Goal: Task Accomplishment & Management: Manage account settings

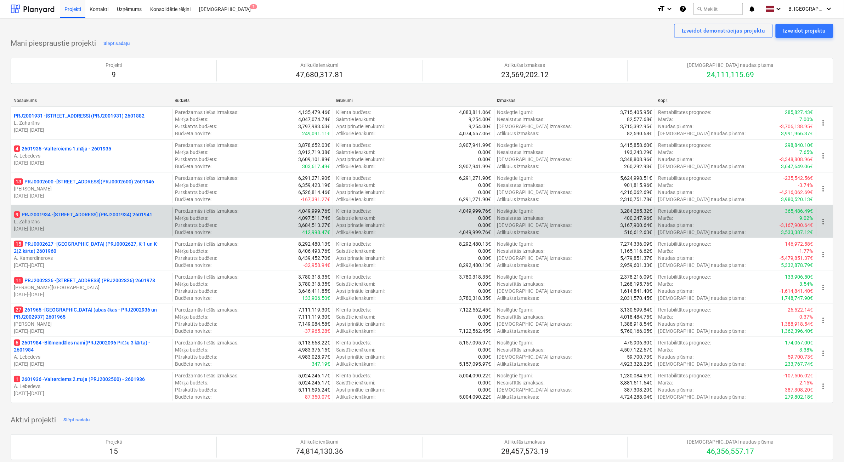
click at [126, 221] on p "L. Zaharāns" at bounding box center [91, 221] width 155 height 7
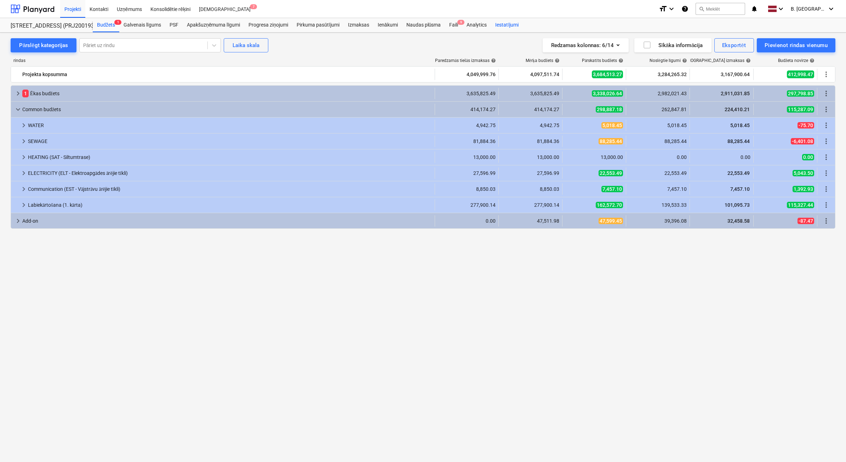
drag, startPoint x: 454, startPoint y: 27, endPoint x: 493, endPoint y: 28, distance: 39.7
click at [454, 27] on div "Faili 9" at bounding box center [453, 25] width 17 height 14
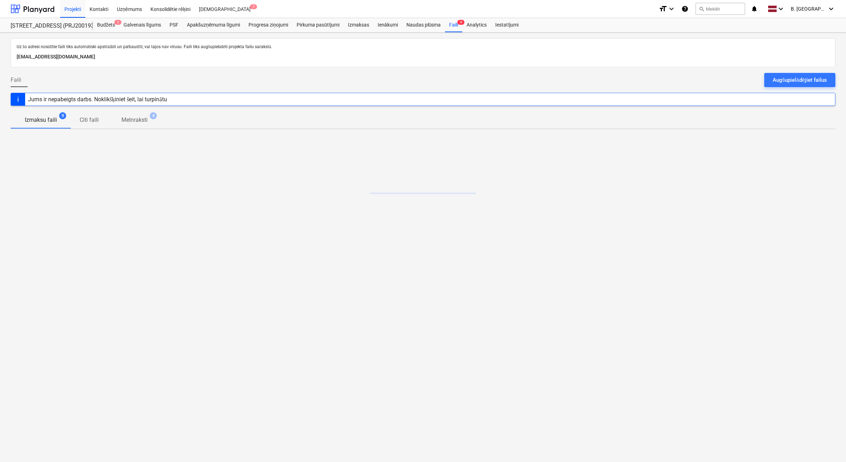
click at [806, 71] on div at bounding box center [423, 70] width 825 height 6
click at [806, 78] on div "Augšupielādējiet failus" at bounding box center [800, 79] width 54 height 9
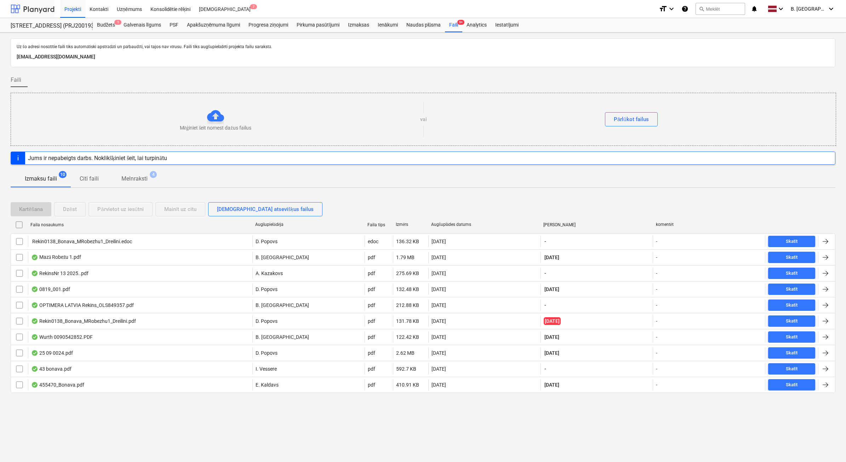
click at [35, 12] on div at bounding box center [33, 9] width 44 height 18
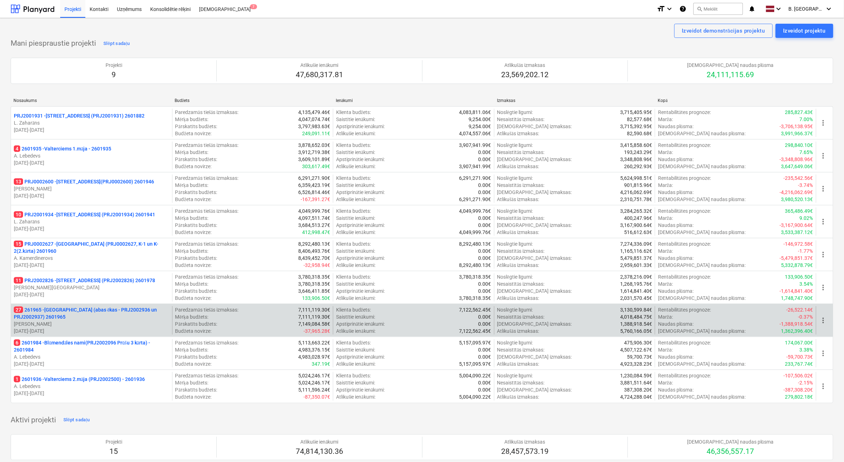
click at [146, 319] on p "27 261965 - [GEOGRAPHIC_DATA] (abas ēkas - PRJ2002936 un PRJ2002937) 2601965" at bounding box center [91, 313] width 155 height 14
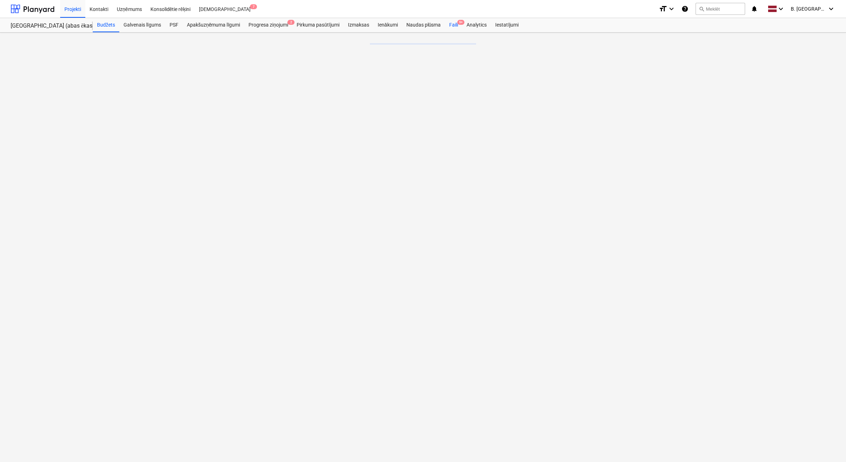
click at [454, 26] on div "Faili 9+" at bounding box center [453, 25] width 17 height 14
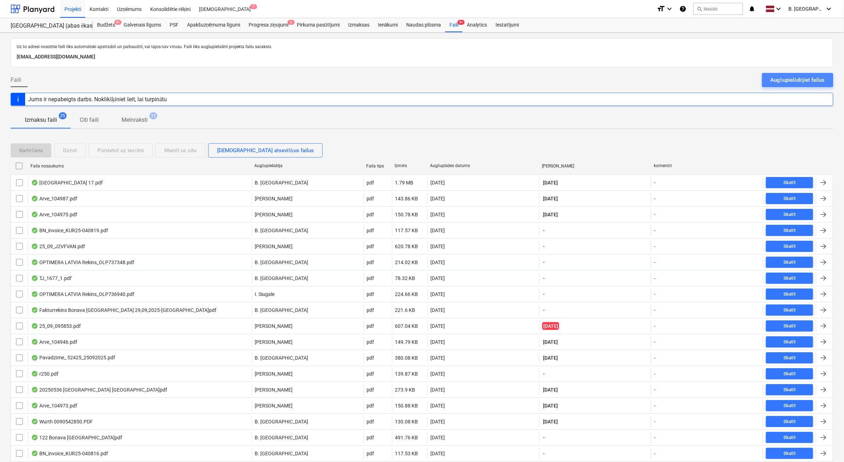
click at [799, 83] on div "Augšupielādējiet failus" at bounding box center [797, 79] width 54 height 9
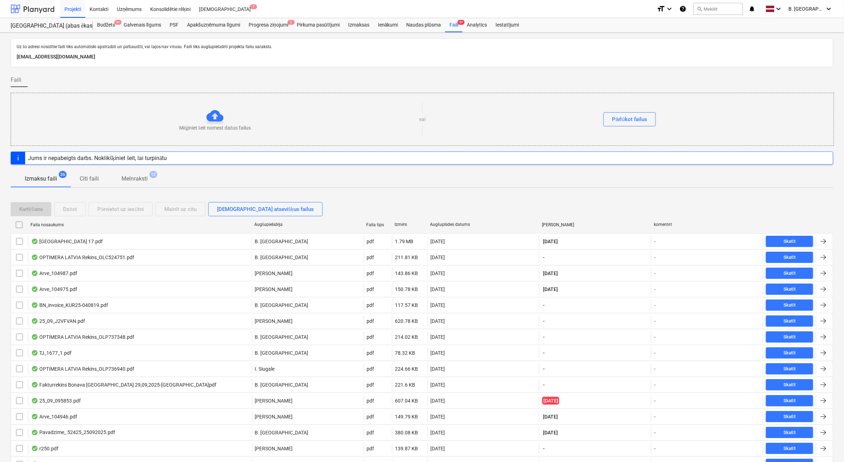
click at [34, 6] on div at bounding box center [33, 9] width 44 height 18
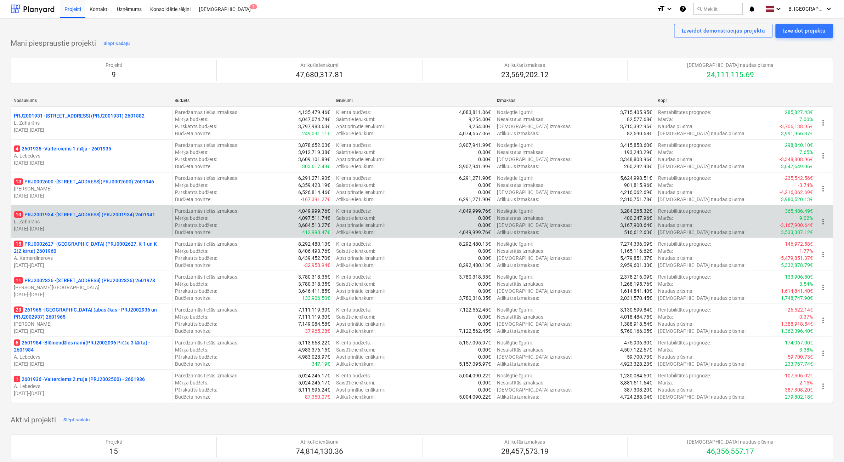
click at [110, 224] on p "L. Zaharāns" at bounding box center [91, 221] width 155 height 7
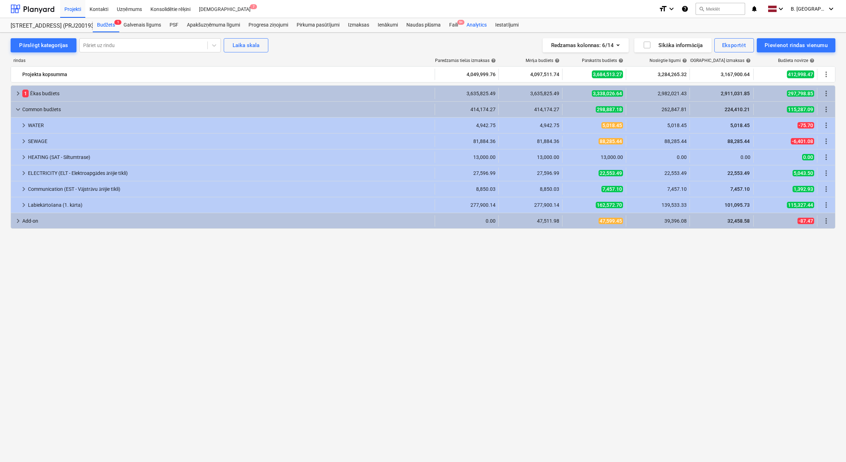
drag, startPoint x: 452, startPoint y: 27, endPoint x: 478, endPoint y: 29, distance: 25.9
click at [453, 27] on div "Faili 9+" at bounding box center [453, 25] width 17 height 14
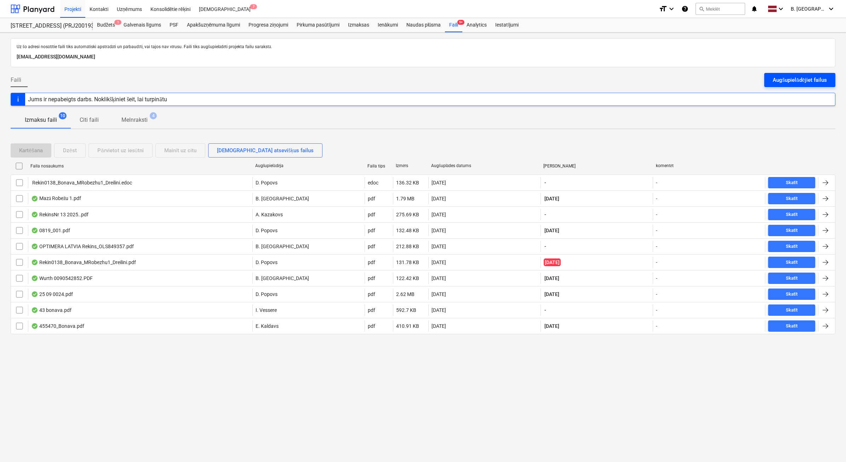
click at [816, 86] on button "Augšupielādējiet failus" at bounding box center [799, 80] width 71 height 14
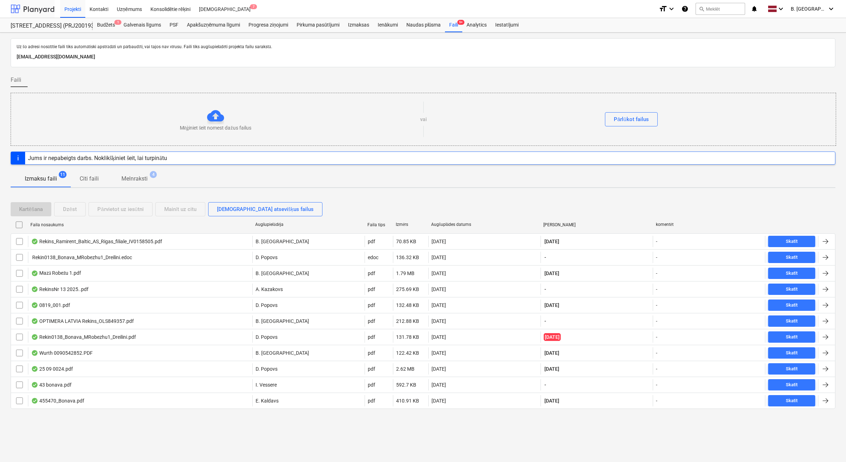
click at [44, 7] on div at bounding box center [33, 9] width 44 height 18
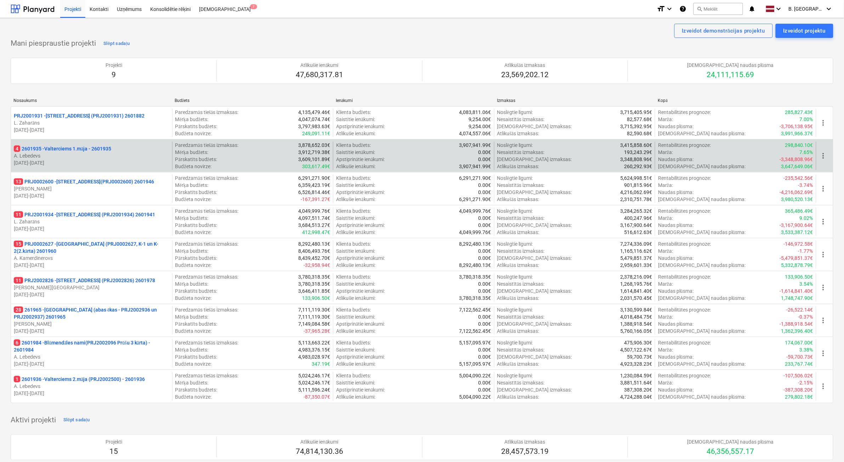
click at [91, 159] on p "[DATE] - [DATE]" at bounding box center [91, 162] width 155 height 7
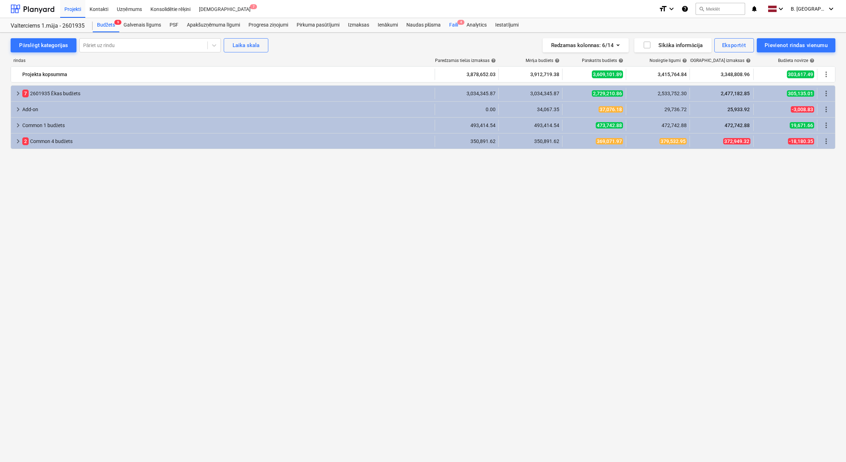
click at [457, 25] on div "Faili 4" at bounding box center [453, 25] width 17 height 14
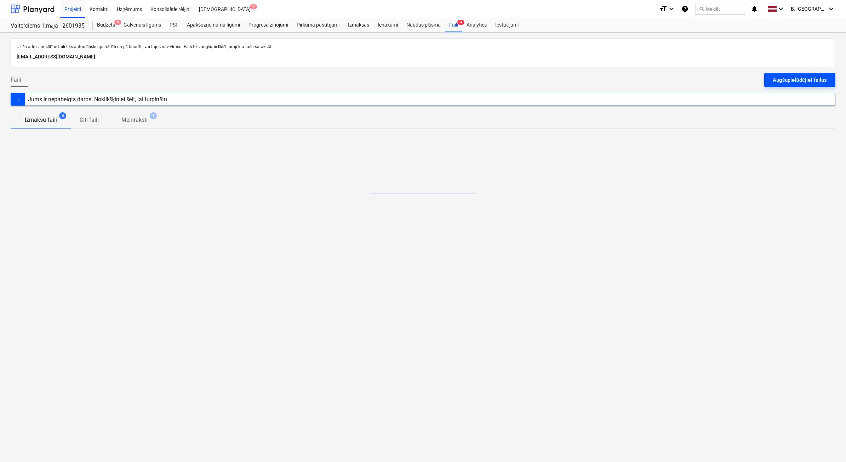
click at [821, 83] on div "Augšupielādējiet failus" at bounding box center [800, 79] width 54 height 9
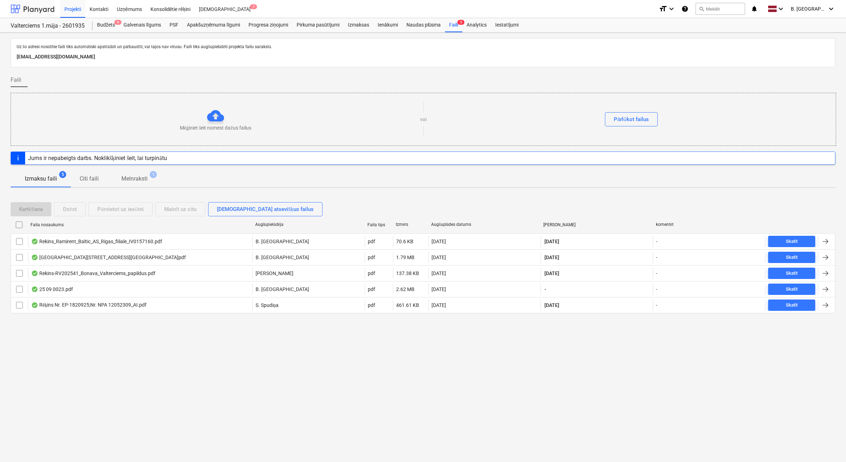
drag, startPoint x: 23, startPoint y: 4, endPoint x: 17, endPoint y: 16, distance: 14.3
click at [23, 4] on div at bounding box center [33, 9] width 44 height 18
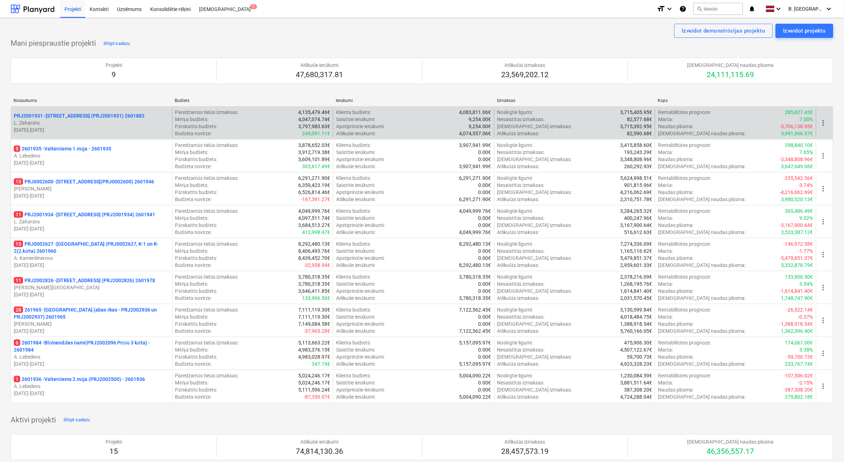
click at [89, 124] on p "L. Zaharāns" at bounding box center [91, 122] width 155 height 7
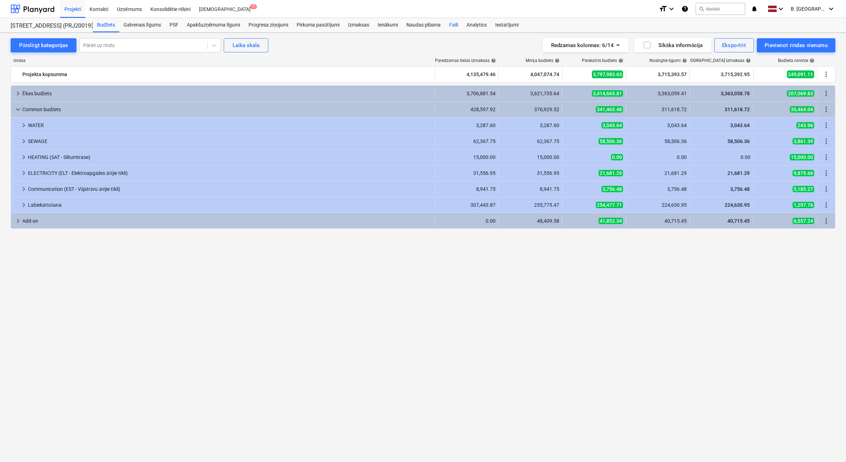
click at [451, 23] on div "Faili" at bounding box center [453, 25] width 17 height 14
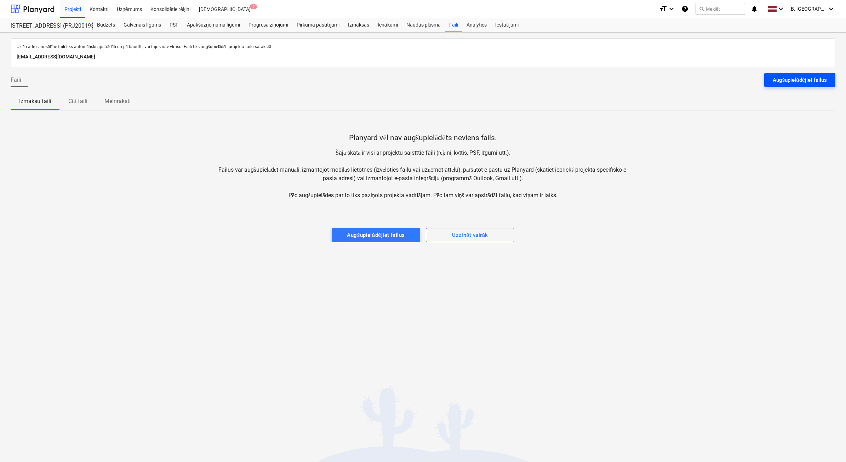
click at [789, 81] on div "Augšupielādējiet failus" at bounding box center [800, 79] width 54 height 9
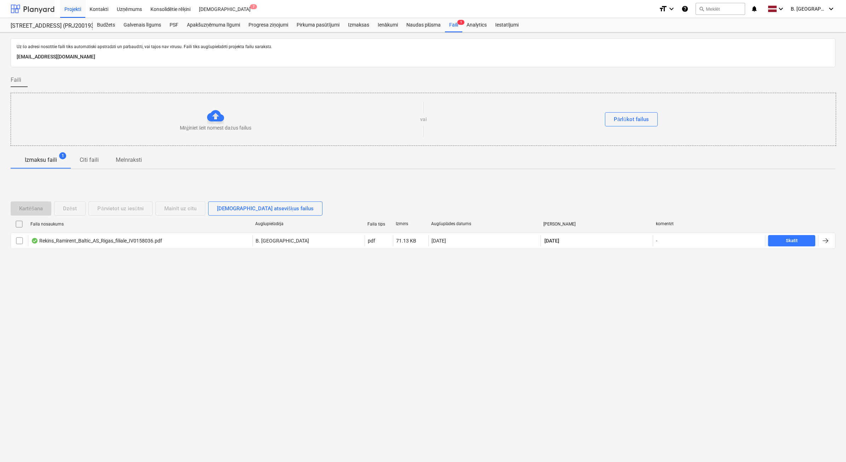
click at [43, 12] on div at bounding box center [33, 9] width 44 height 18
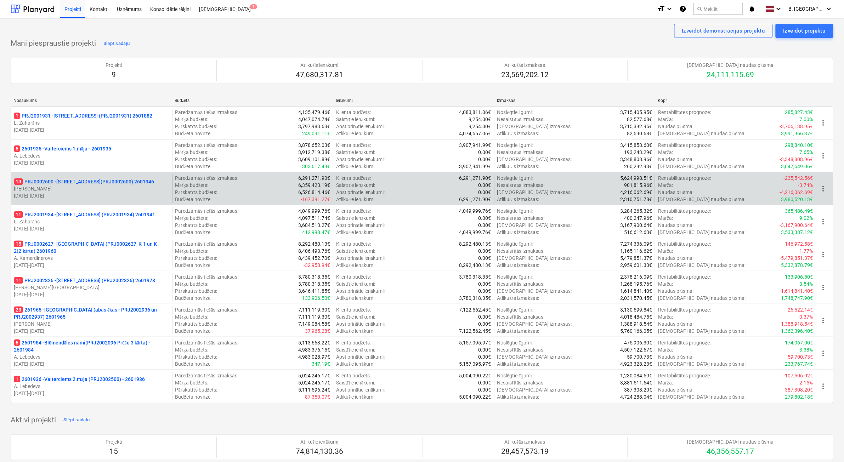
click at [103, 192] on p "[DATE] - [DATE]" at bounding box center [91, 195] width 155 height 7
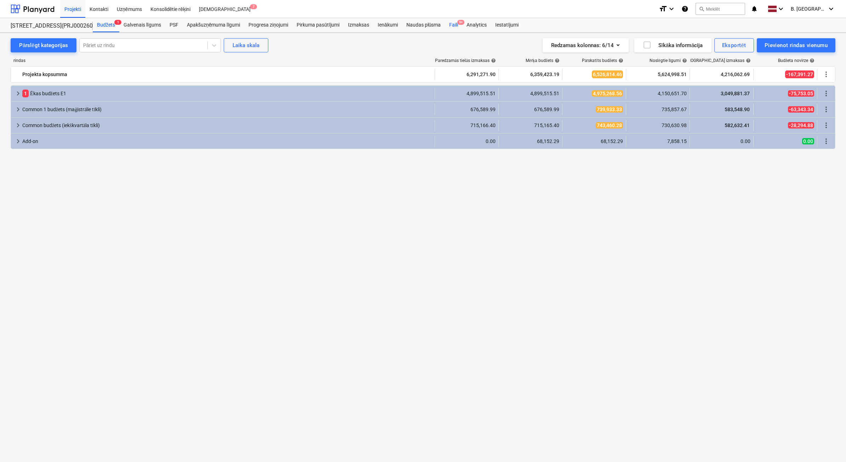
click at [452, 26] on div "Faili 9+" at bounding box center [453, 25] width 17 height 14
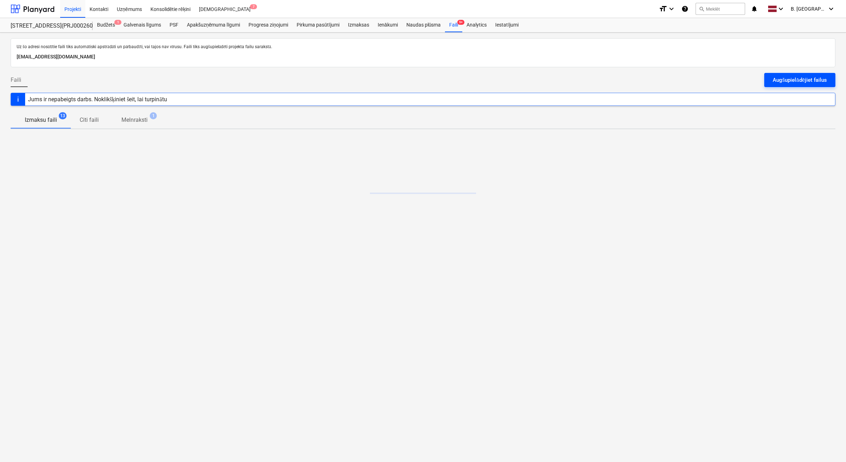
click at [796, 81] on div "Augšupielādējiet failus" at bounding box center [800, 79] width 54 height 9
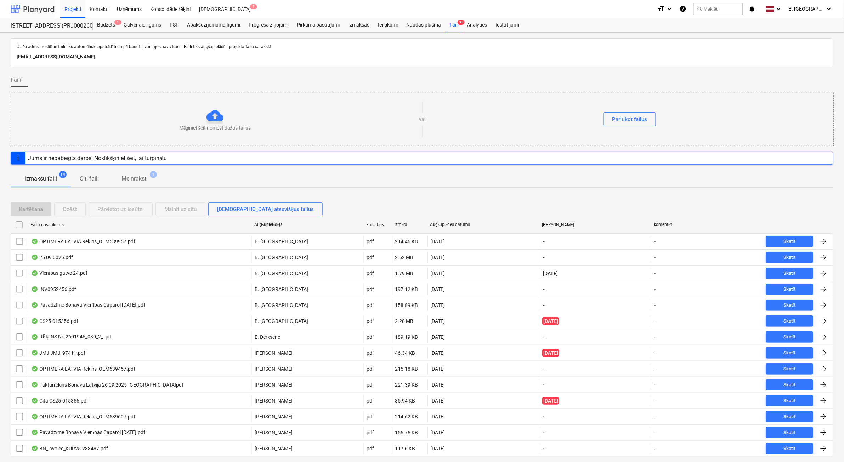
click at [49, 5] on div at bounding box center [33, 9] width 44 height 18
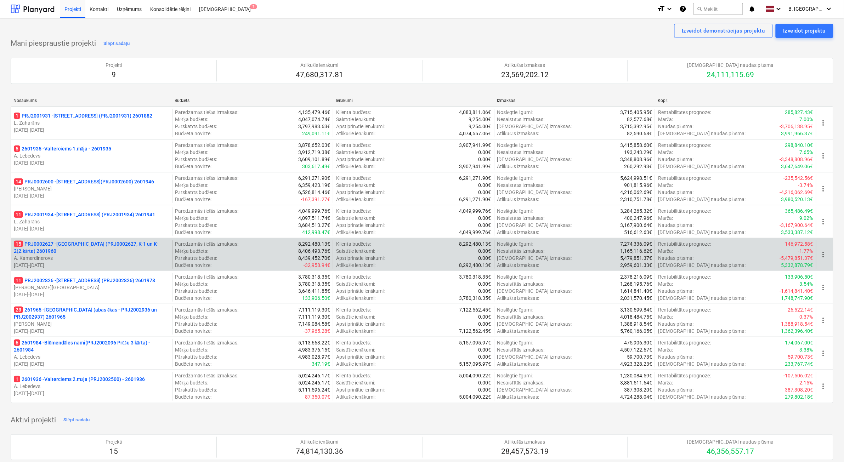
click at [78, 262] on p "[DATE] - [DATE]" at bounding box center [91, 265] width 155 height 7
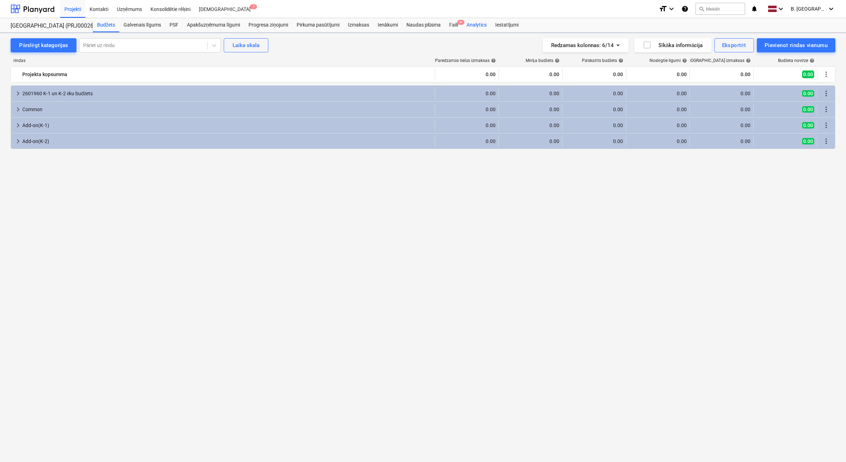
click at [454, 26] on div "Faili 9+" at bounding box center [453, 25] width 17 height 14
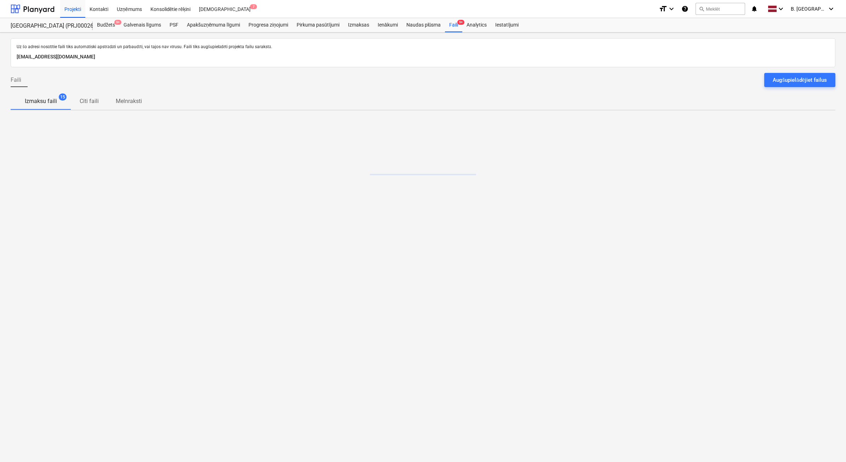
click at [815, 78] on div "Augšupielādējiet failus" at bounding box center [800, 79] width 54 height 9
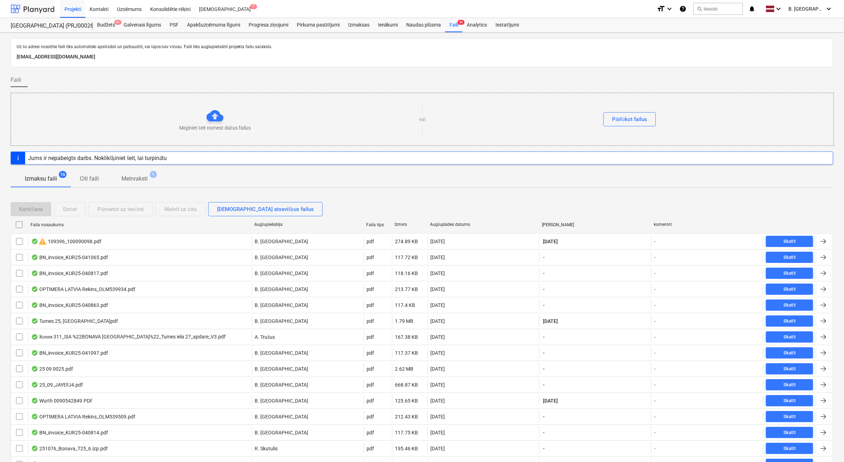
click at [25, 6] on div at bounding box center [33, 9] width 44 height 18
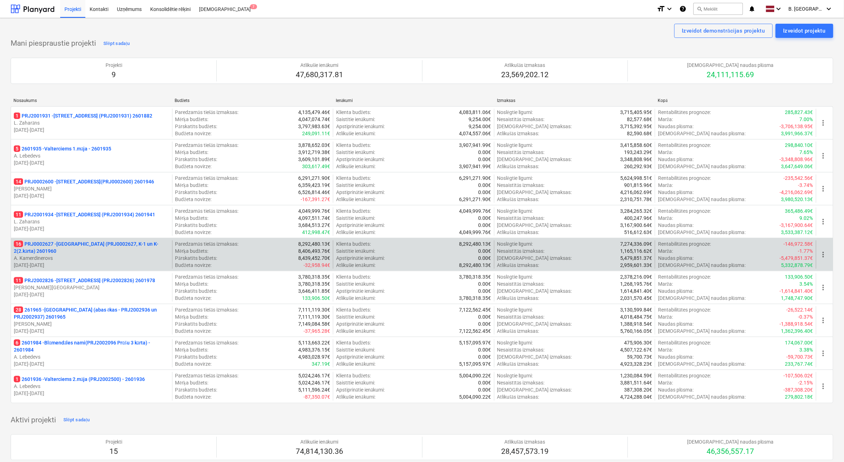
click at [68, 255] on p "A. Kamerdinerovs" at bounding box center [91, 258] width 155 height 7
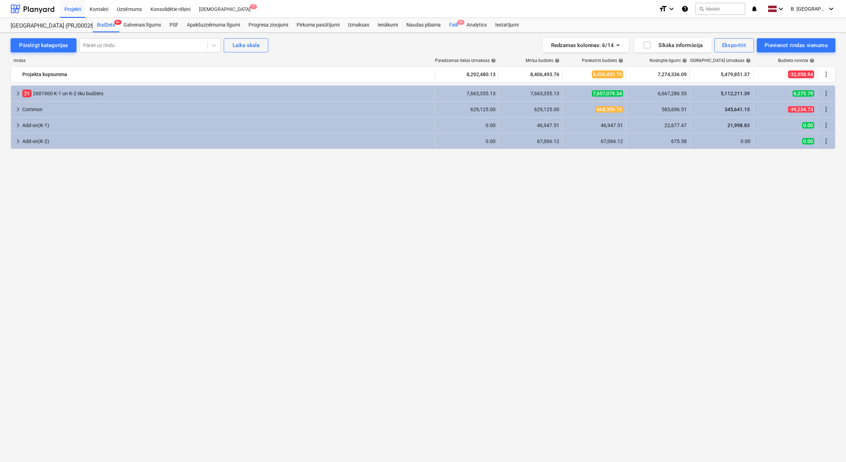
click at [459, 23] on span "9+" at bounding box center [460, 22] width 7 height 5
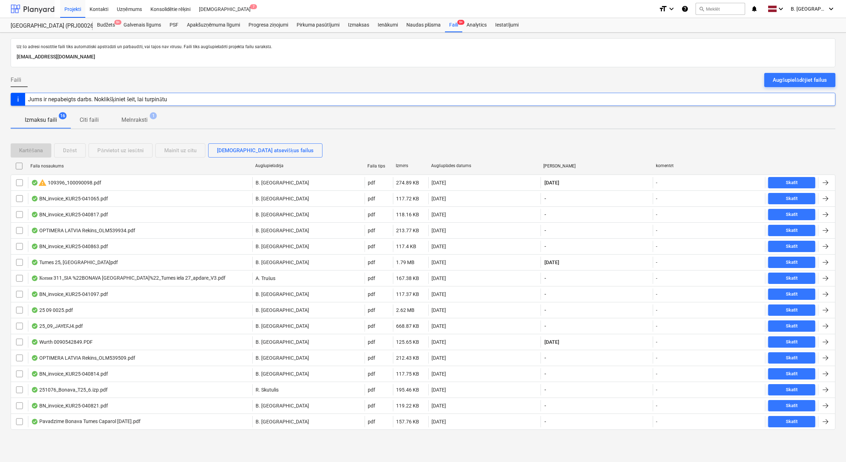
click at [42, 10] on div at bounding box center [33, 9] width 44 height 18
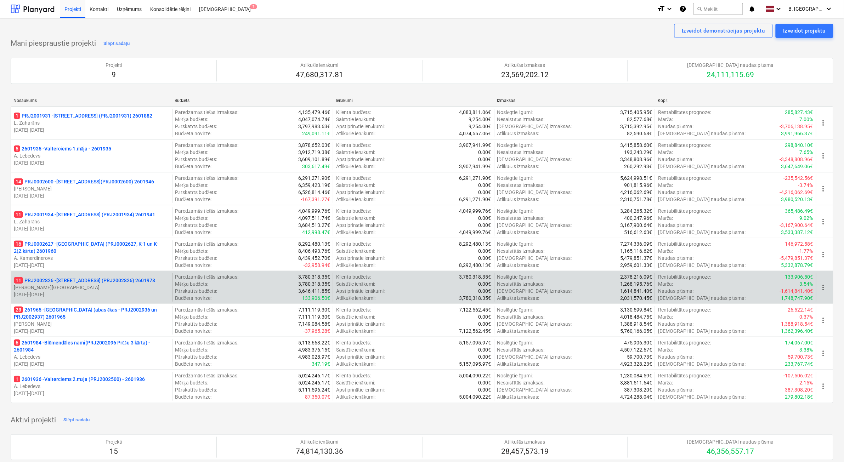
click at [103, 285] on p "[PERSON_NAME][GEOGRAPHIC_DATA]" at bounding box center [91, 287] width 155 height 7
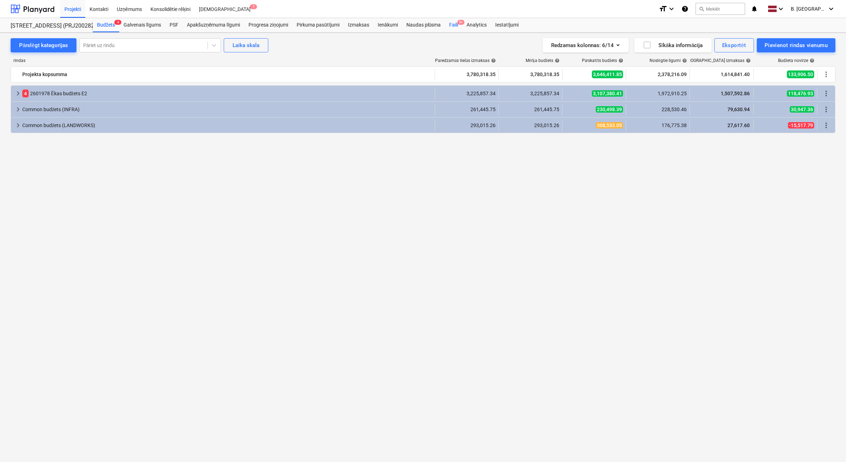
click at [459, 18] on div "Faili 9+" at bounding box center [453, 25] width 17 height 14
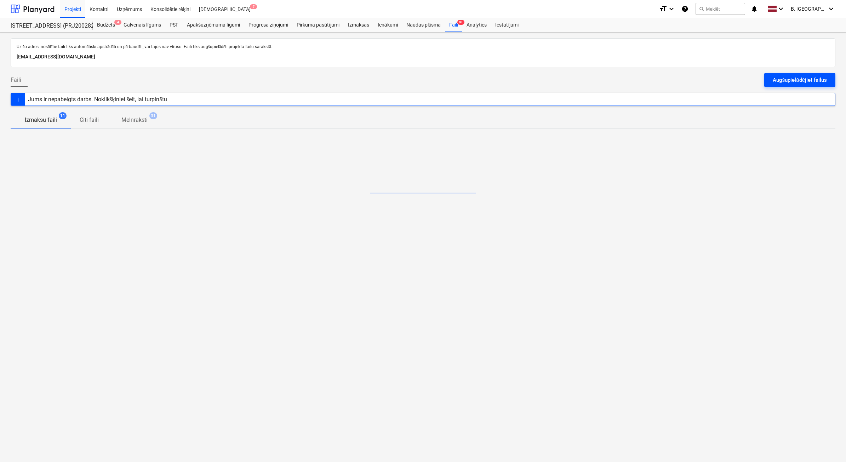
click at [801, 82] on div "Augšupielādējiet failus" at bounding box center [800, 79] width 54 height 9
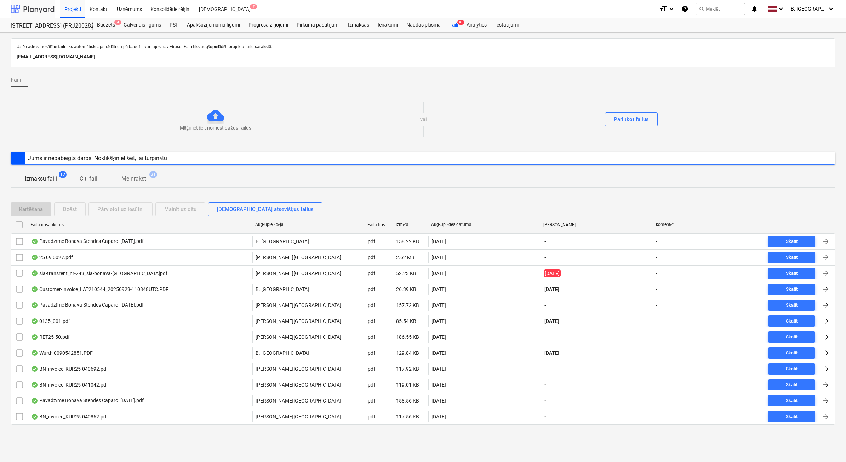
click at [38, 9] on div at bounding box center [33, 9] width 44 height 18
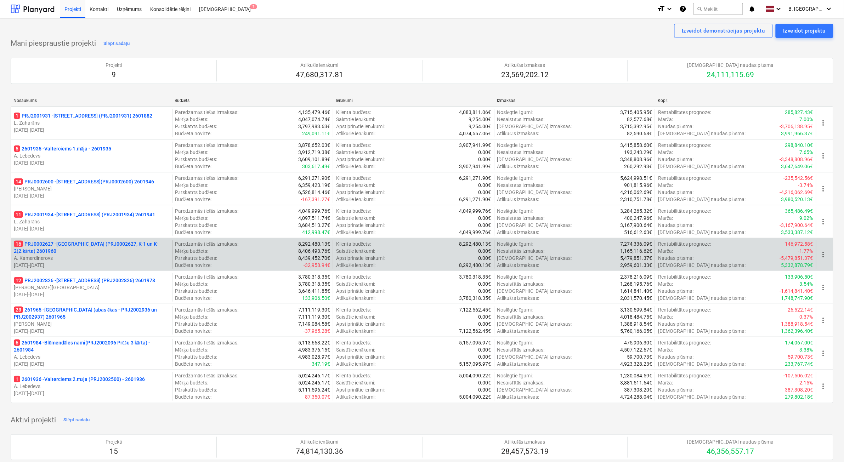
click at [101, 257] on p "A. Kamerdinerovs" at bounding box center [91, 258] width 155 height 7
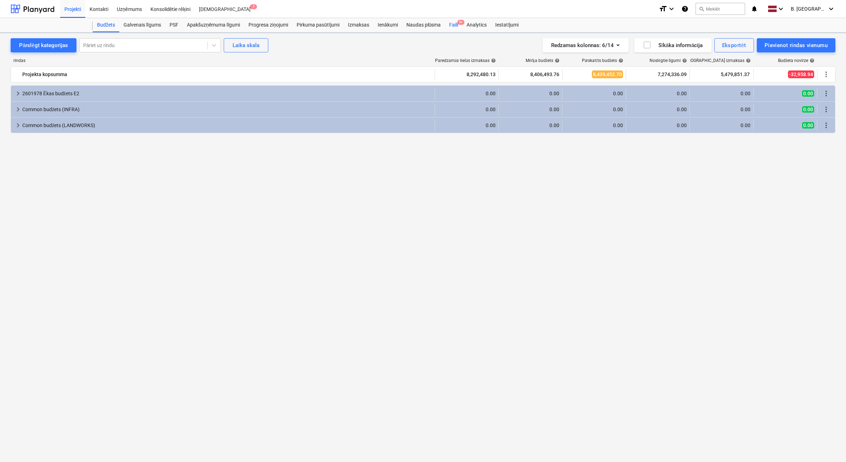
click at [461, 23] on span "9+" at bounding box center [460, 22] width 7 height 5
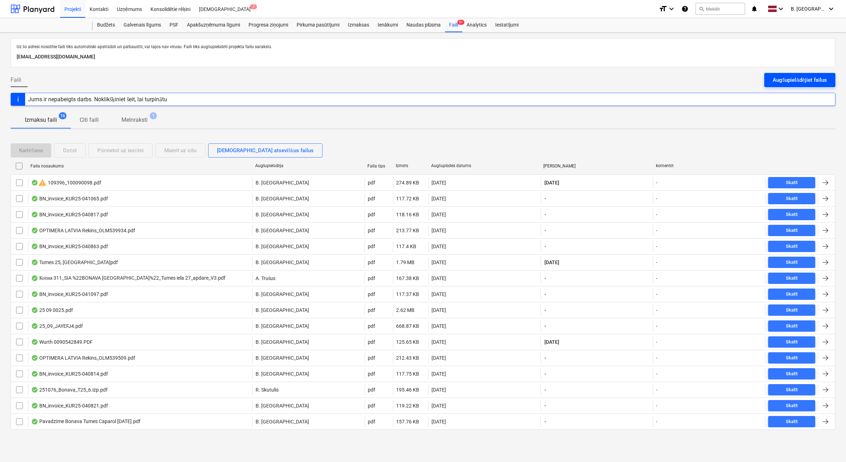
click at [806, 76] on div "Augšupielādējiet failus" at bounding box center [800, 79] width 54 height 9
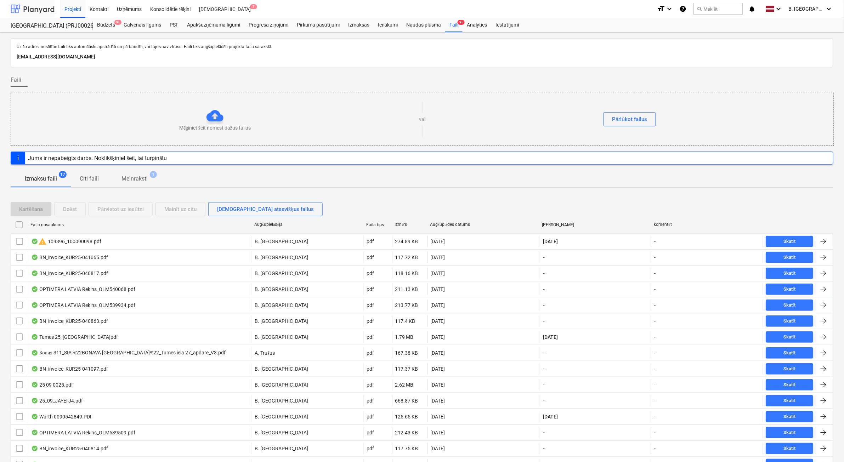
drag, startPoint x: 33, startPoint y: 2, endPoint x: 40, endPoint y: 0, distance: 7.8
click at [33, 2] on div at bounding box center [33, 9] width 44 height 18
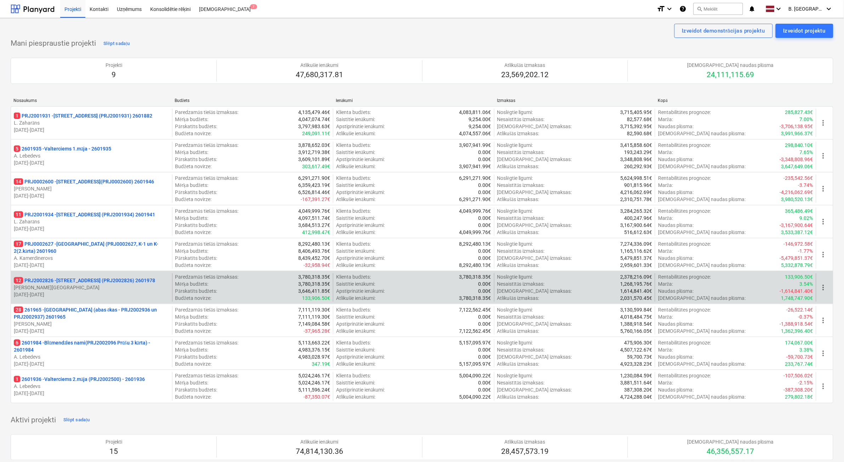
click at [119, 287] on p "[PERSON_NAME][GEOGRAPHIC_DATA]" at bounding box center [91, 287] width 155 height 7
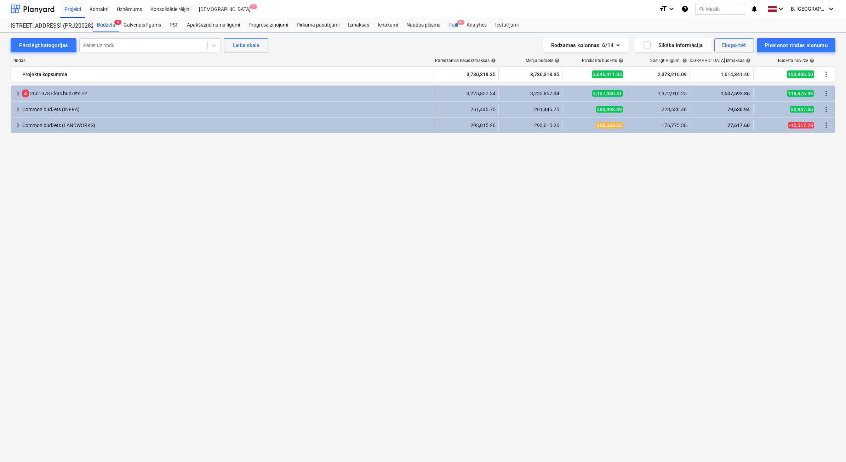
click at [459, 25] on span "9+" at bounding box center [460, 22] width 7 height 5
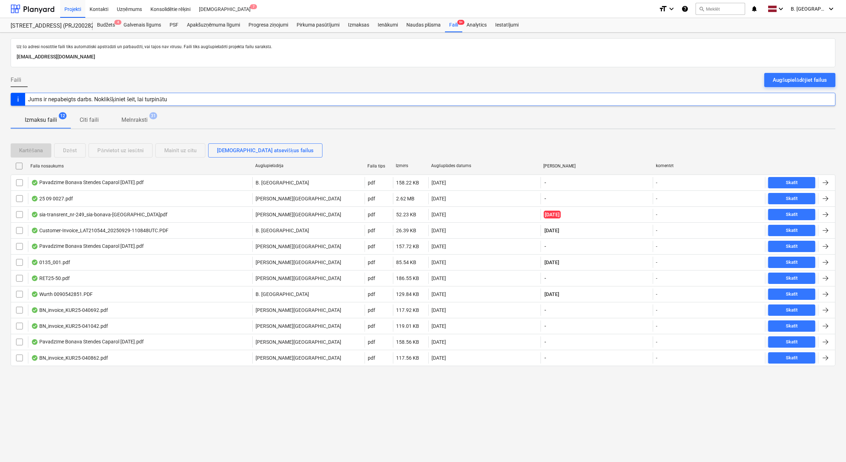
click at [826, 80] on div "Augšupielādējiet failus" at bounding box center [800, 79] width 54 height 9
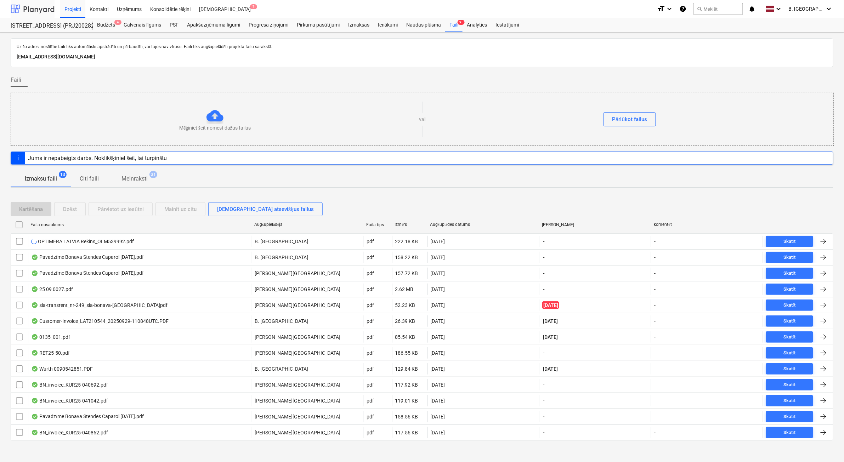
click at [41, 9] on div at bounding box center [33, 9] width 44 height 18
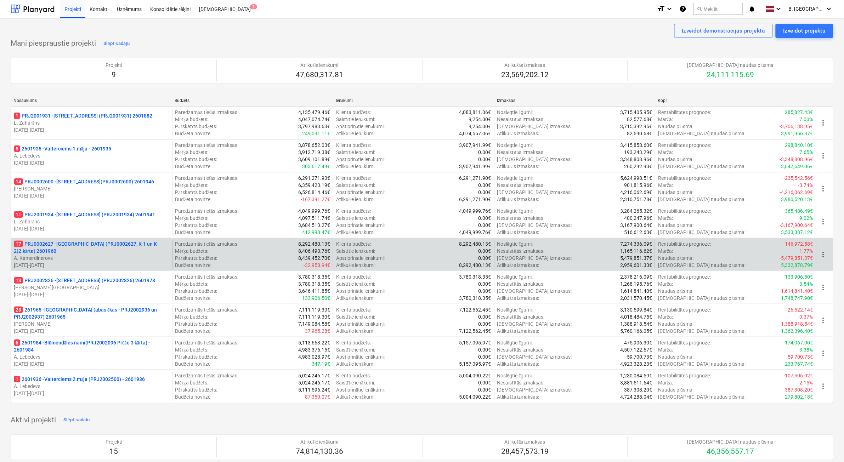
click at [98, 263] on p "[DATE] - [DATE]" at bounding box center [91, 265] width 155 height 7
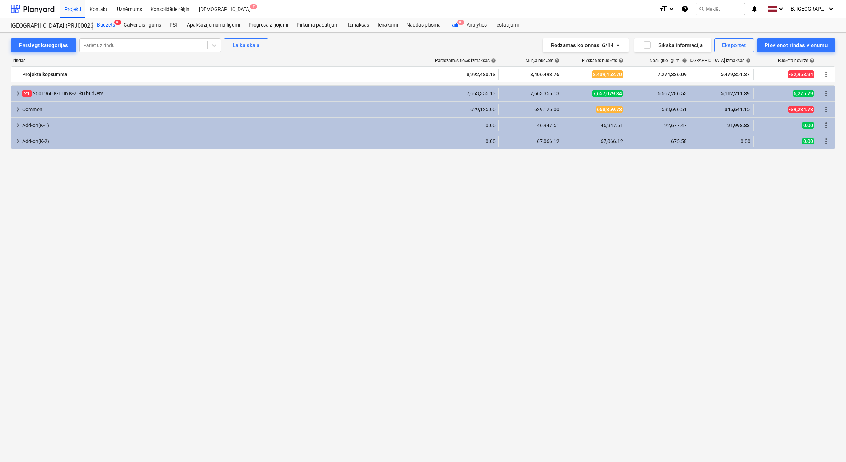
click at [456, 23] on div "Faili 9+" at bounding box center [453, 25] width 17 height 14
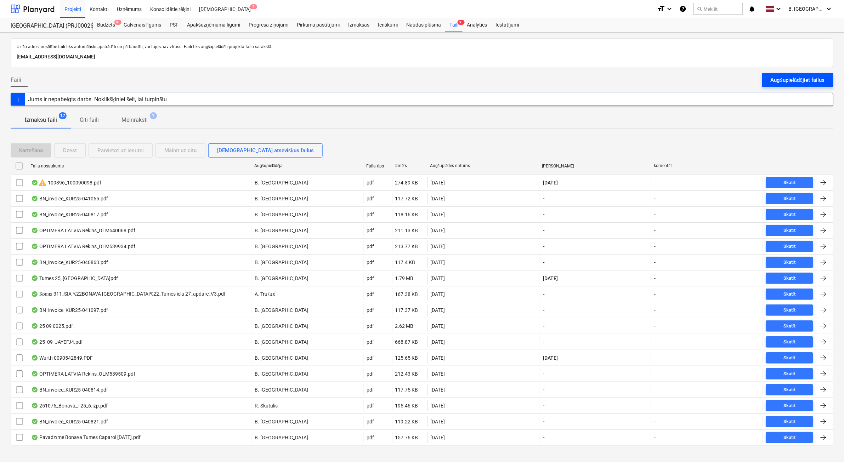
click at [811, 84] on div "Augšupielādējiet failus" at bounding box center [797, 79] width 54 height 9
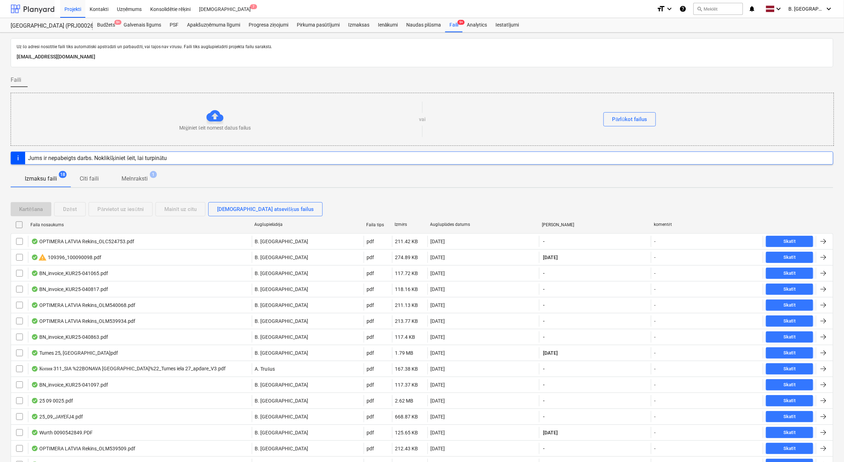
click at [42, 5] on div at bounding box center [33, 9] width 44 height 18
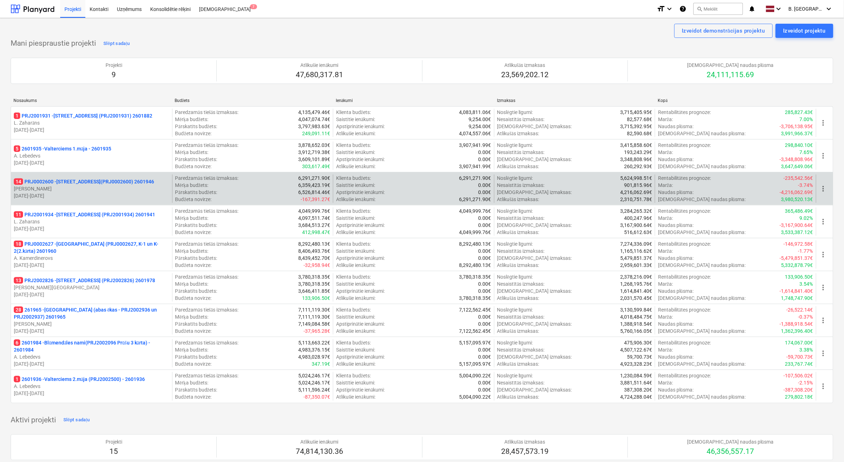
click at [72, 194] on p "[DATE] - [DATE]" at bounding box center [91, 195] width 155 height 7
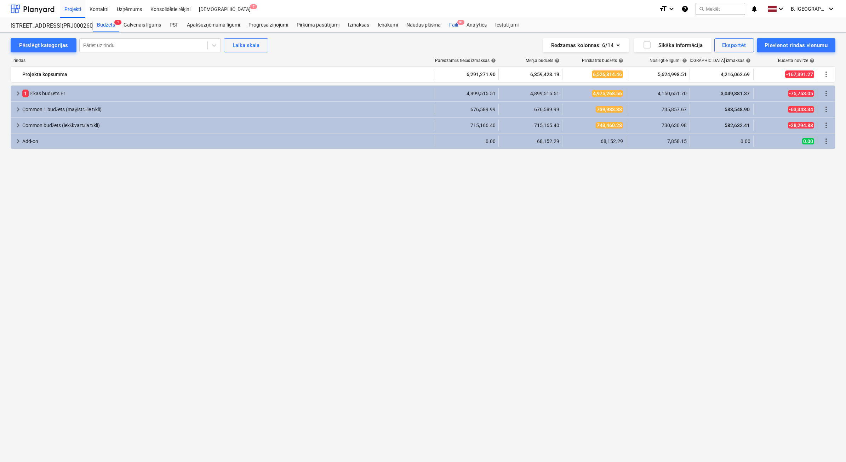
click at [453, 28] on div "Faili 9+" at bounding box center [453, 25] width 17 height 14
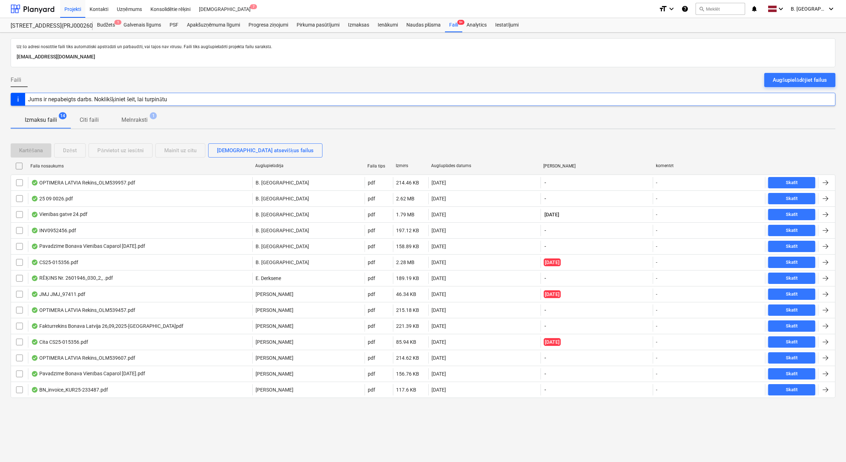
click at [821, 81] on div "Augšupielādējiet failus" at bounding box center [800, 79] width 54 height 9
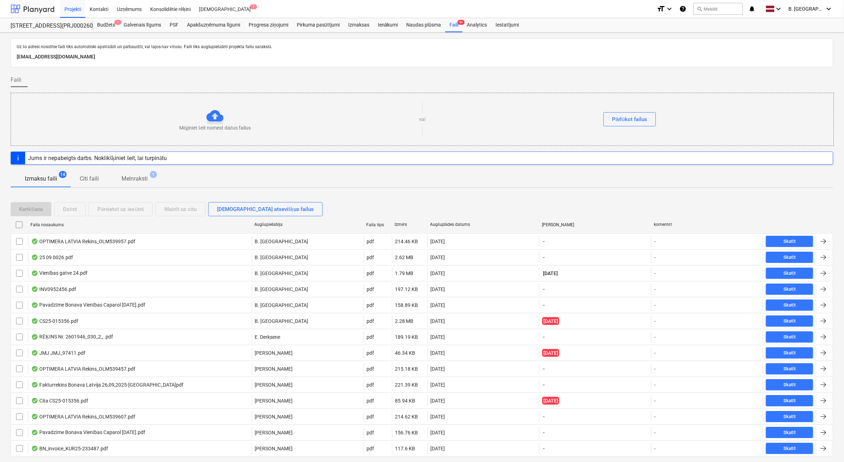
click at [46, 5] on div at bounding box center [33, 9] width 44 height 18
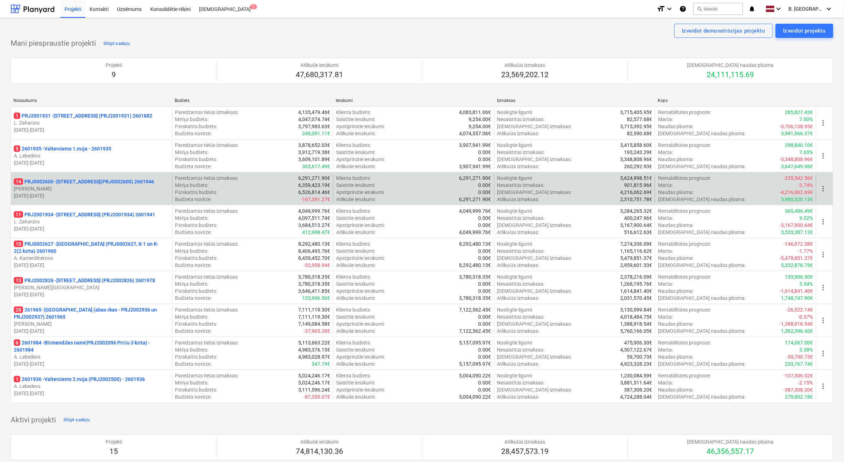
click at [89, 194] on p "[DATE] - [DATE]" at bounding box center [91, 195] width 155 height 7
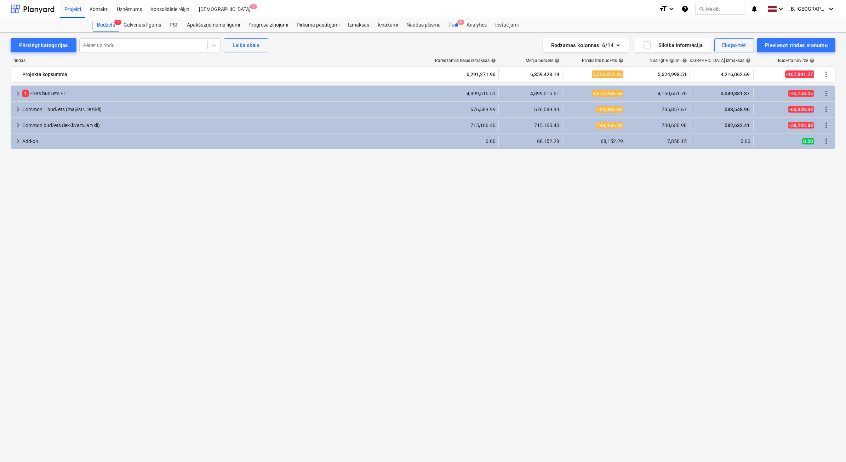
click at [455, 29] on div "Faili 9+" at bounding box center [453, 25] width 17 height 14
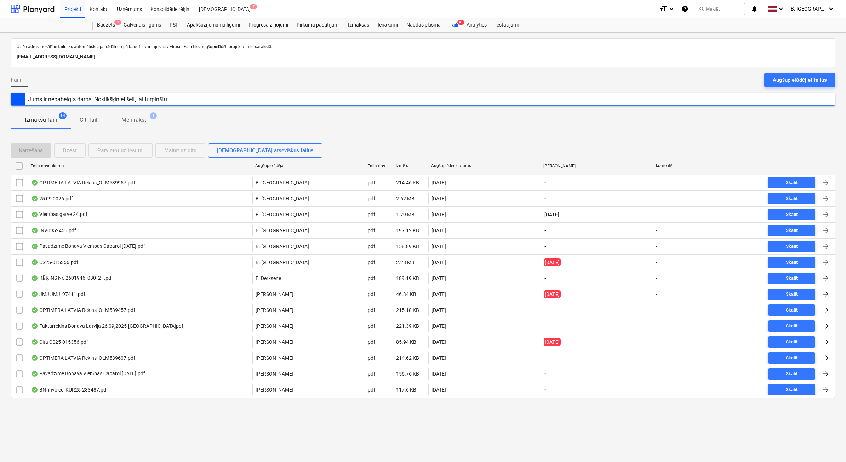
click at [792, 86] on button "Augšupielādējiet failus" at bounding box center [799, 80] width 71 height 14
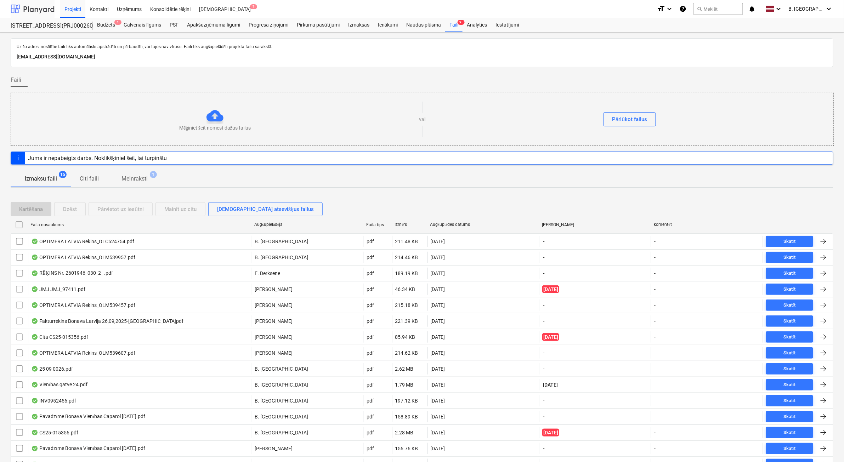
click at [30, 6] on div at bounding box center [33, 9] width 44 height 18
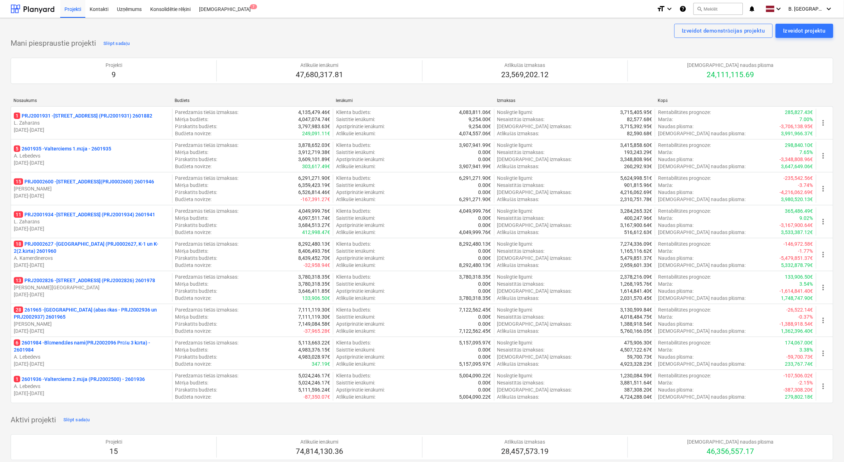
click at [118, 355] on p "A. Lebedevs" at bounding box center [91, 356] width 155 height 7
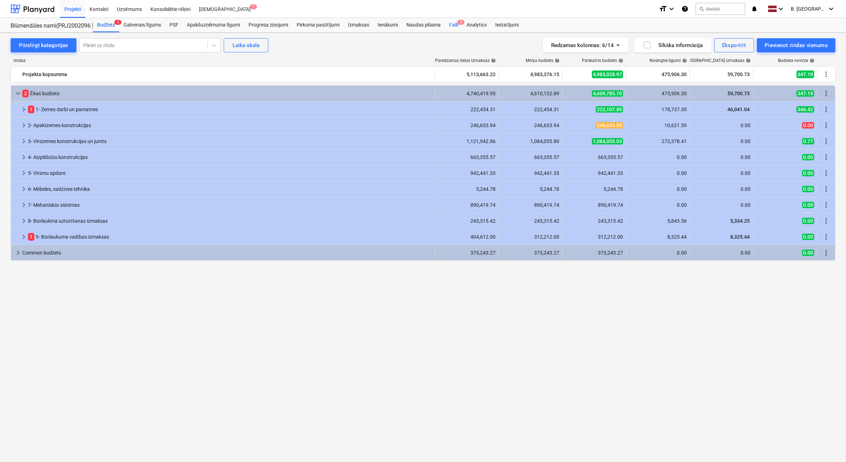
click at [455, 25] on div "Faili 6" at bounding box center [453, 25] width 17 height 14
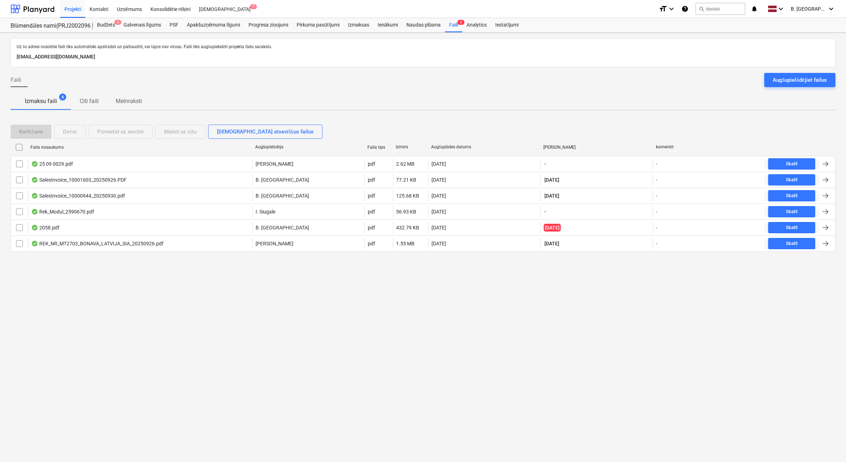
click at [821, 79] on div "Augšupielādējiet failus" at bounding box center [800, 79] width 54 height 9
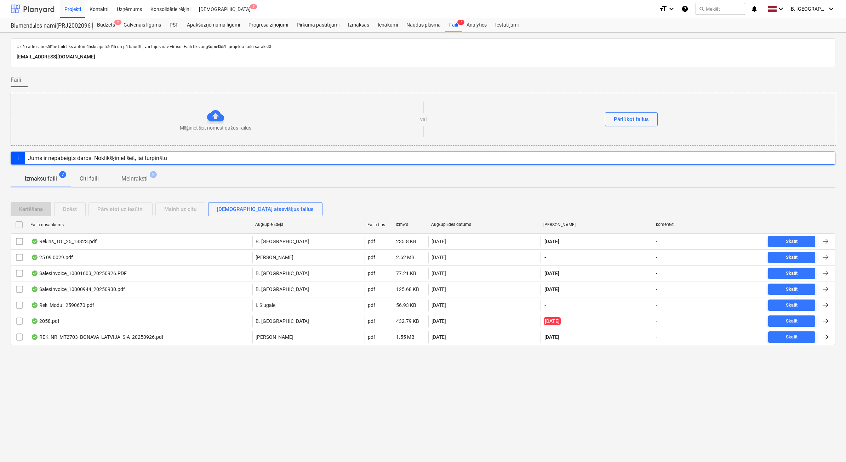
click at [39, 10] on div at bounding box center [33, 9] width 44 height 18
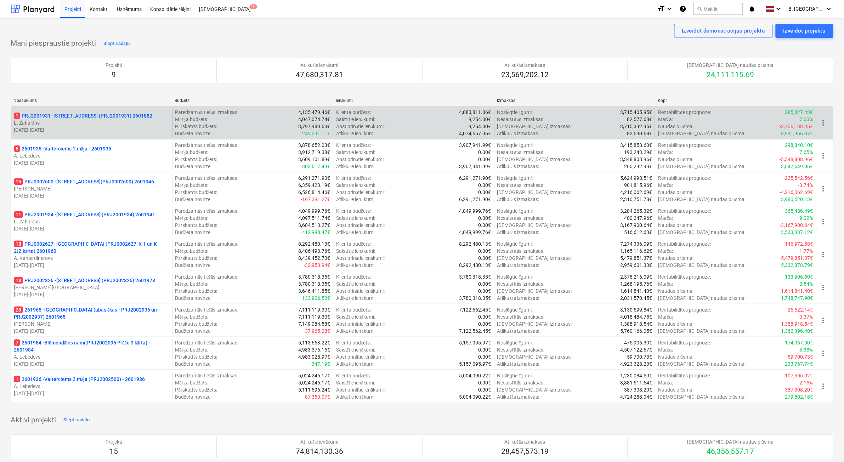
click at [105, 123] on p "L. Zaharāns" at bounding box center [91, 122] width 155 height 7
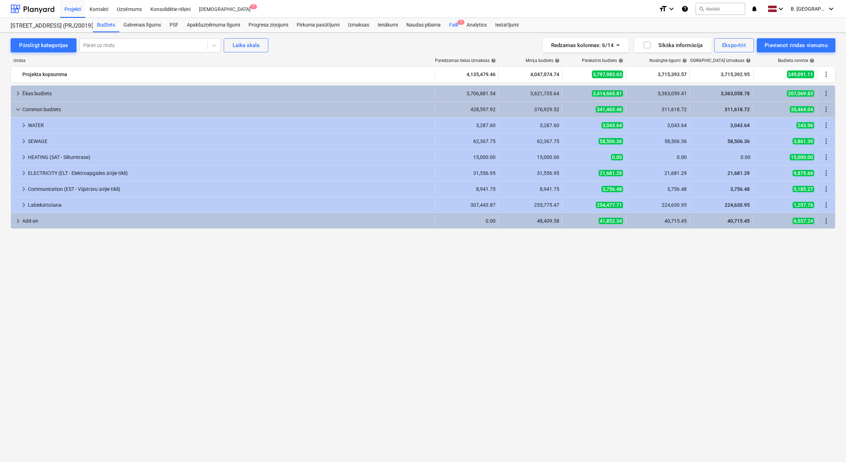
click at [454, 22] on div "Faili 1" at bounding box center [453, 25] width 17 height 14
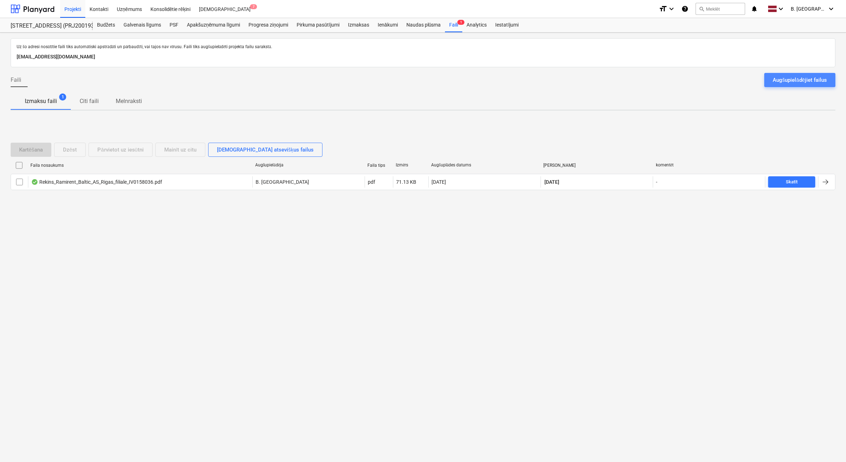
click at [784, 83] on div "Augšupielādējiet failus" at bounding box center [800, 79] width 54 height 9
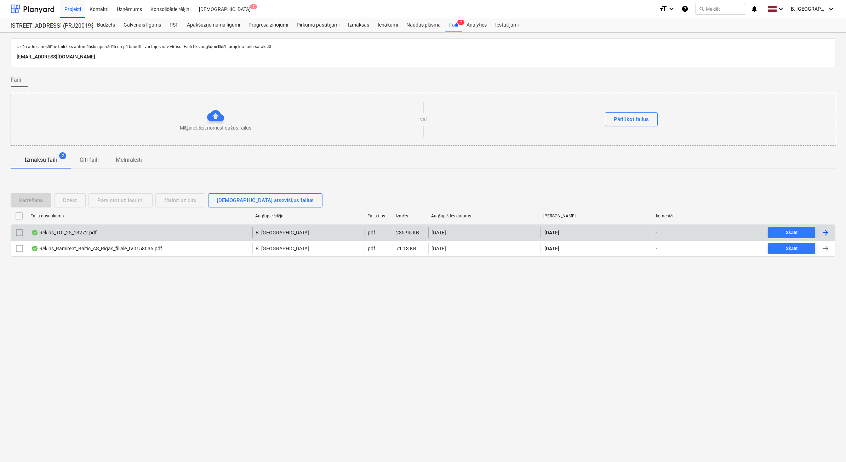
click at [73, 233] on div "Rekins_TOI_25_13272.pdf" at bounding box center [64, 233] width 66 height 6
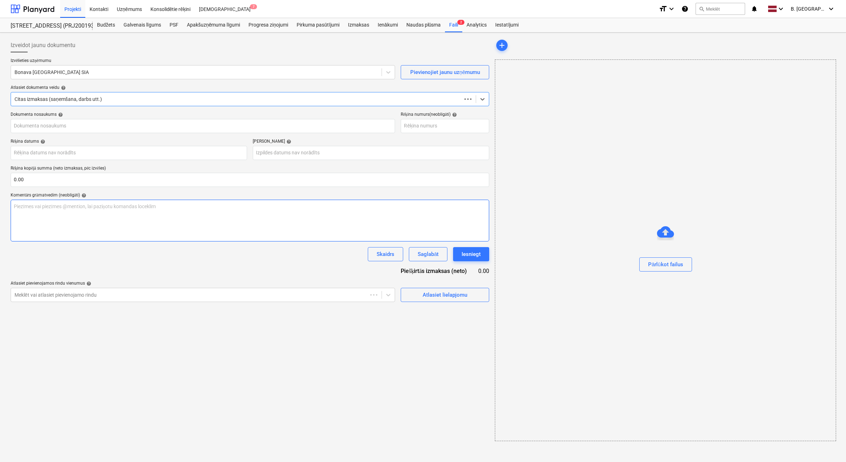
type input "Rekins_TOI_25_13272.pdf"
type input "[DATE]"
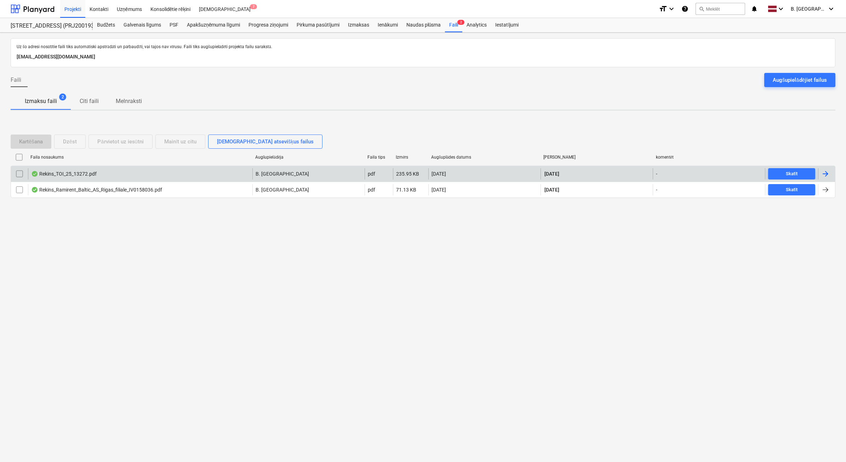
click at [22, 171] on input "checkbox" at bounding box center [19, 173] width 11 height 11
click at [76, 141] on div "Dzēst" at bounding box center [70, 141] width 14 height 9
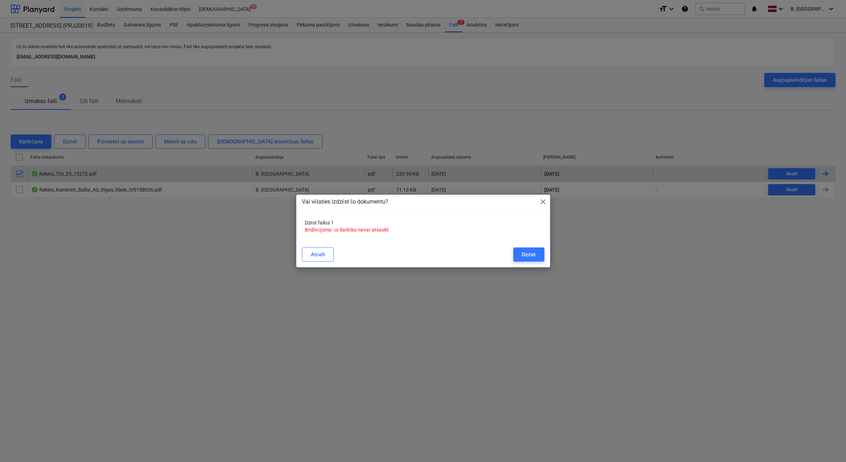
click at [550, 259] on div "Vai vēlaties izdzēst šo dokumentu? close Dzēst failus 1 Brīdinājums: šo darbību…" at bounding box center [423, 231] width 846 height 462
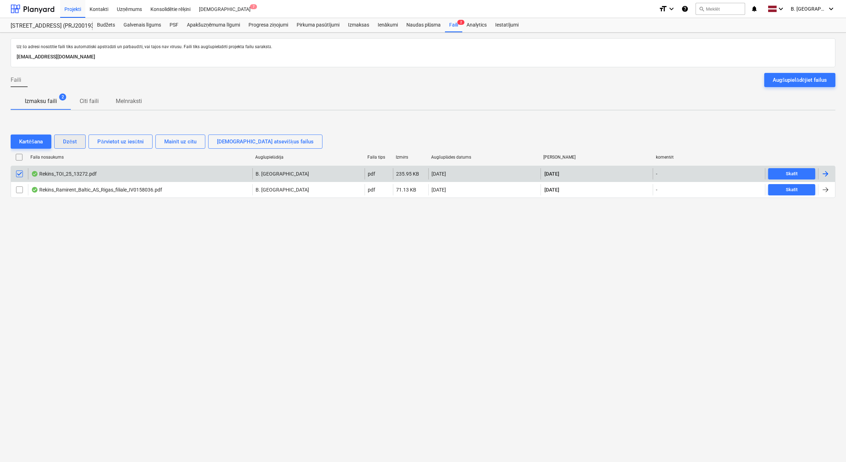
click at [77, 142] on div "Dzēst" at bounding box center [70, 141] width 14 height 9
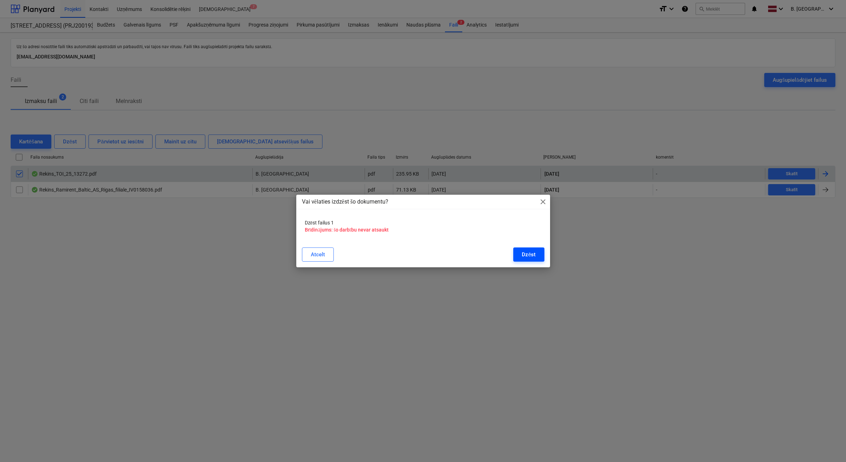
click at [521, 252] on button "Dzēst" at bounding box center [528, 255] width 31 height 14
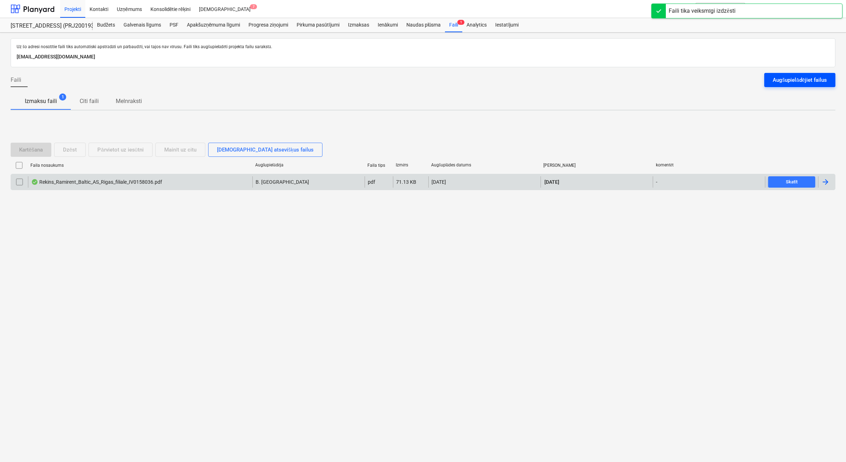
click at [813, 78] on div "Augšupielādējiet failus" at bounding box center [800, 79] width 54 height 9
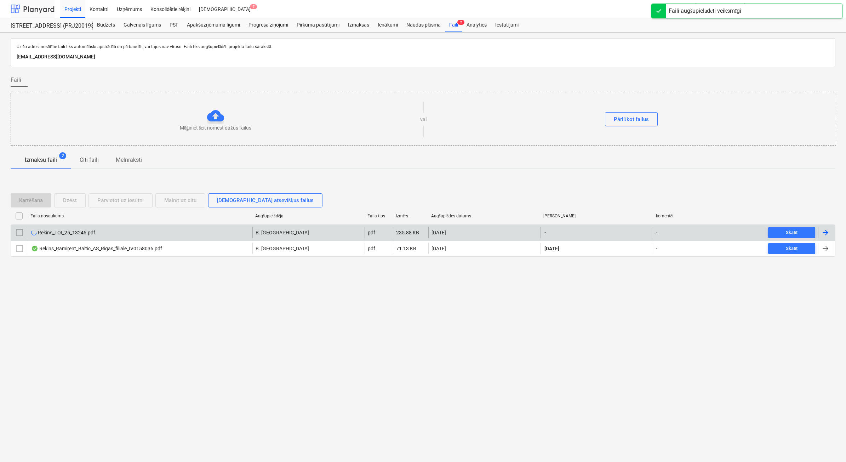
click at [30, 6] on div at bounding box center [33, 9] width 44 height 18
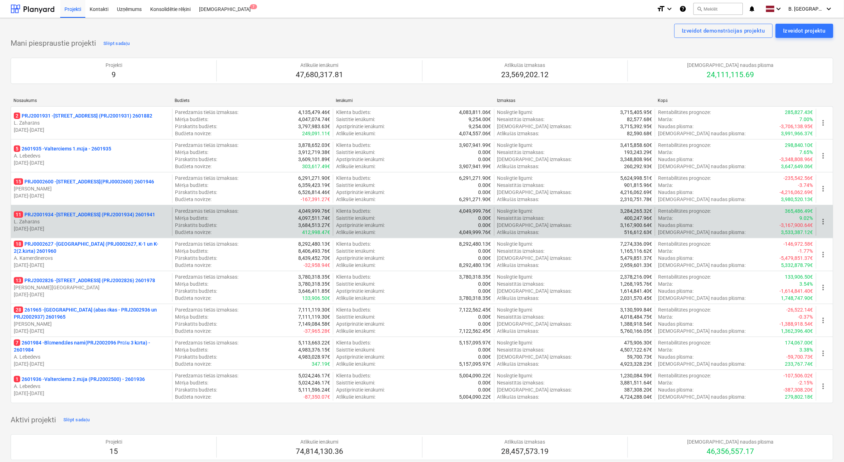
click at [81, 227] on p "[DATE] - [DATE]" at bounding box center [91, 228] width 155 height 7
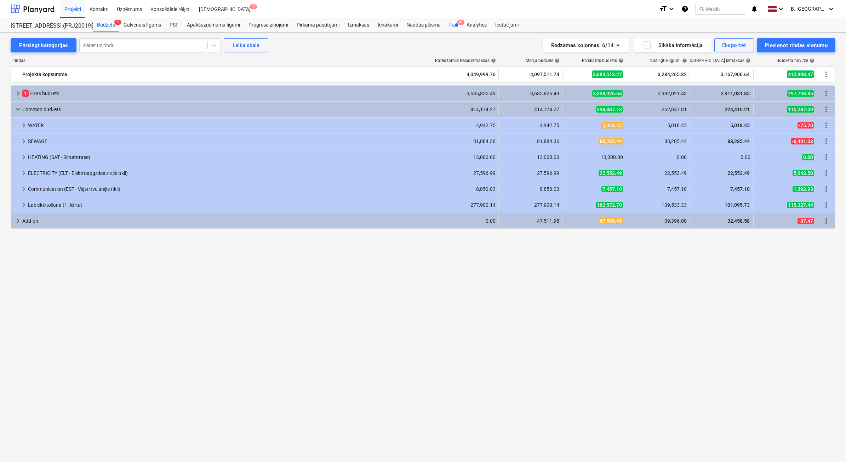
click at [456, 26] on div "Faili 9+" at bounding box center [453, 25] width 17 height 14
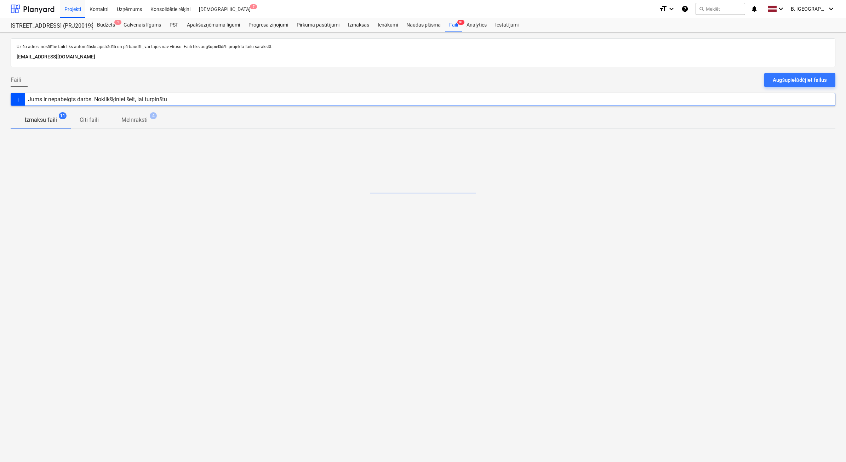
click at [809, 80] on div "Augšupielādējiet failus" at bounding box center [800, 79] width 54 height 9
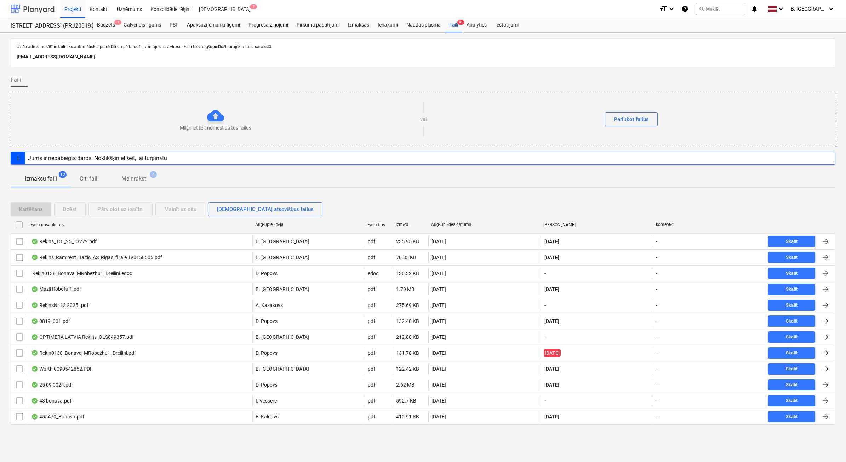
click at [34, 7] on div at bounding box center [33, 9] width 44 height 18
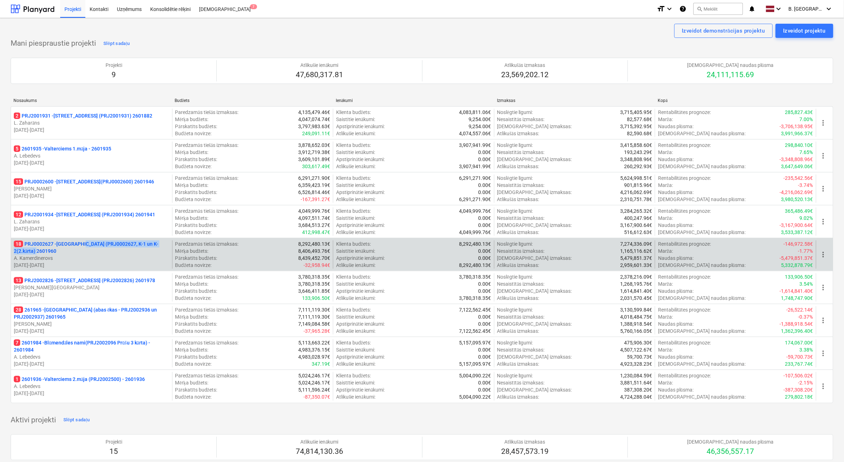
click at [83, 246] on p "18 PRJ0002627 - [GEOGRAPHIC_DATA] (PRJ0002627, K-1 un K-2(2.kārta) 2601960" at bounding box center [91, 247] width 155 height 14
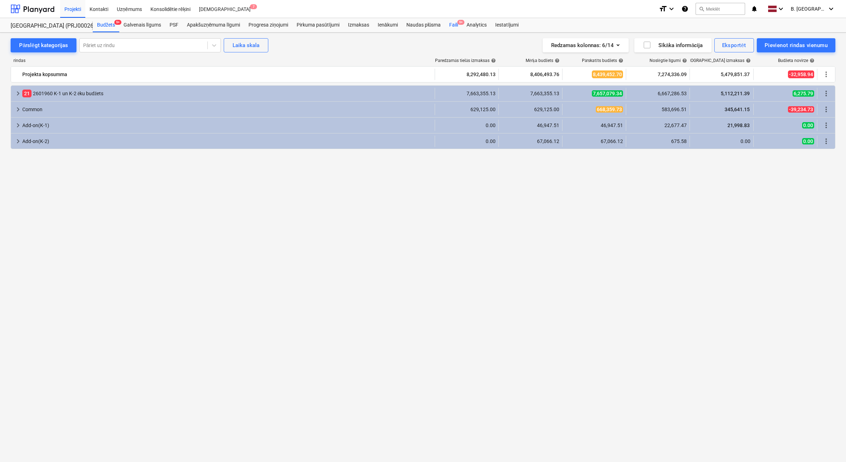
click at [457, 25] on div "Faili 9+" at bounding box center [453, 25] width 17 height 14
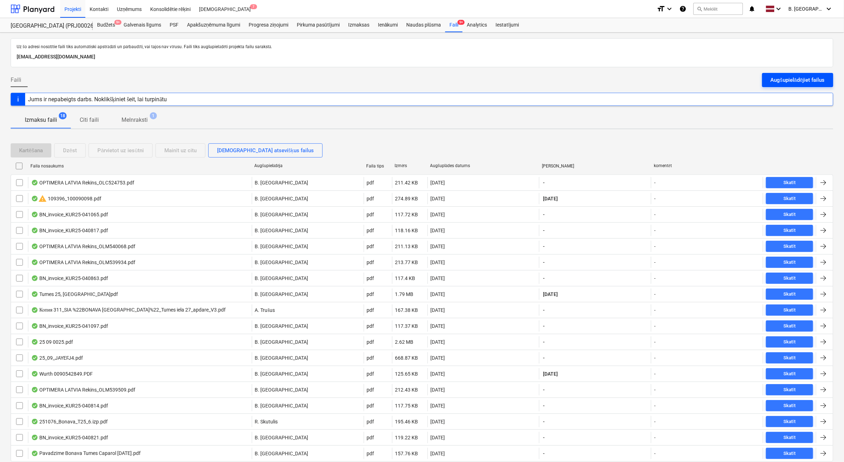
click at [795, 78] on div "Augšupielādējiet failus" at bounding box center [797, 79] width 54 height 9
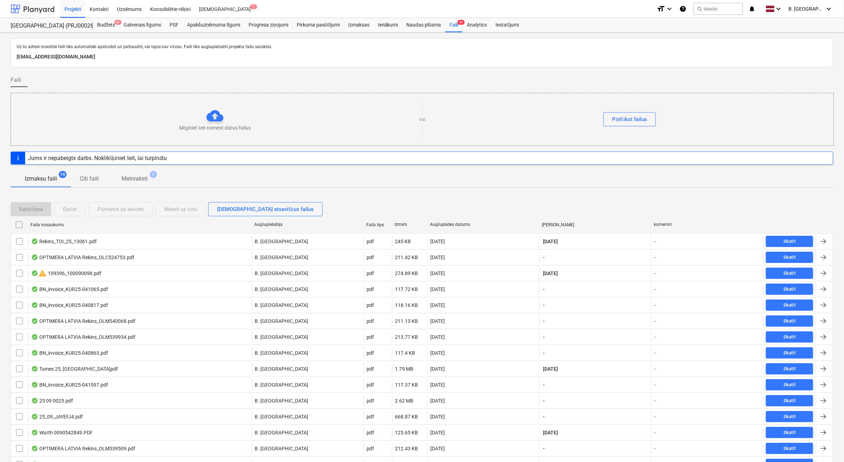
click at [33, 5] on div at bounding box center [33, 9] width 44 height 18
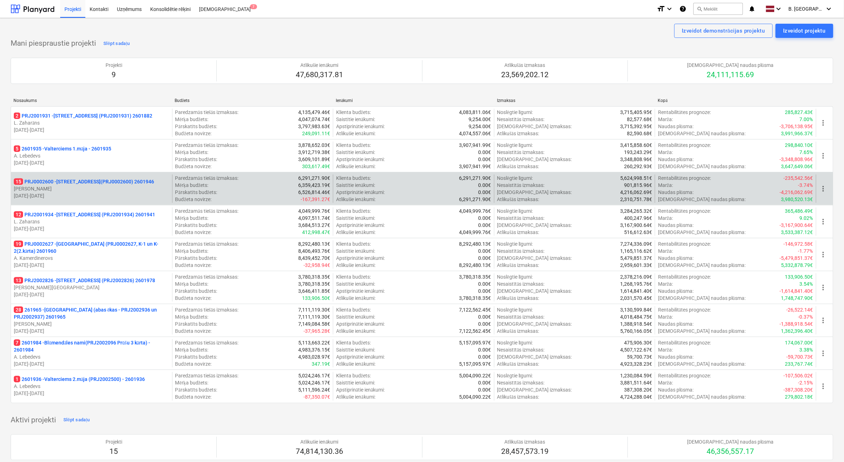
click at [94, 192] on p "[PERSON_NAME]" at bounding box center [91, 188] width 155 height 7
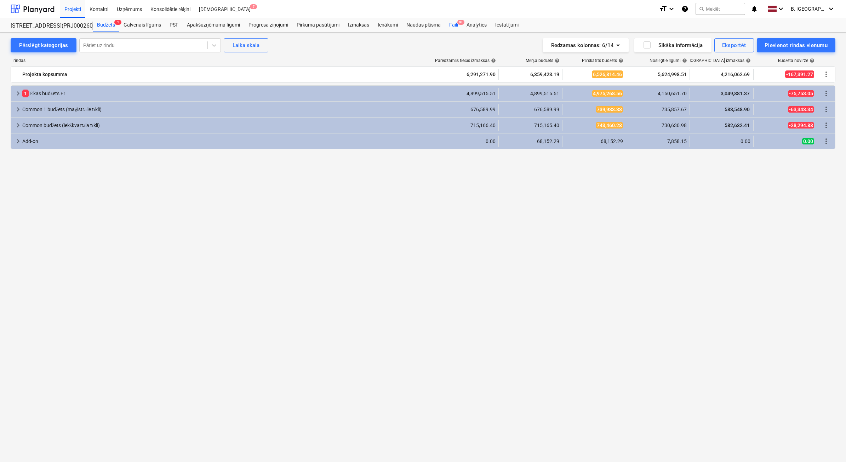
click at [454, 24] on div "Faili 9+" at bounding box center [453, 25] width 17 height 14
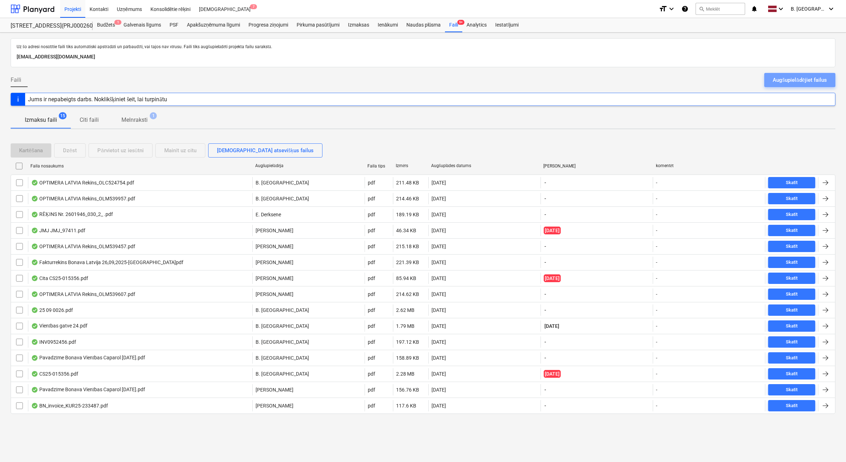
click at [765, 84] on button "Augšupielādējiet failus" at bounding box center [799, 80] width 71 height 14
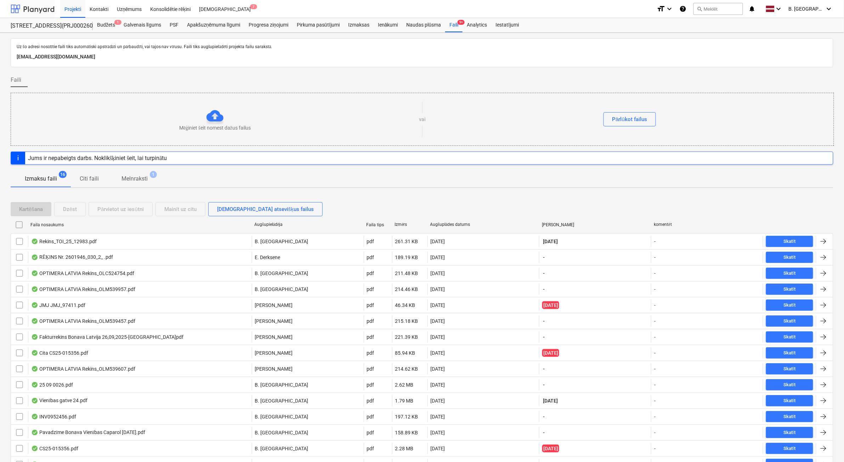
drag, startPoint x: 22, startPoint y: 10, endPoint x: 25, endPoint y: 15, distance: 6.0
click at [22, 9] on div at bounding box center [33, 9] width 44 height 18
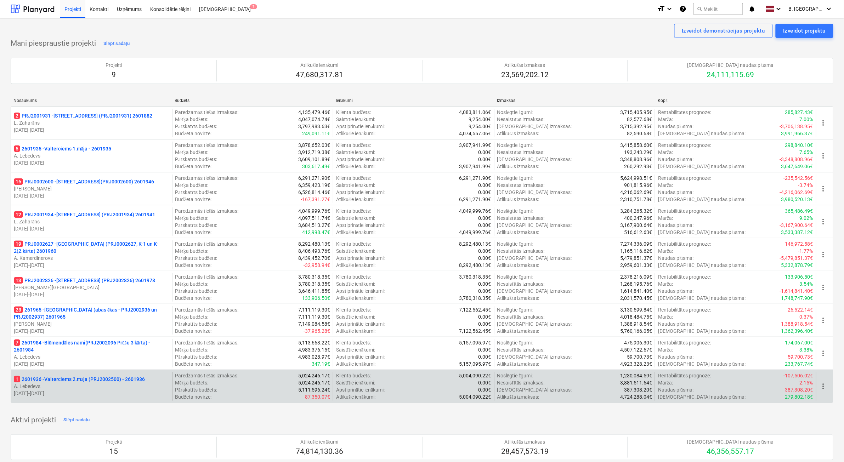
click at [119, 382] on p "1 2601936 - Valterciems 2.māja (PRJ2002500) - 2601936" at bounding box center [79, 379] width 131 height 7
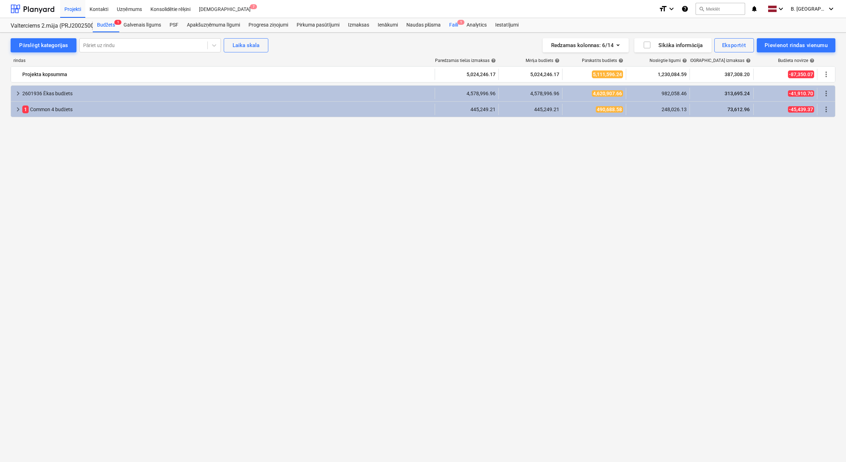
click at [460, 25] on span "1" at bounding box center [460, 22] width 7 height 5
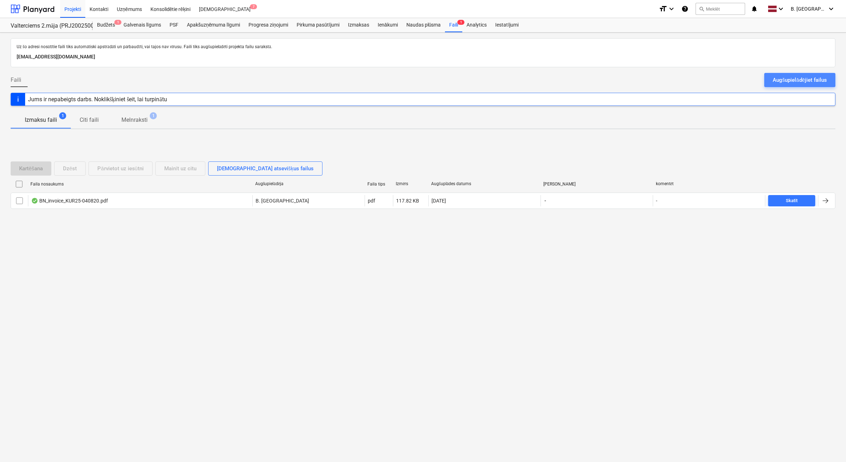
click at [815, 86] on button "Augšupielādējiet failus" at bounding box center [799, 80] width 71 height 14
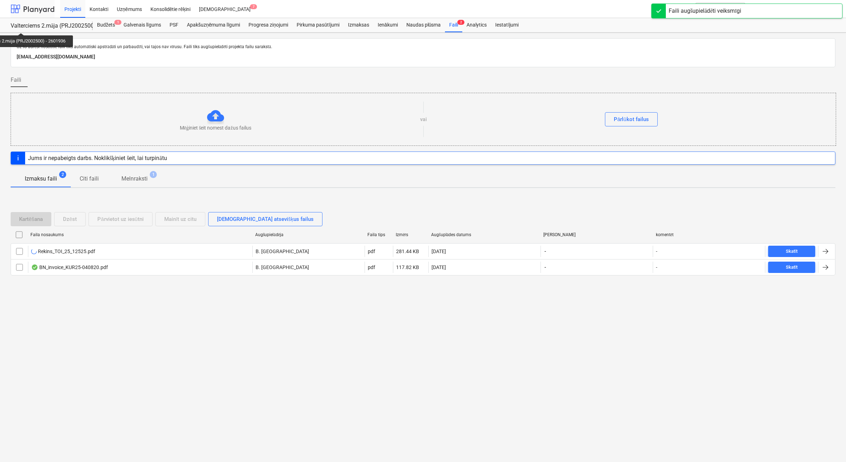
click at [28, 4] on div at bounding box center [33, 9] width 44 height 18
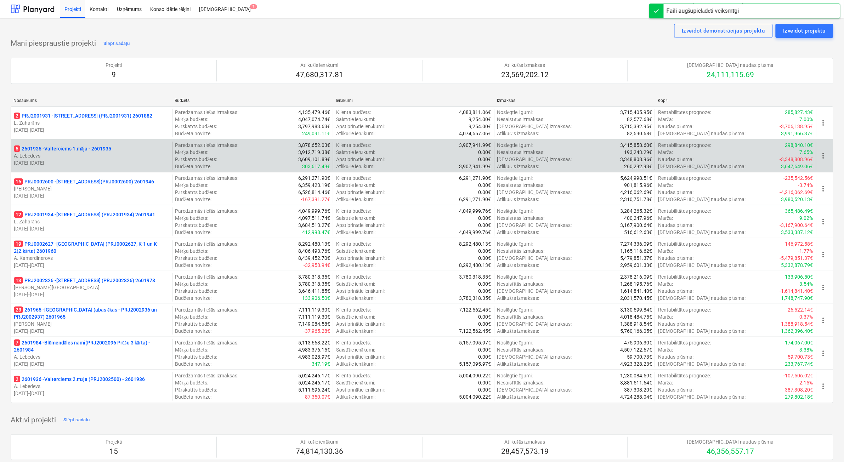
click at [103, 146] on p "5 2601935 - Valterciems 1.māja - 2601935" at bounding box center [62, 148] width 97 height 7
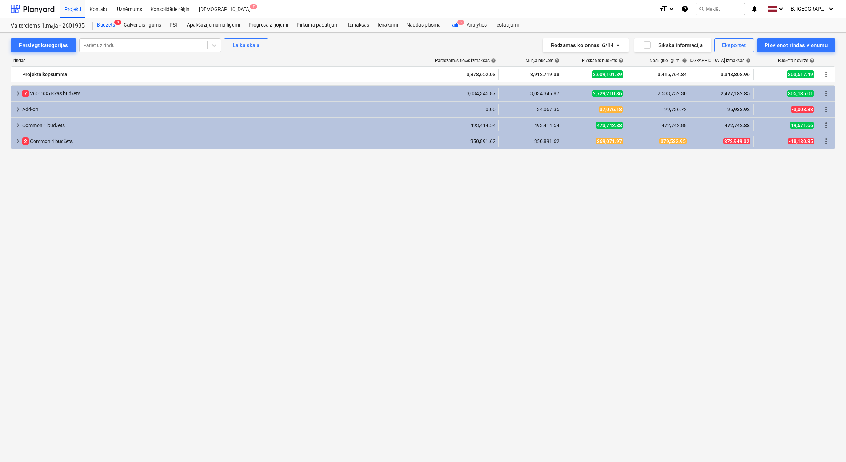
click at [449, 28] on div "Faili 5" at bounding box center [453, 25] width 17 height 14
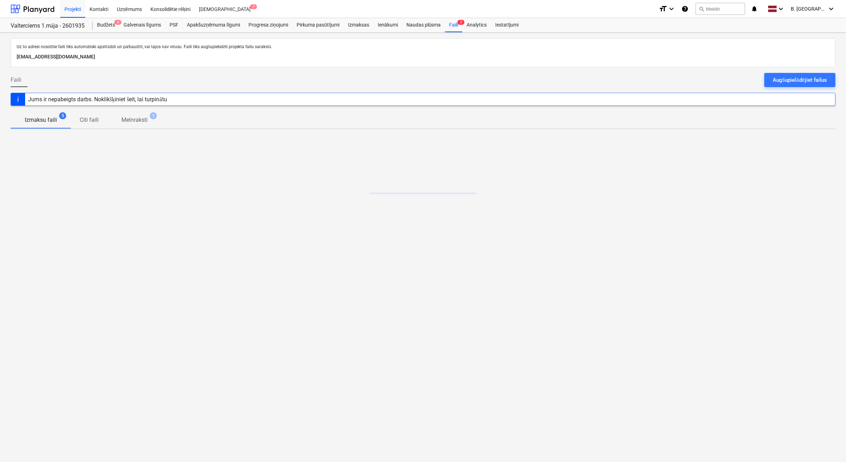
click at [811, 86] on button "Augšupielādējiet failus" at bounding box center [799, 80] width 71 height 14
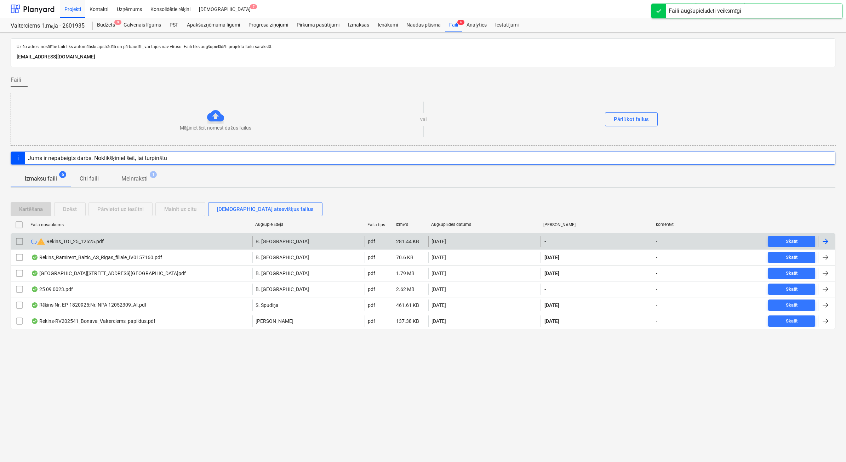
click at [132, 244] on div "warning Rekins_TOI_25_12525.pdf" at bounding box center [140, 241] width 224 height 11
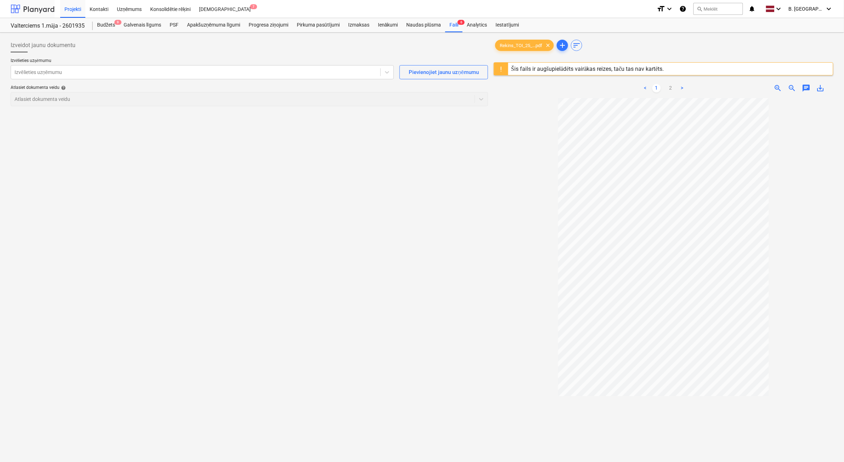
click at [34, 7] on div at bounding box center [33, 9] width 44 height 18
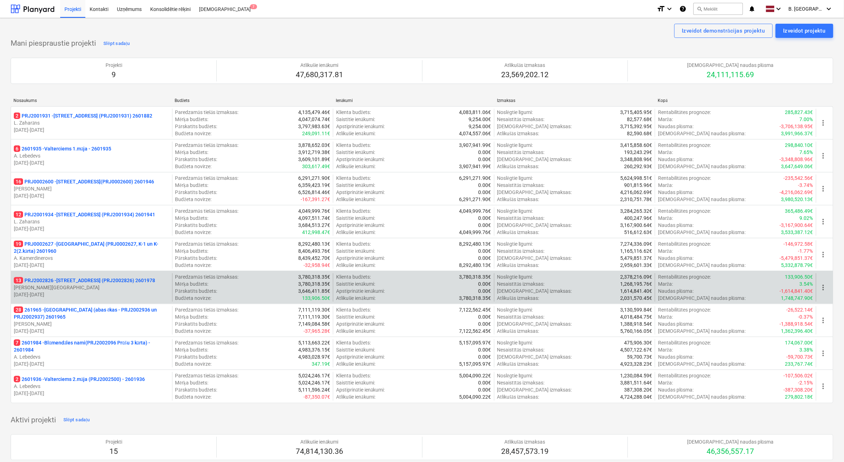
click at [120, 292] on p "[DATE] - [DATE]" at bounding box center [91, 294] width 155 height 7
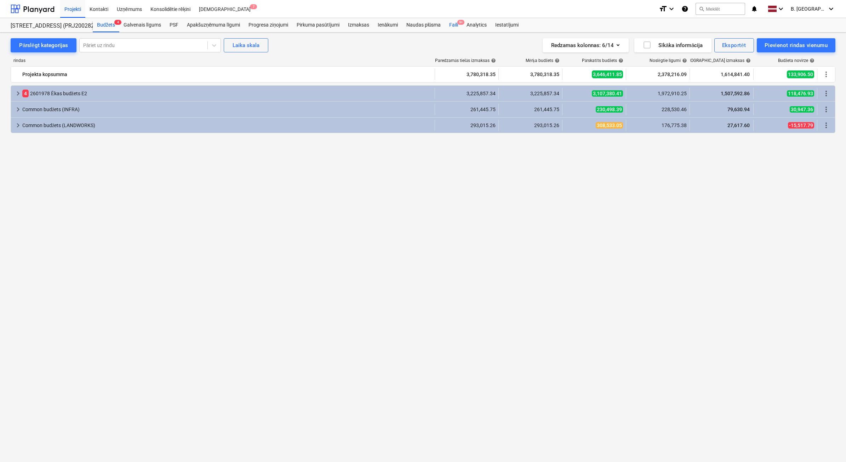
click at [447, 25] on div "Faili 9+" at bounding box center [453, 25] width 17 height 14
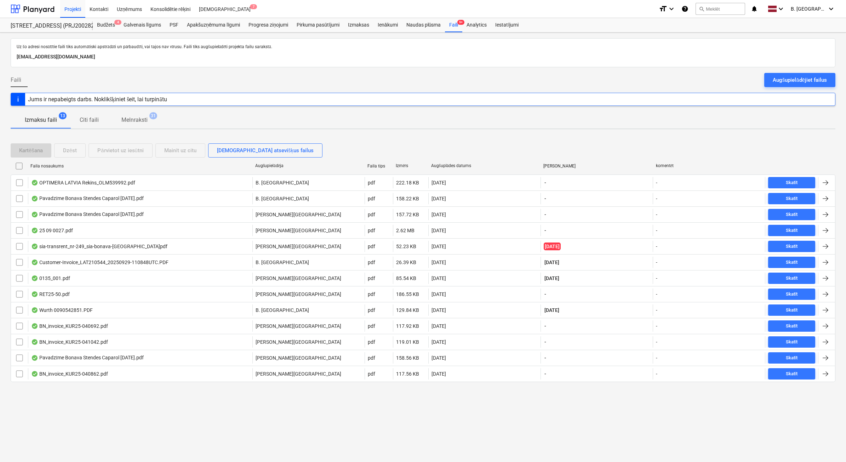
click at [813, 82] on div "Augšupielādējiet failus" at bounding box center [800, 79] width 54 height 9
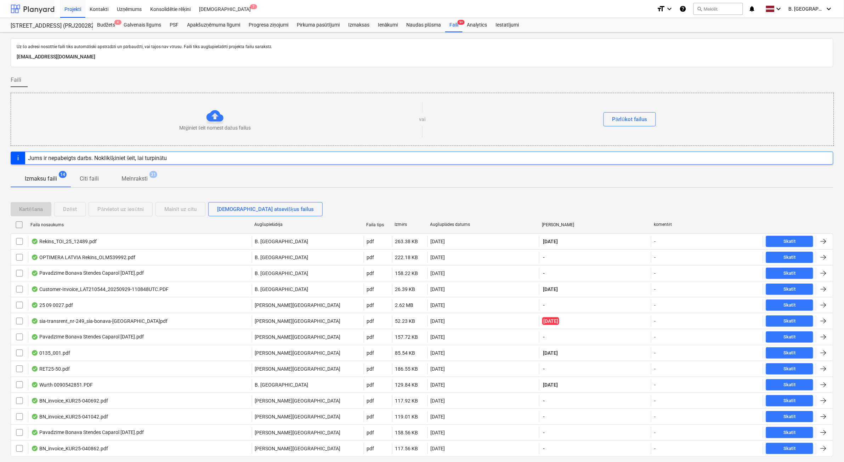
drag, startPoint x: 41, startPoint y: 11, endPoint x: 47, endPoint y: 14, distance: 6.2
click at [41, 11] on div at bounding box center [33, 9] width 44 height 18
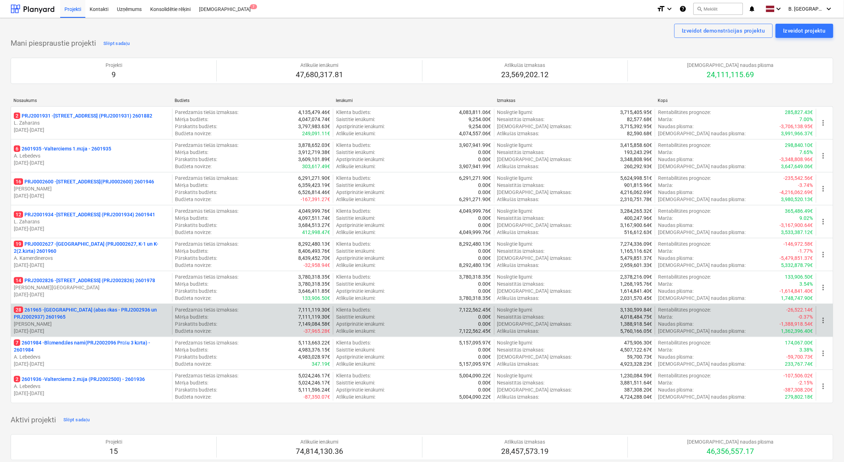
click at [126, 322] on p "[PERSON_NAME]" at bounding box center [91, 323] width 155 height 7
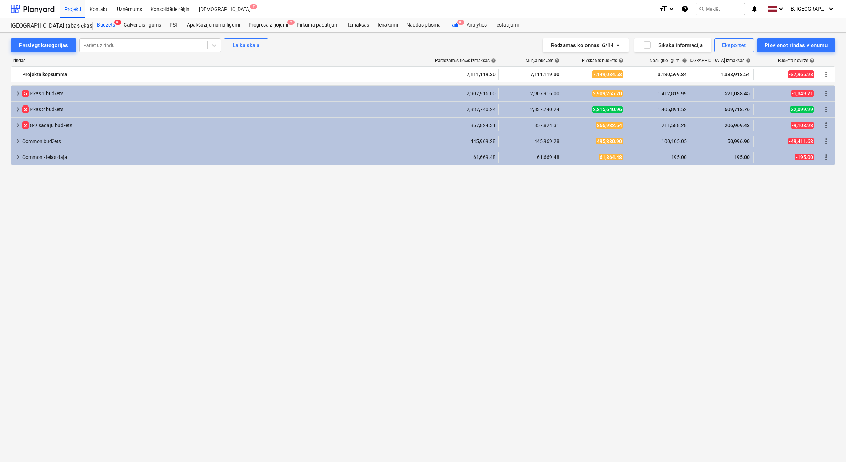
click at [456, 27] on div "Faili 9+" at bounding box center [453, 25] width 17 height 14
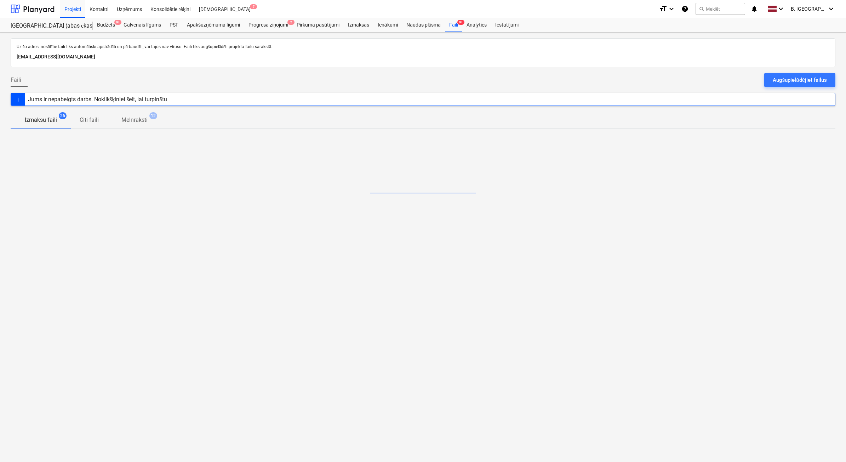
click at [796, 91] on div "Faili Augšupielādējiet failus" at bounding box center [423, 83] width 825 height 20
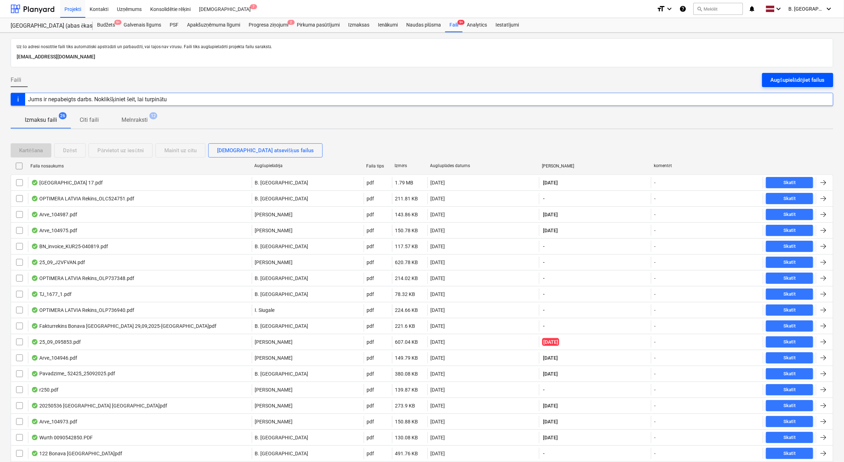
click at [805, 77] on div "Augšupielādējiet failus" at bounding box center [797, 79] width 54 height 9
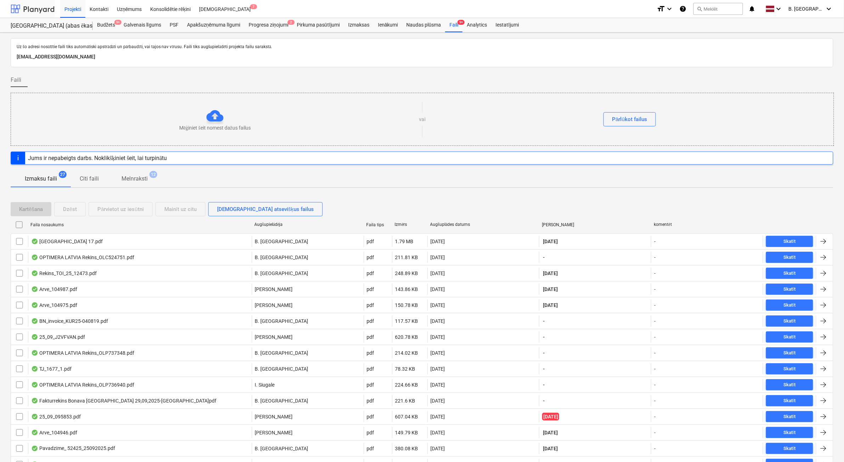
click at [27, 7] on div at bounding box center [33, 9] width 44 height 18
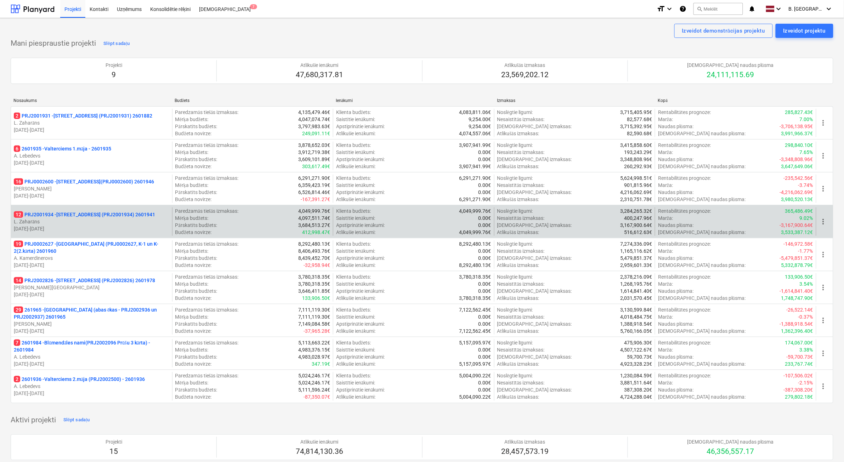
click at [112, 225] on p "[DATE] - [DATE]" at bounding box center [91, 228] width 155 height 7
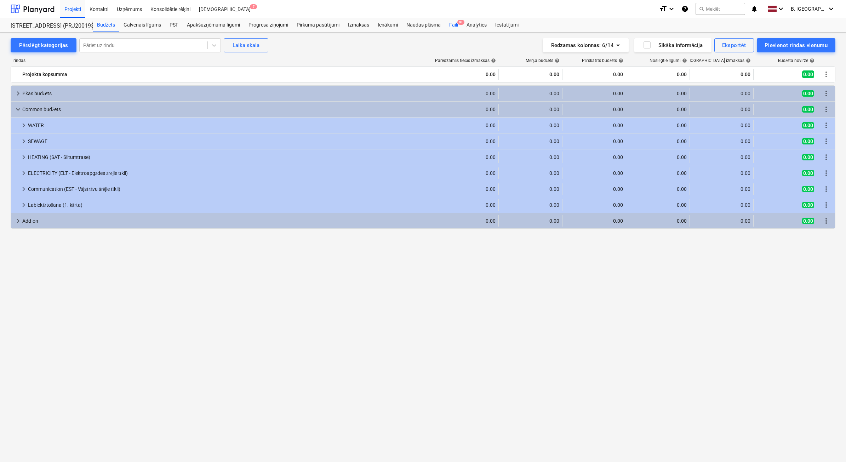
click at [451, 25] on div "Faili 9+" at bounding box center [453, 25] width 17 height 14
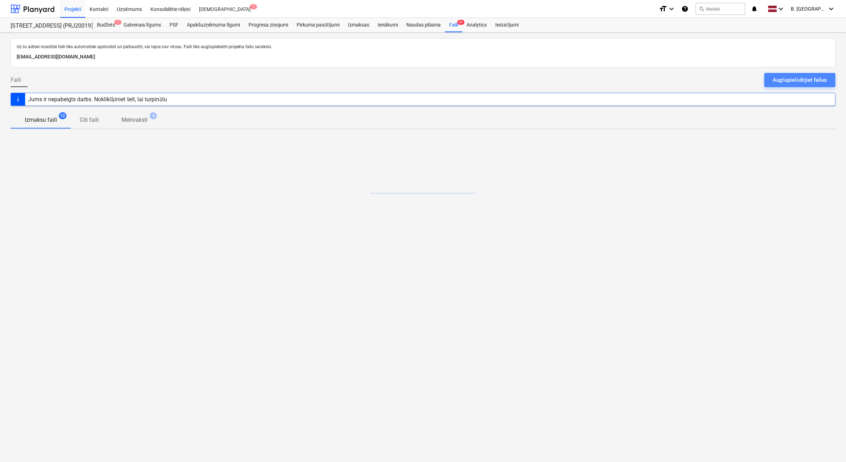
drag, startPoint x: 810, startPoint y: 82, endPoint x: 758, endPoint y: 79, distance: 51.8
click at [810, 82] on div "Augšupielādējiet failus" at bounding box center [800, 79] width 54 height 9
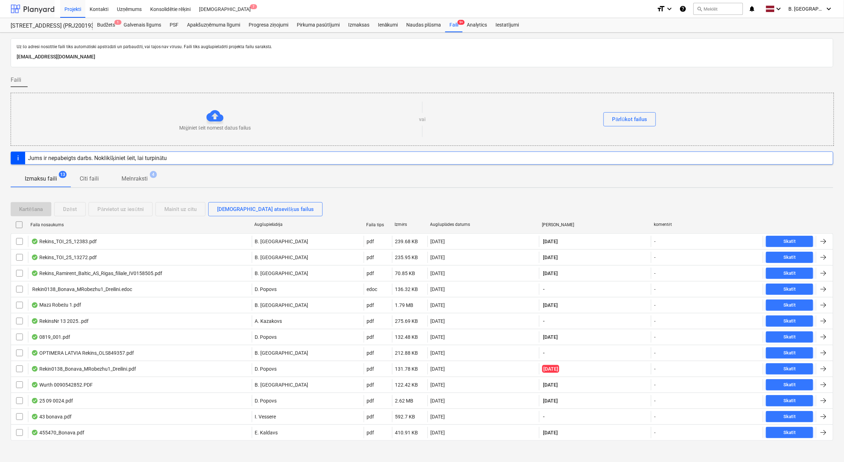
click at [34, 14] on div at bounding box center [33, 9] width 44 height 18
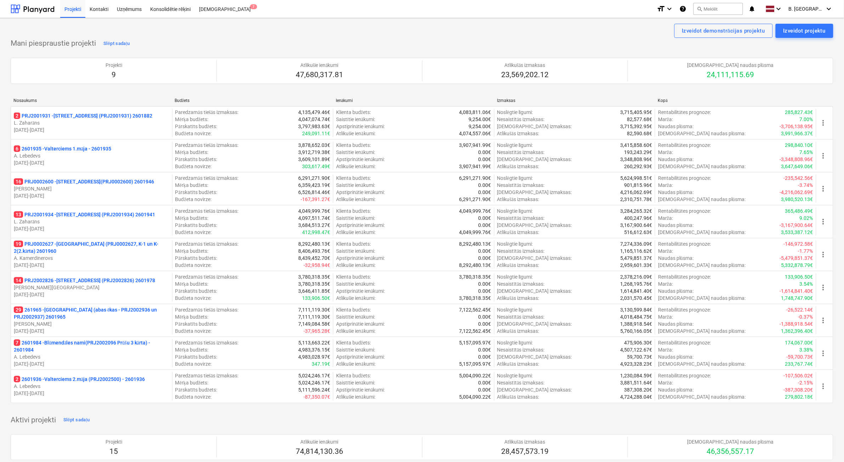
click at [97, 187] on p "[PERSON_NAME]" at bounding box center [91, 188] width 155 height 7
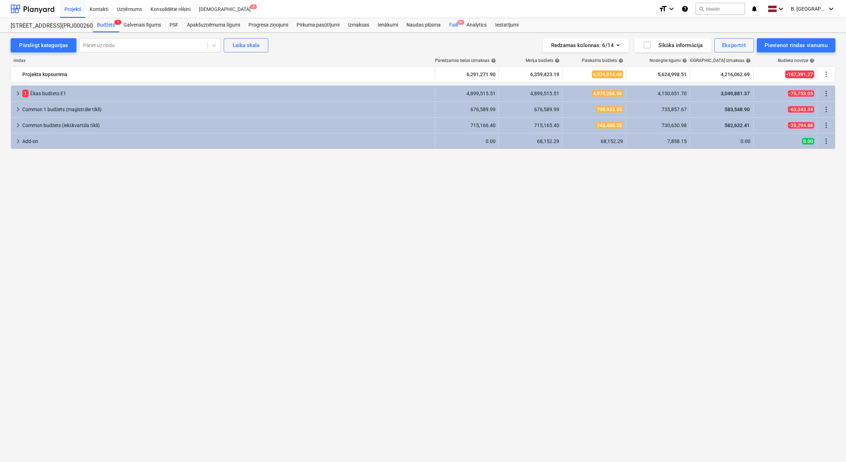
click at [454, 24] on div "Faili 9+" at bounding box center [453, 25] width 17 height 14
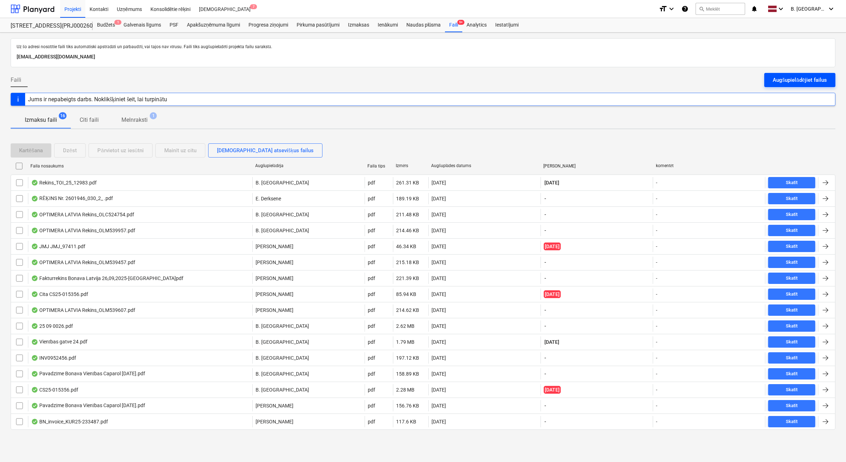
click at [804, 78] on div "Augšupielādējiet failus" at bounding box center [800, 79] width 54 height 9
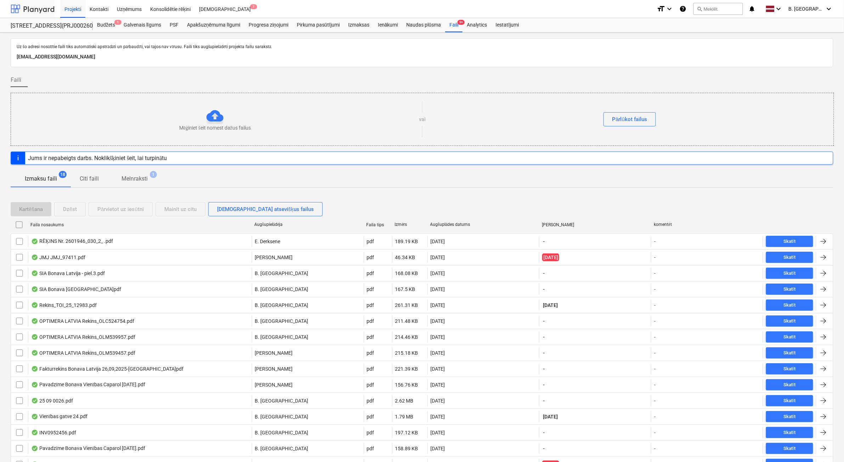
click at [27, 12] on div at bounding box center [33, 9] width 44 height 18
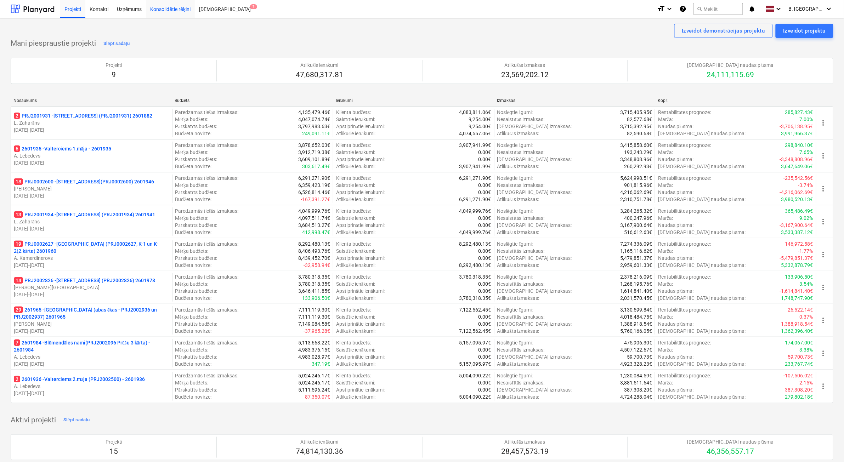
click at [154, 10] on div "Konsolidētie rēķini" at bounding box center [170, 9] width 49 height 18
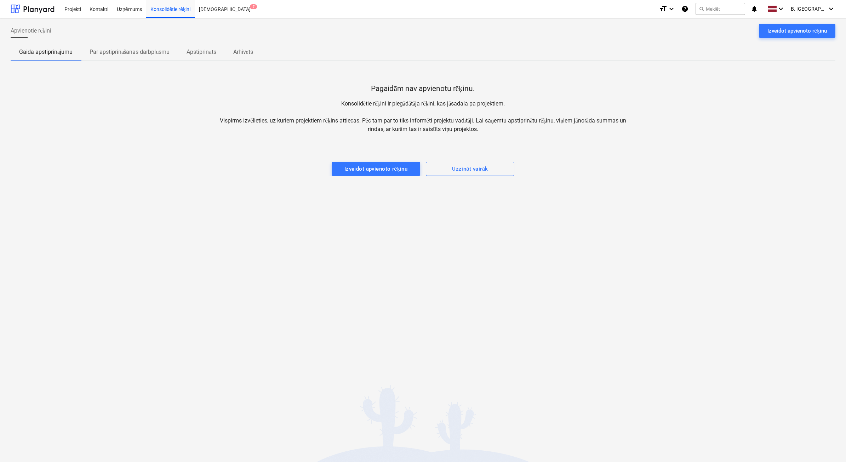
click at [142, 52] on p "Par apstiprināšanas darbplūsmu" at bounding box center [130, 52] width 80 height 8
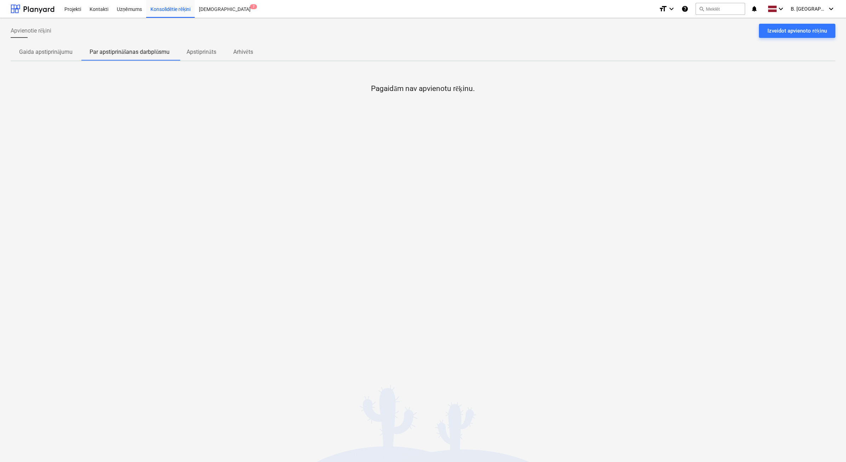
click at [186, 51] on span "Apstiprināts" at bounding box center [201, 52] width 46 height 13
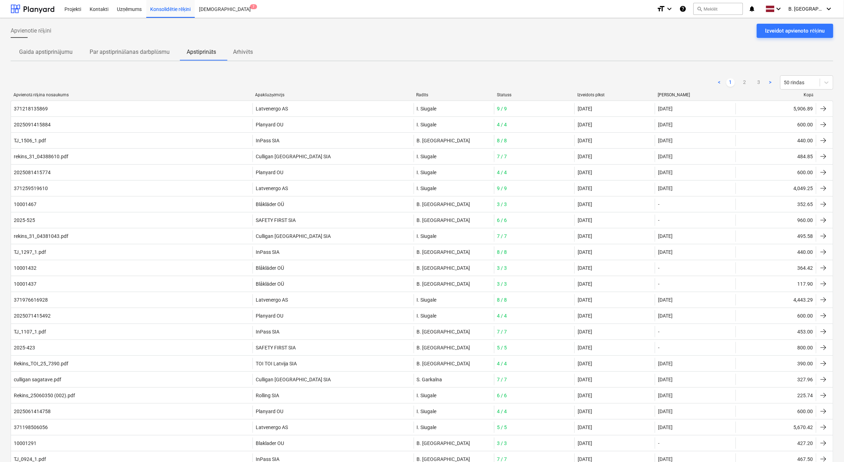
click at [119, 52] on p "Par apstiprināšanas darbplūsmu" at bounding box center [130, 52] width 80 height 8
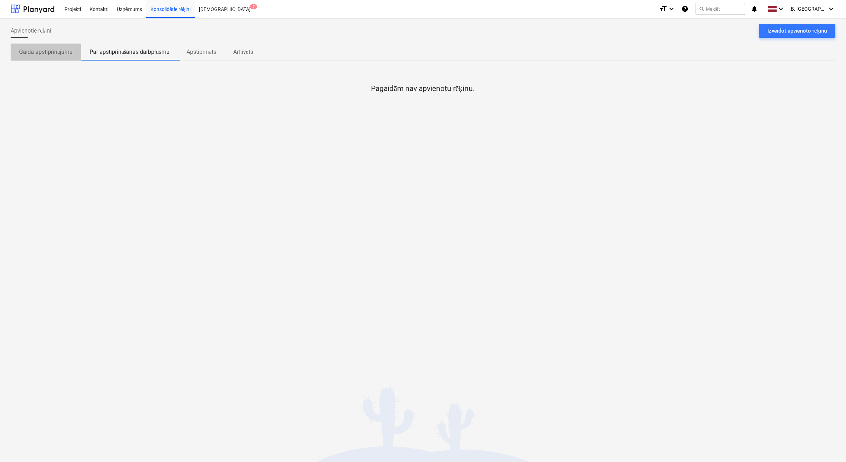
click at [19, 57] on span "Gaida apstiprinājumu" at bounding box center [46, 52] width 70 height 13
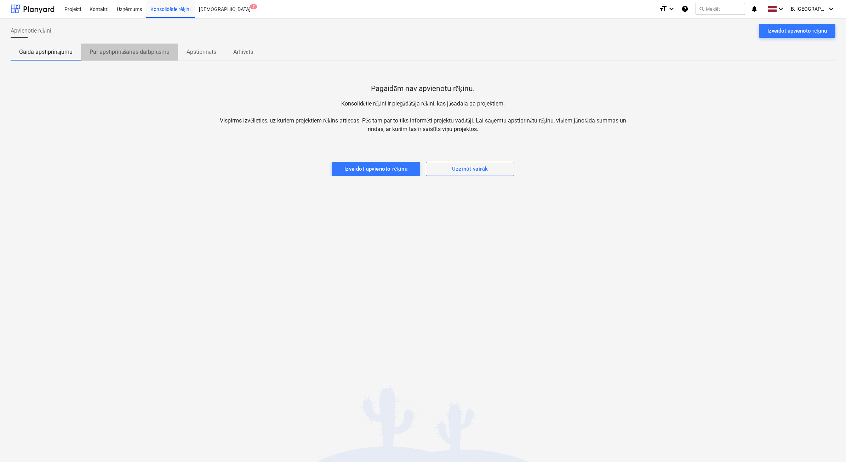
click at [172, 49] on span "Par apstiprināšanas darbplūsmu" at bounding box center [129, 52] width 97 height 13
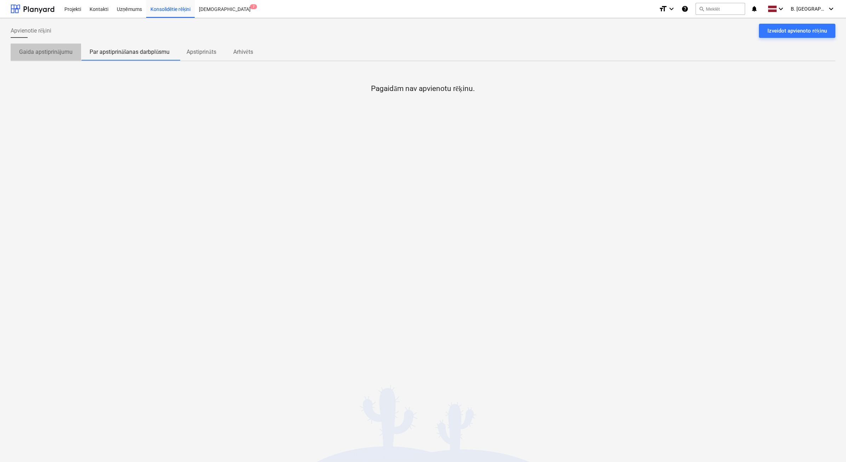
click at [53, 56] on p "Gaida apstiprinājumu" at bounding box center [45, 52] width 53 height 8
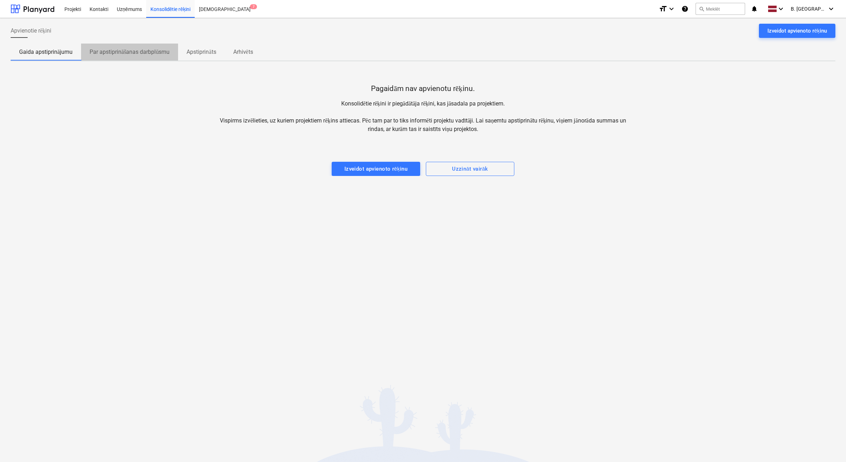
click at [148, 48] on p "Par apstiprināšanas darbplūsmu" at bounding box center [130, 52] width 80 height 8
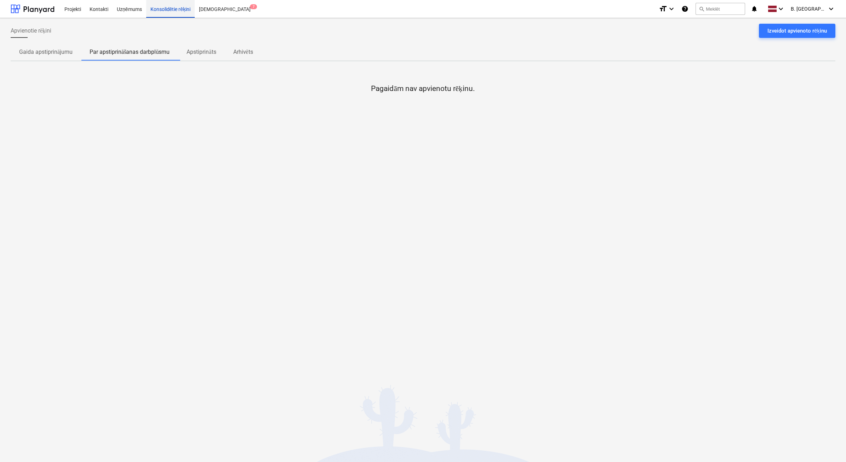
click at [167, 7] on div "Konsolidētie rēķini" at bounding box center [170, 9] width 49 height 18
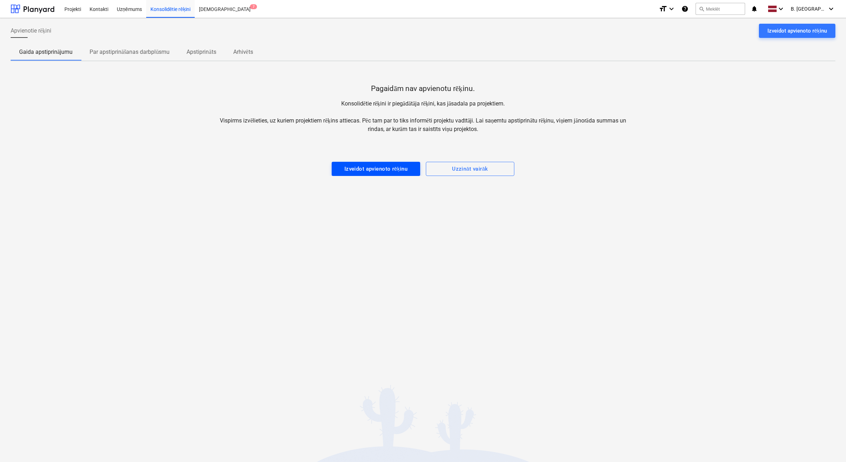
click at [365, 170] on div "Izveidot apvienoto rēķinu" at bounding box center [376, 168] width 63 height 9
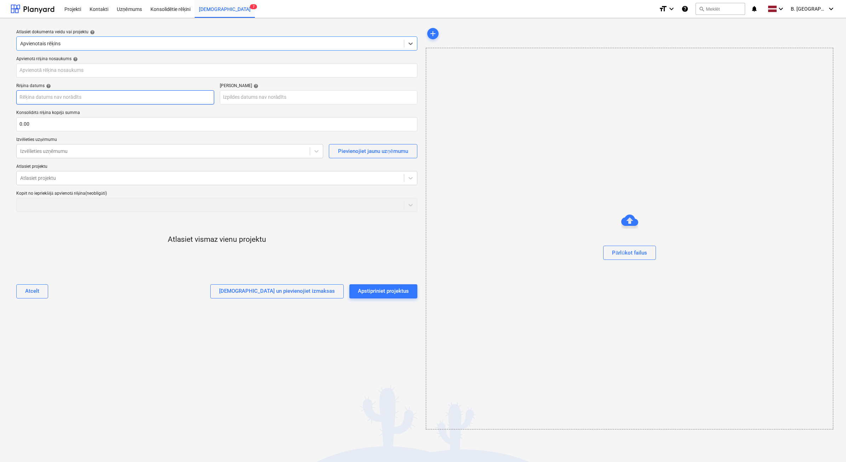
type input "e"
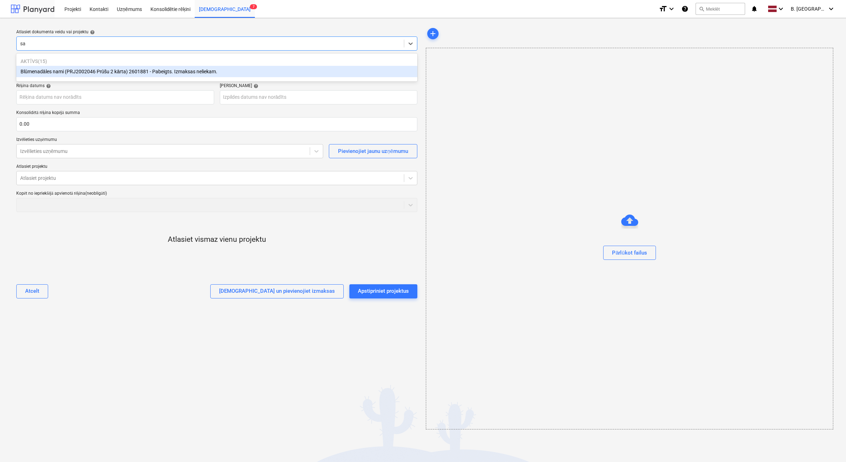
type input "sa"
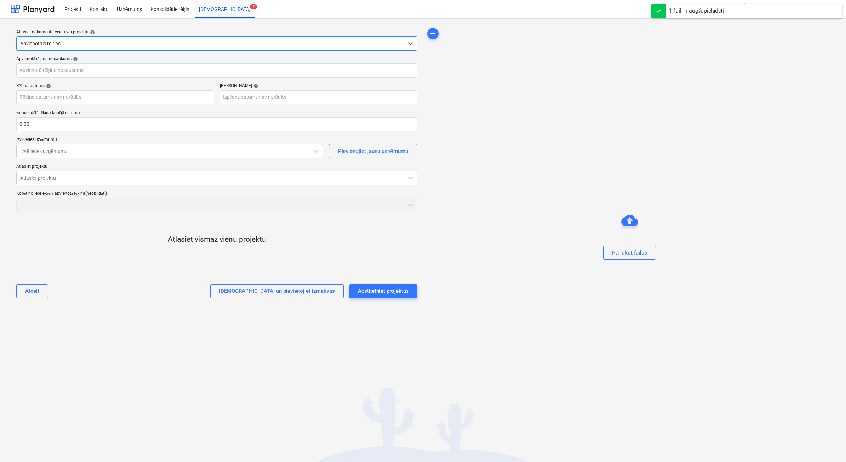
type input "2025-592.pdf"
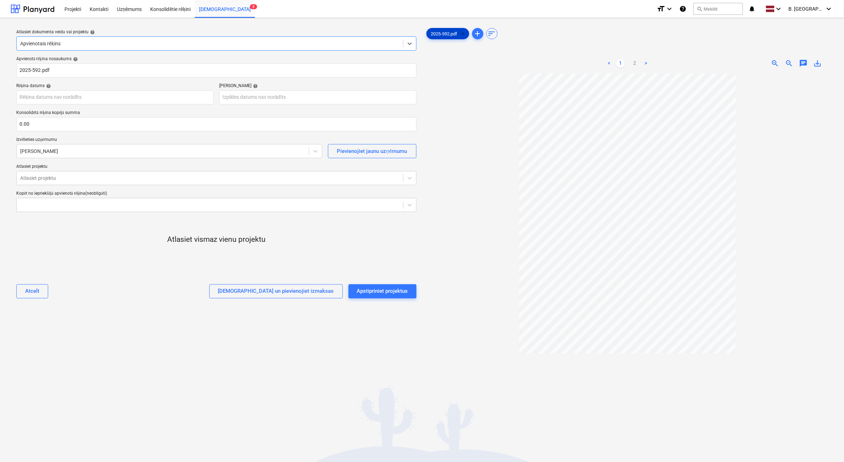
click at [467, 31] on span "clear" at bounding box center [463, 33] width 8 height 8
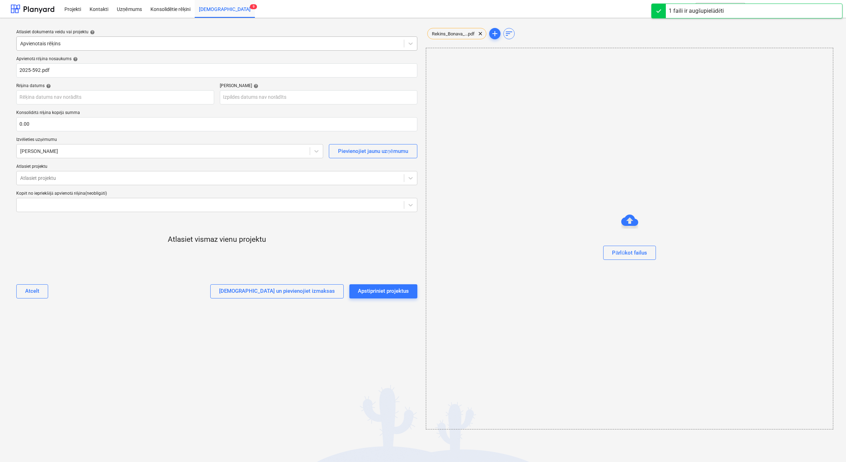
click at [67, 43] on div at bounding box center [210, 43] width 380 height 7
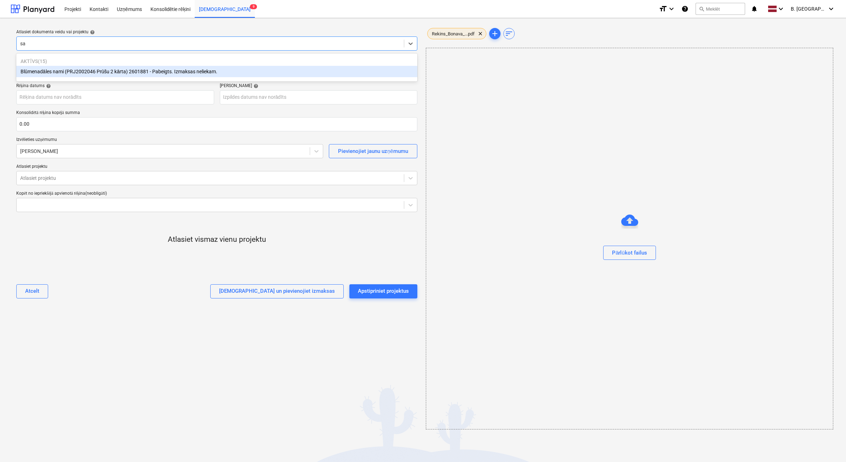
type input "sa"
click at [433, 32] on span "Rekins_Bonava_...pdf" at bounding box center [453, 33] width 51 height 5
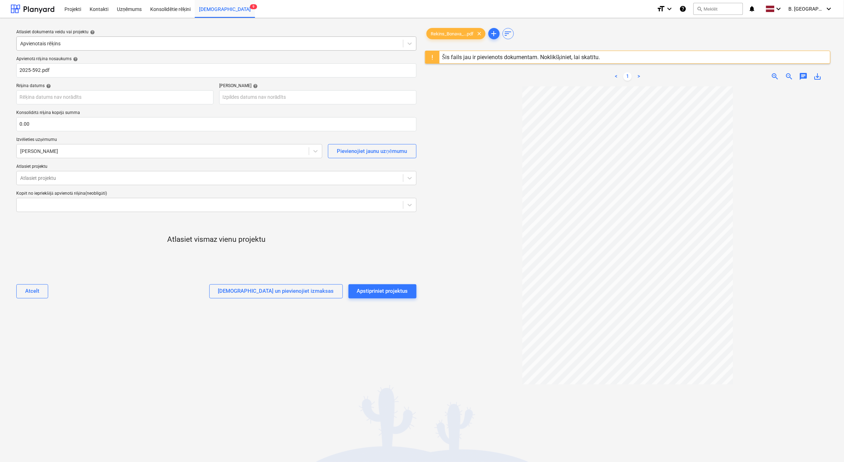
click at [65, 44] on div at bounding box center [209, 43] width 379 height 7
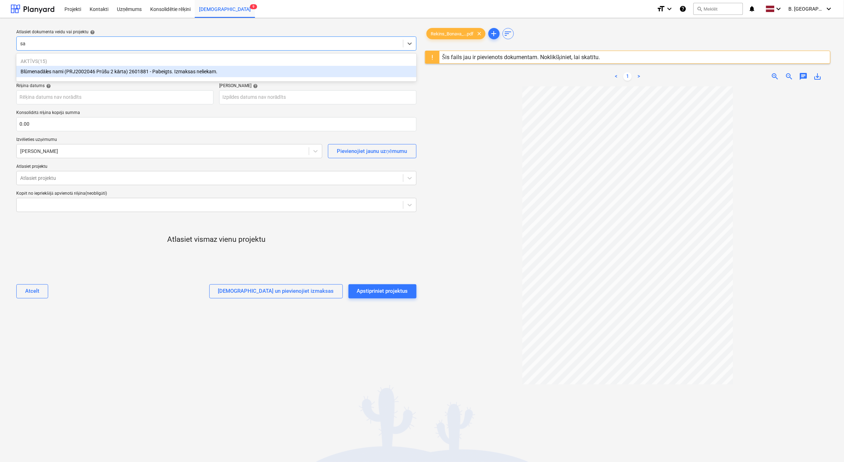
type input "sa"
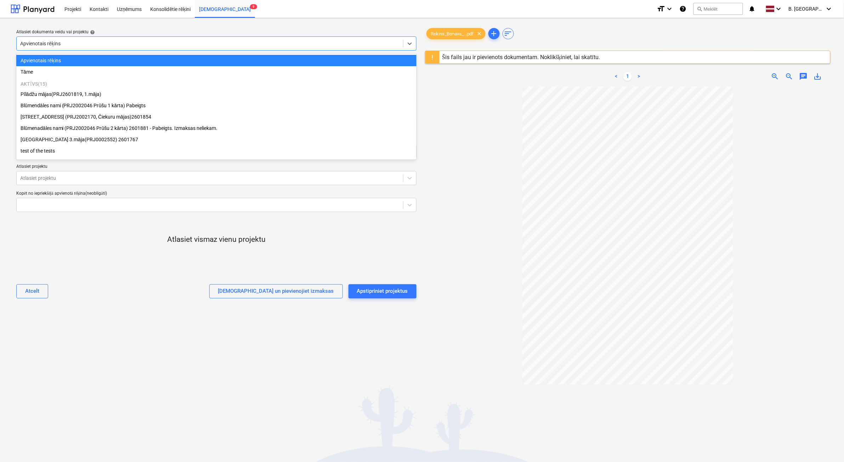
click at [104, 47] on div at bounding box center [209, 43] width 379 height 7
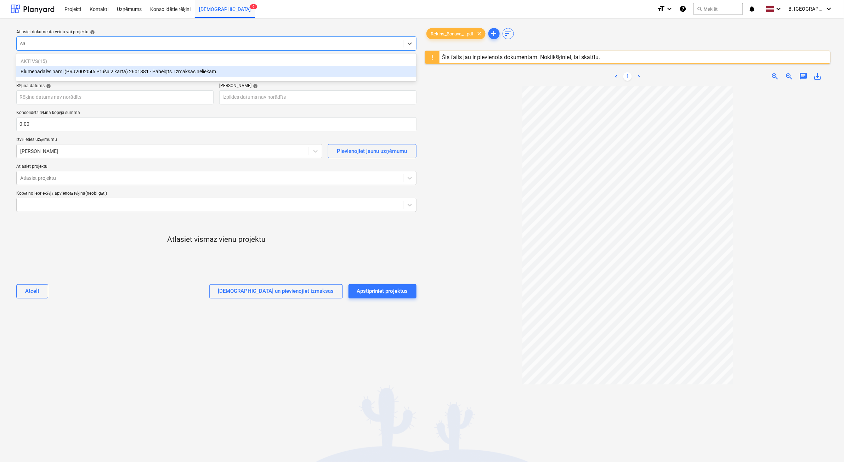
type input "s"
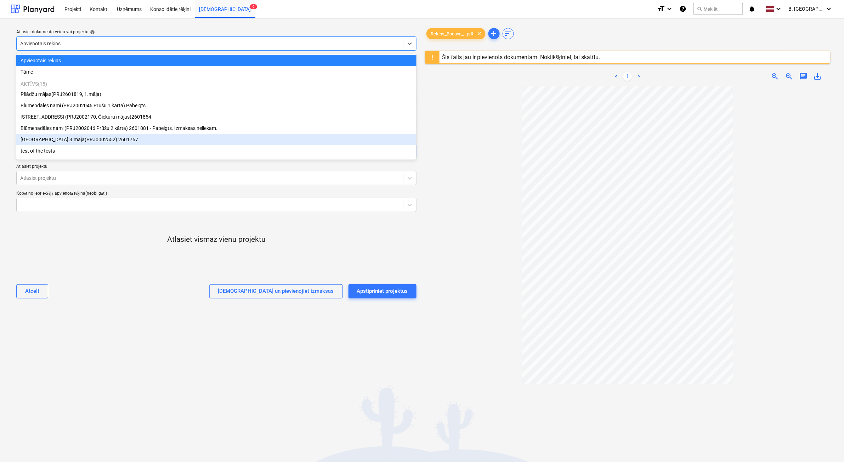
click at [104, 300] on div "Atcelt Apstipriniet un pievienojiet izmaksas Apstipriniet projektus" at bounding box center [216, 291] width 400 height 25
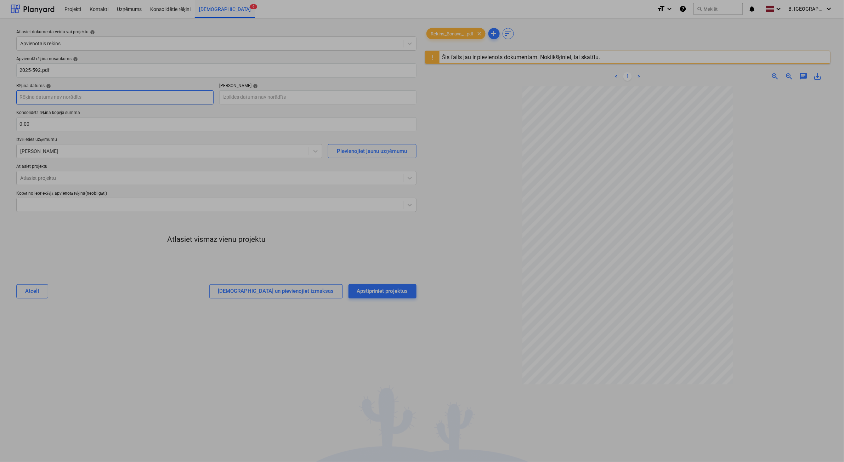
click at [36, 100] on body "Projekti Kontakti Uzņēmums Konsolidētie rēķini Iesūtne 9 format_size keyboard_a…" at bounding box center [422, 231] width 844 height 462
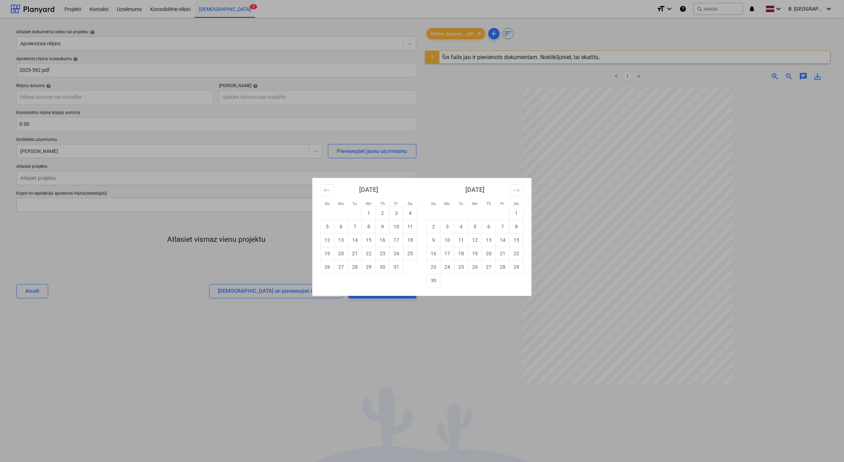
click at [336, 189] on div "[DATE]" at bounding box center [368, 192] width 97 height 28
click at [326, 193] on icon "Move backward to switch to the previous month." at bounding box center [327, 190] width 7 height 7
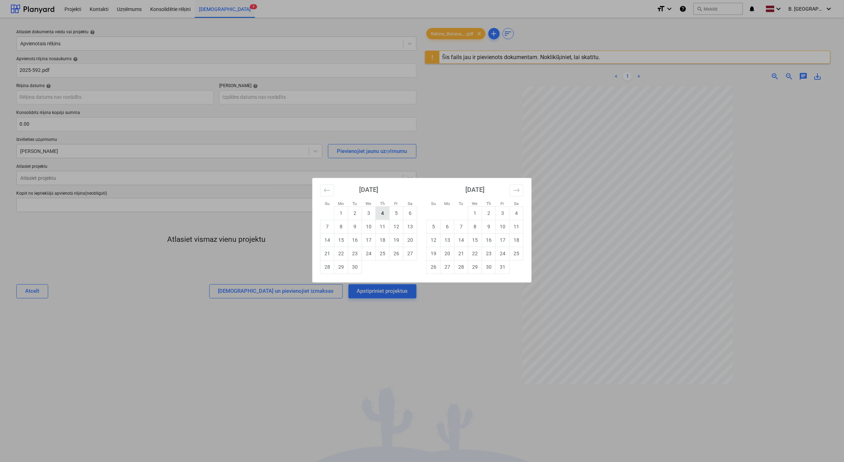
click at [379, 217] on td "4" at bounding box center [383, 212] width 14 height 13
type input "[DATE]"
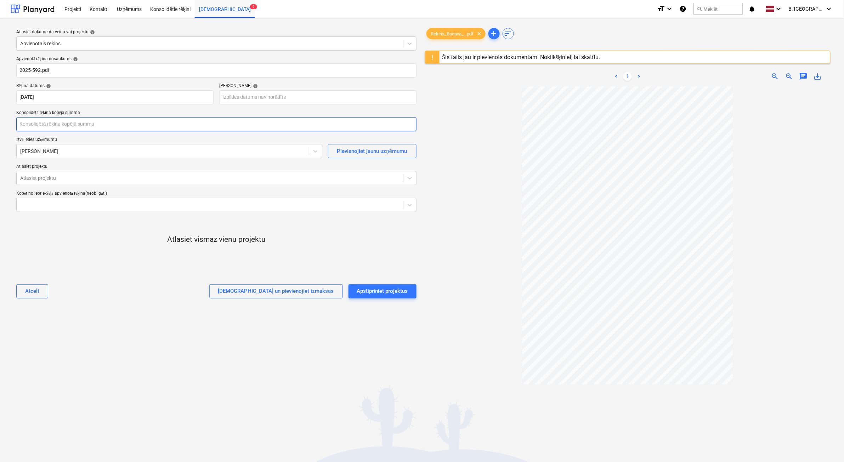
click at [36, 129] on input "text" at bounding box center [216, 124] width 400 height 14
type input "960.00"
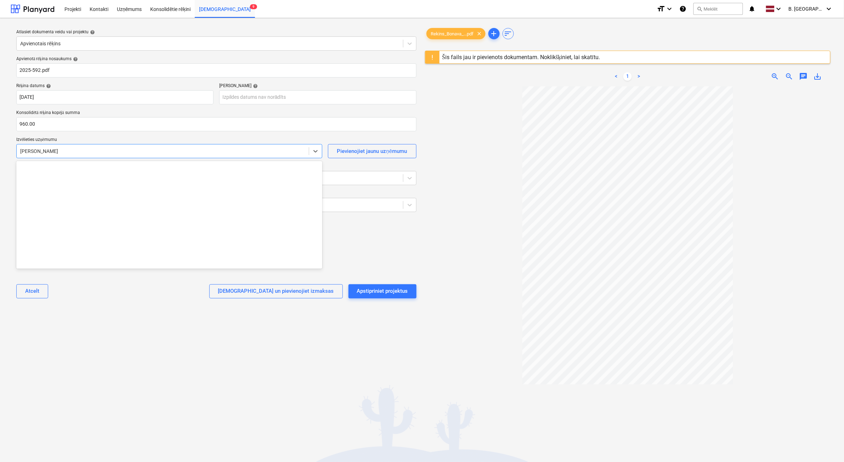
click at [132, 148] on div at bounding box center [162, 151] width 285 height 7
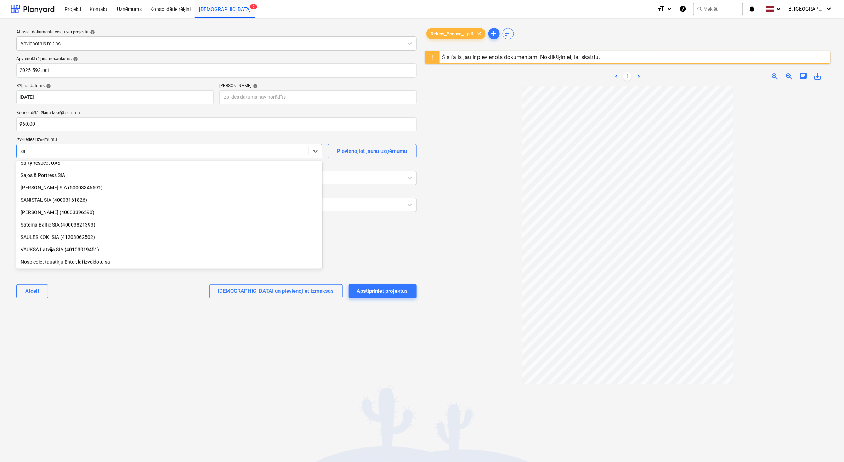
type input "saf"
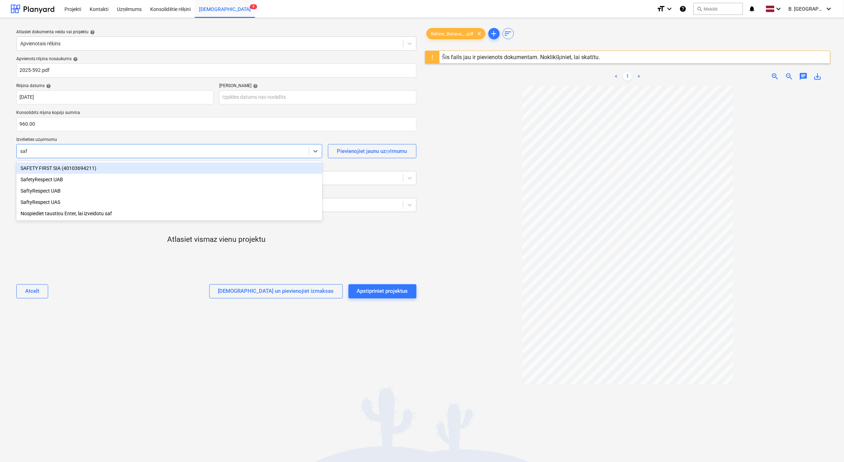
click at [101, 165] on div "SAFETY FIRST SIA (40103694211)" at bounding box center [169, 168] width 306 height 11
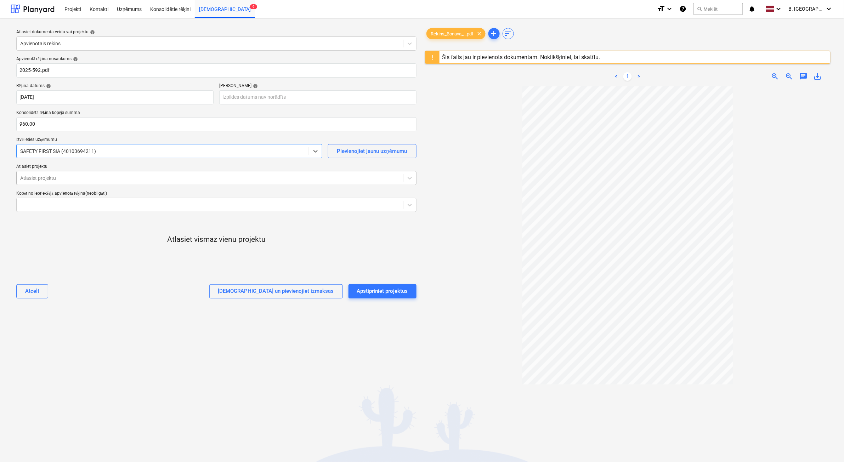
click at [92, 177] on div at bounding box center [209, 178] width 379 height 7
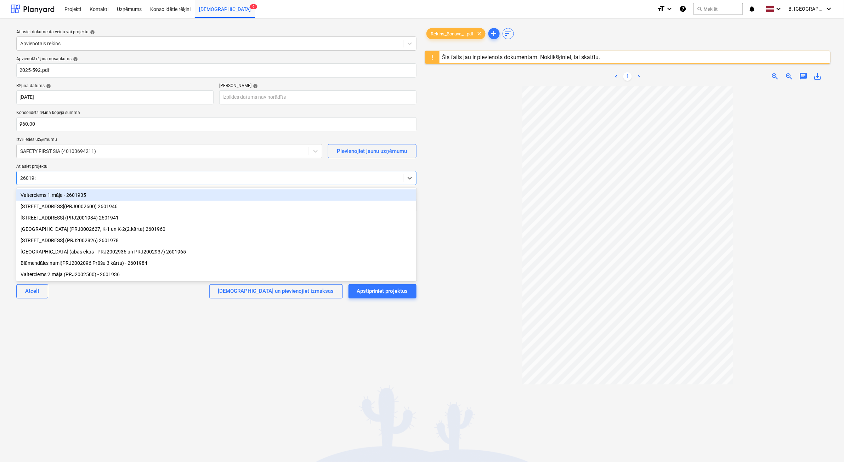
type input "2601960"
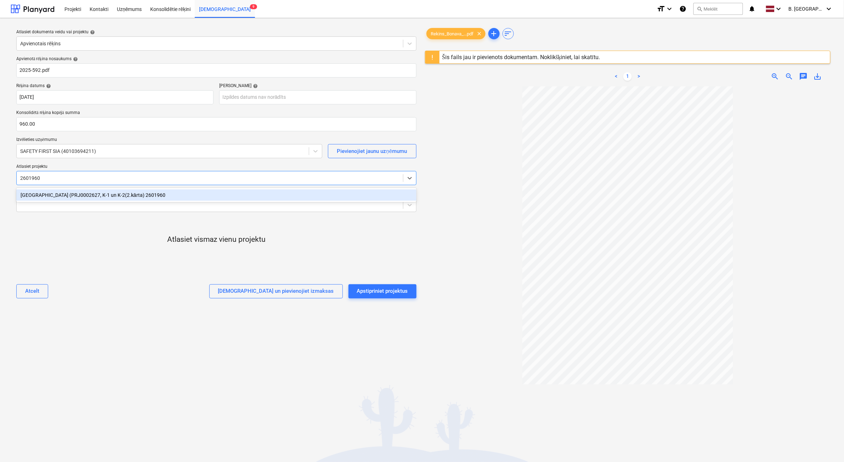
click at [134, 196] on div "[GEOGRAPHIC_DATA] (PRJ0002627, K-1 un K-2(2.kārta) 2601960" at bounding box center [216, 194] width 400 height 11
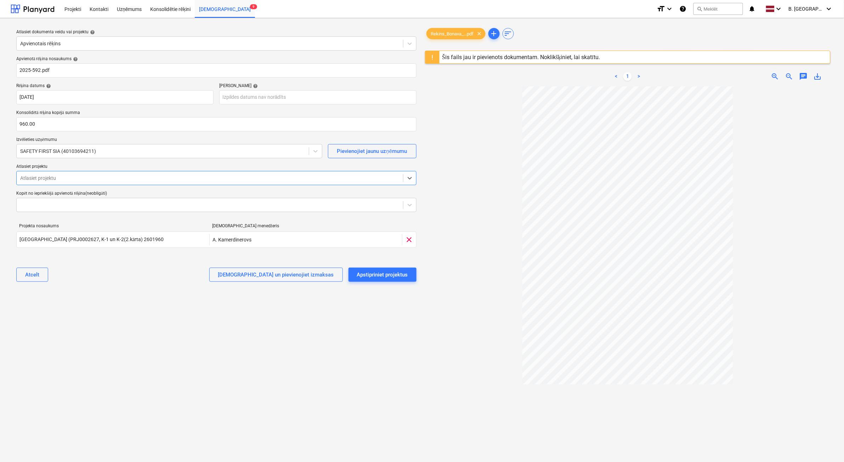
click at [104, 178] on div at bounding box center [209, 178] width 379 height 7
click at [30, 175] on input "260146" at bounding box center [29, 178] width 18 height 6
type input "2601946"
click at [59, 193] on div "[STREET_ADDRESS](PRJ0002600) 2601946" at bounding box center [216, 194] width 400 height 11
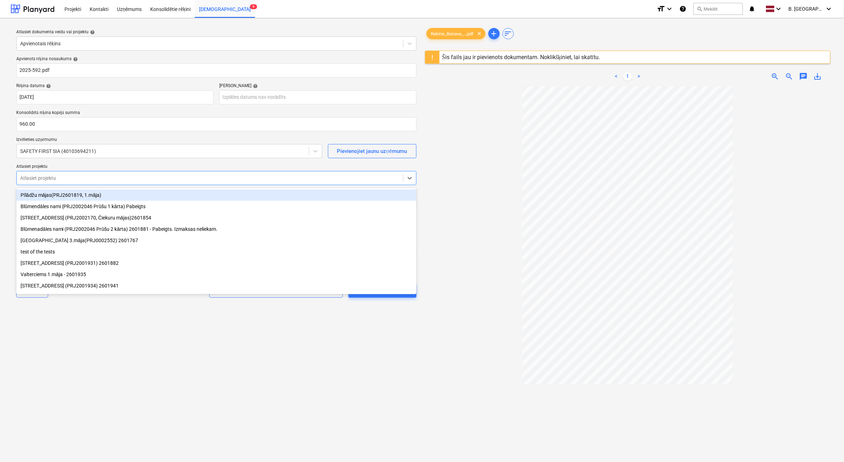
click at [55, 181] on div at bounding box center [209, 178] width 379 height 7
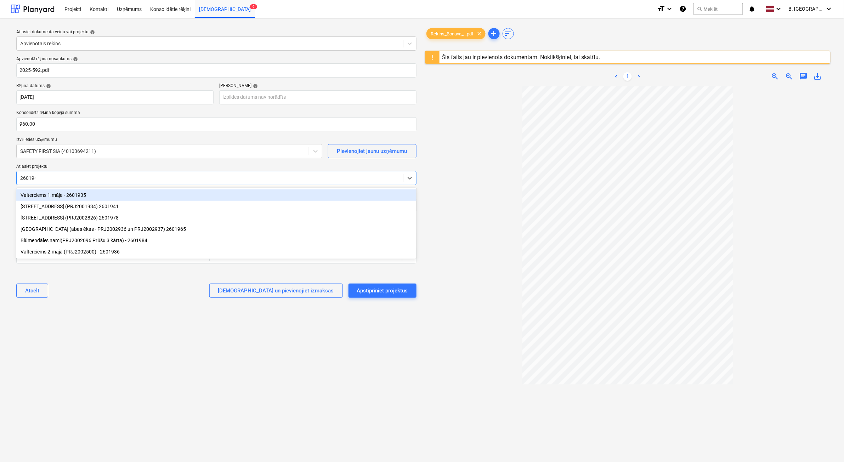
type input "2601941"
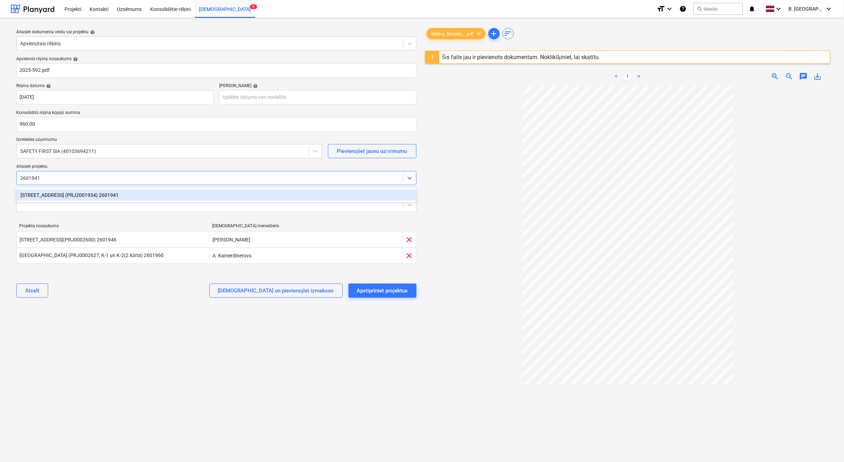
click at [96, 197] on div "[STREET_ADDRESS] (PRJ2001934) 2601941" at bounding box center [216, 194] width 400 height 11
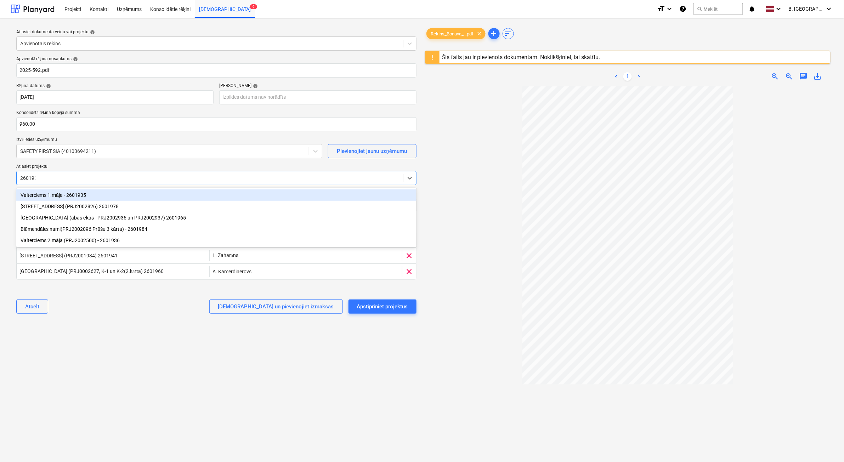
type input "2601935"
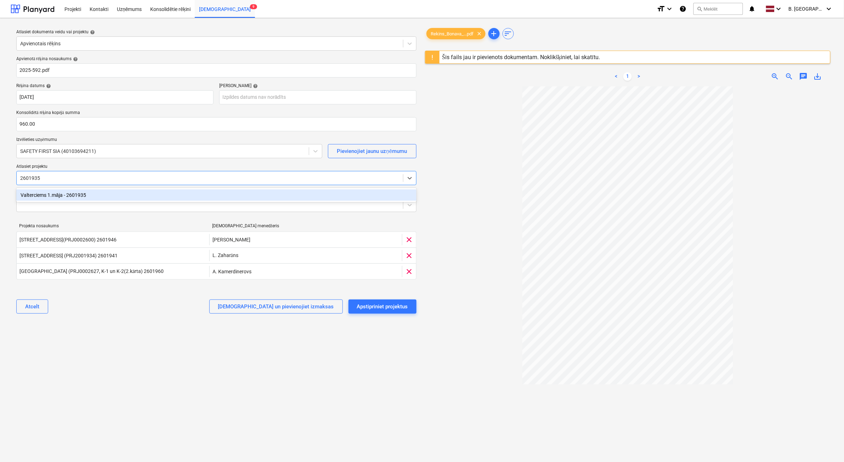
click at [70, 195] on div "Valterciems 1.māja - 2601935" at bounding box center [216, 194] width 400 height 11
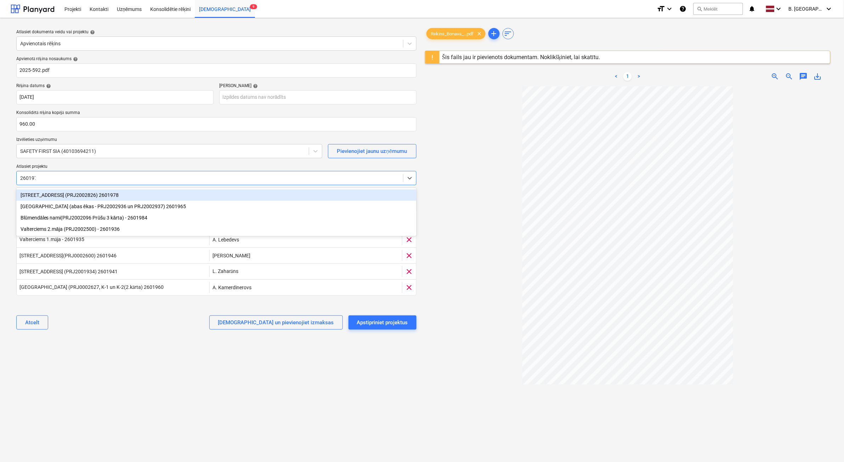
type input "2601978"
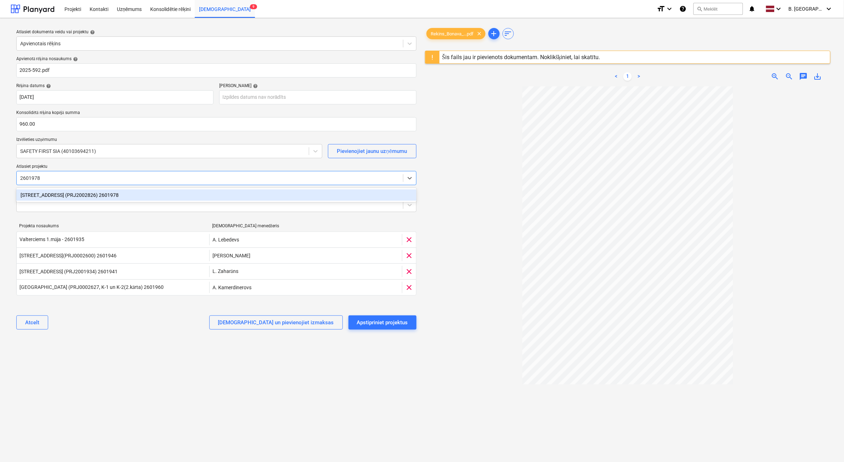
click at [43, 193] on div "[STREET_ADDRESS] (PRJ2002826) 2601978" at bounding box center [216, 194] width 400 height 11
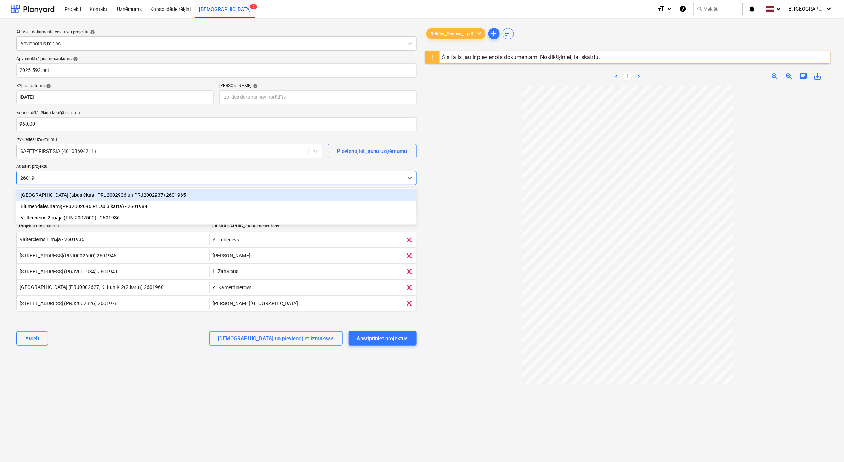
type input "2601965"
click at [115, 192] on div "[GEOGRAPHIC_DATA] (abas ēkas - PRJ2002936 un PRJ2002937) 2601965" at bounding box center [216, 194] width 400 height 11
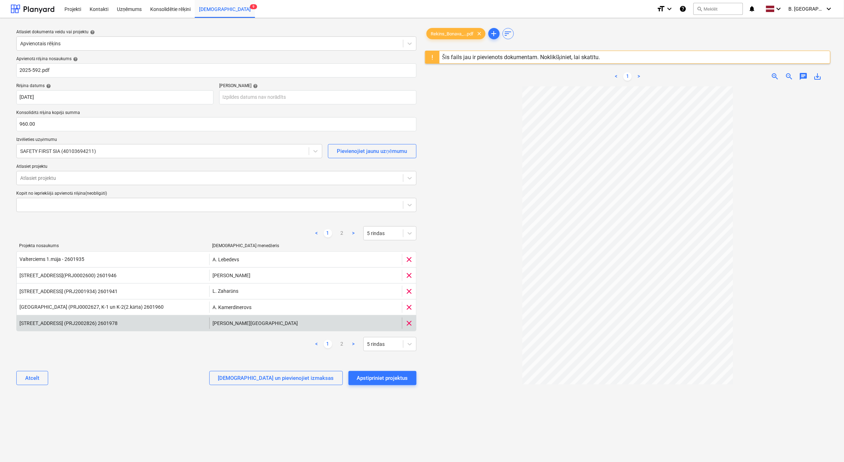
click at [126, 326] on div "[STREET_ADDRESS] (PRJ2002826) 2601978" at bounding box center [113, 323] width 193 height 11
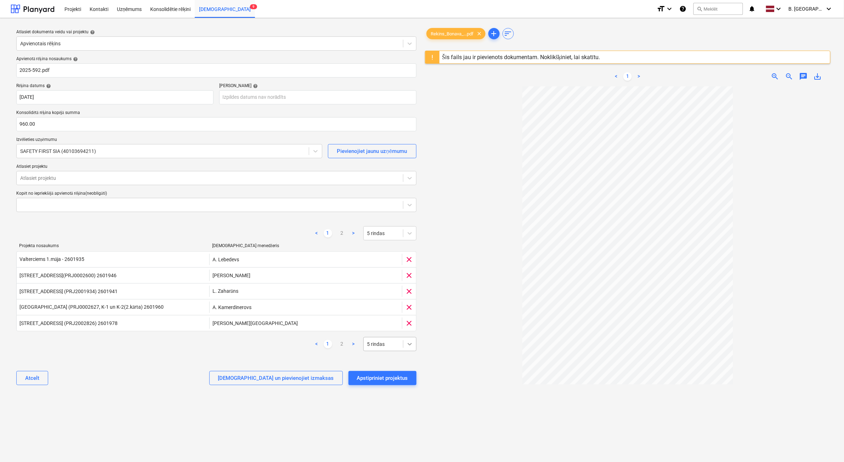
click at [410, 347] on icon at bounding box center [409, 344] width 7 height 7
click at [397, 374] on div "10 rindas" at bounding box center [389, 372] width 53 height 11
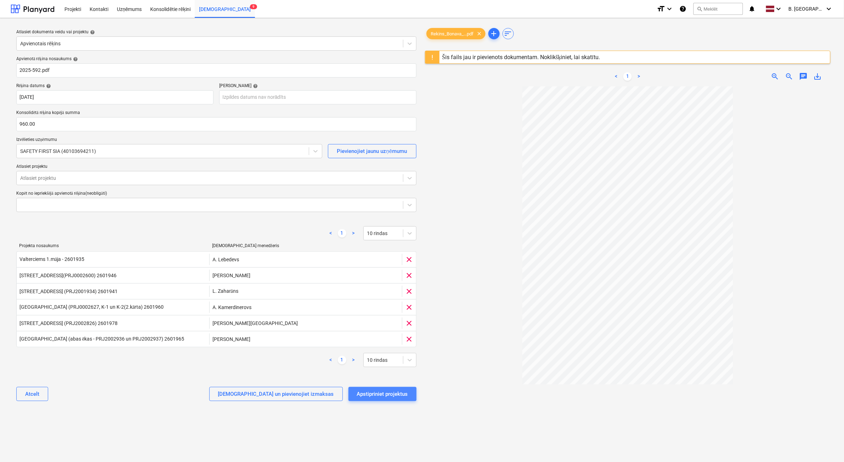
click at [397, 396] on div "Apstipriniet projektus" at bounding box center [382, 393] width 51 height 9
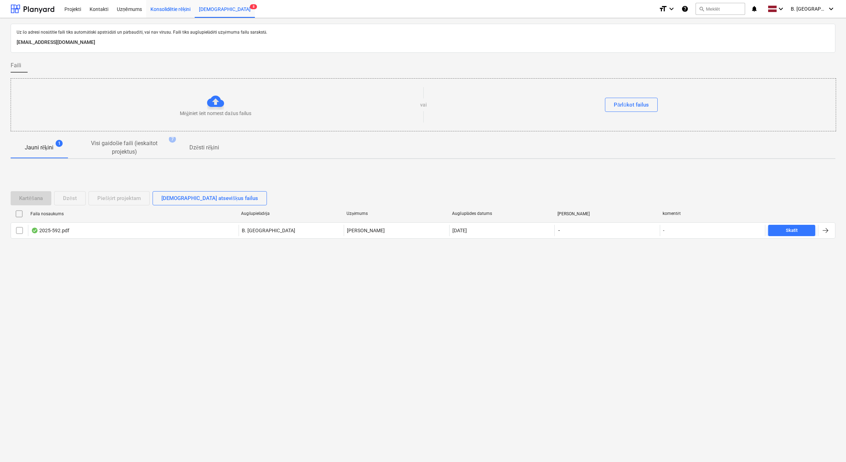
click at [170, 10] on div "Konsolidētie rēķini" at bounding box center [170, 9] width 49 height 18
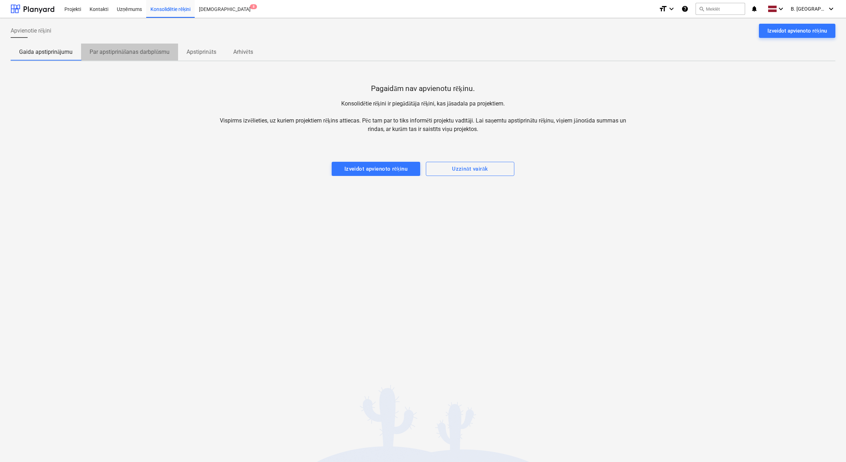
click at [144, 52] on p "Par apstiprināšanas darbplūsmu" at bounding box center [130, 52] width 80 height 8
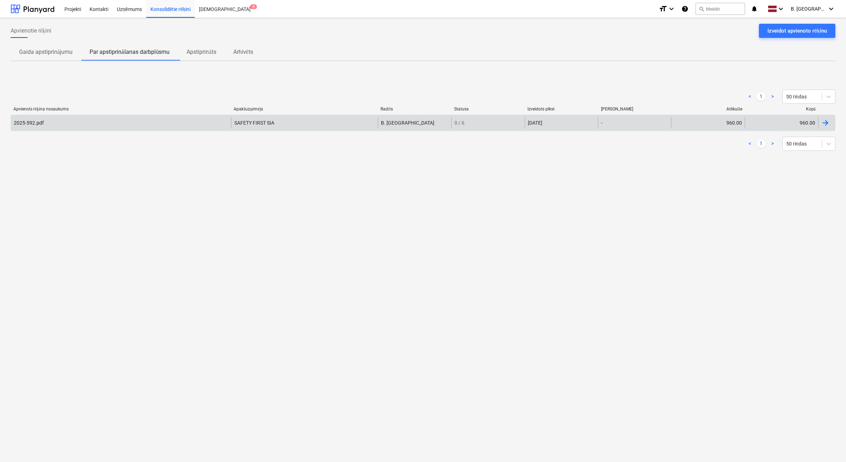
click at [136, 119] on div "2025-592.pdf" at bounding box center [121, 122] width 220 height 11
click at [136, 119] on main "Apvienotie rēķini Izveidot apvienoto rēķinu Gaida apstiprinājumu Par apstiprinā…" at bounding box center [423, 240] width 846 height 444
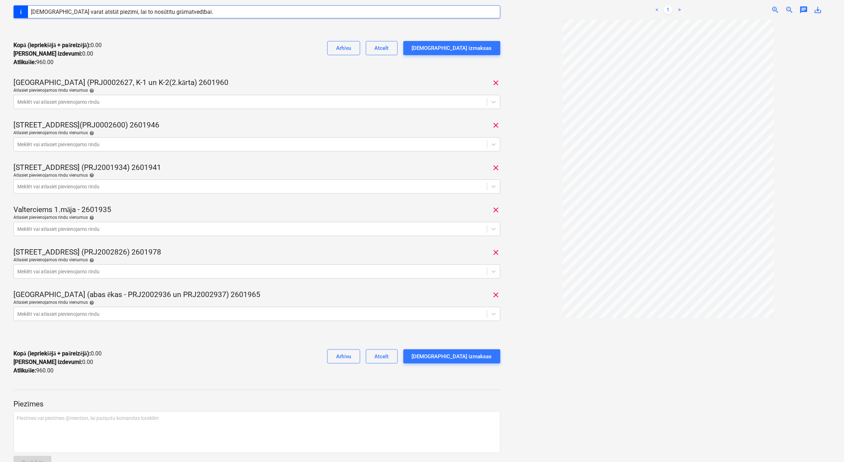
scroll to position [133, 0]
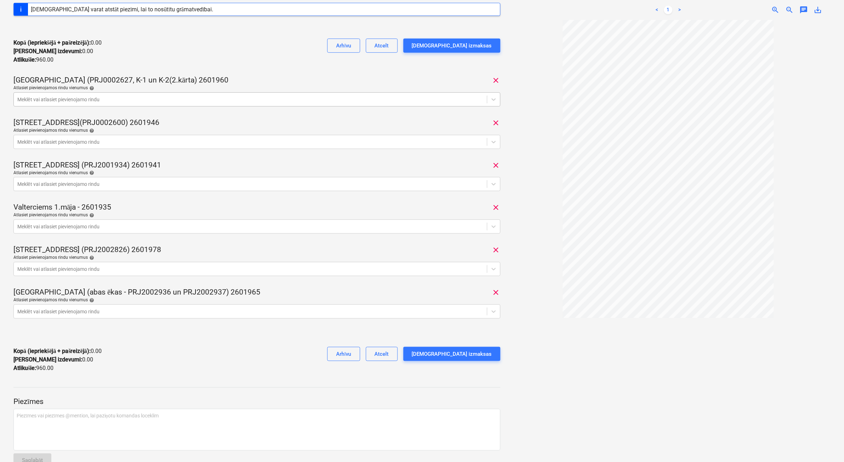
click at [152, 98] on div at bounding box center [250, 99] width 466 height 7
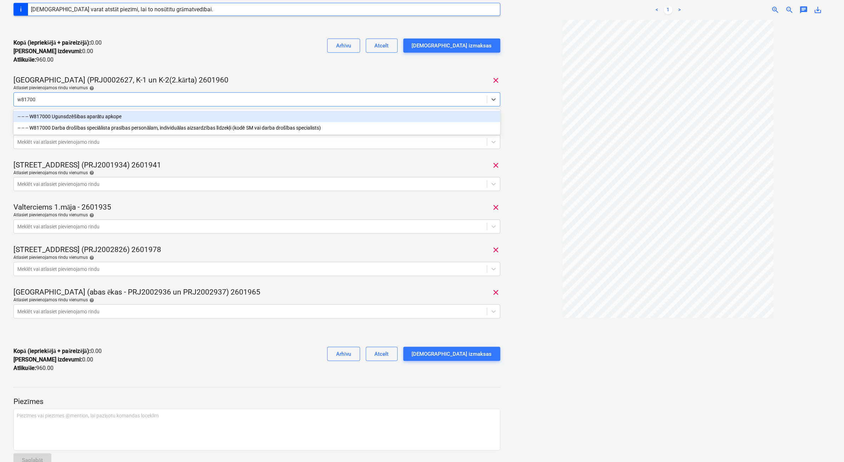
type input "w817000"
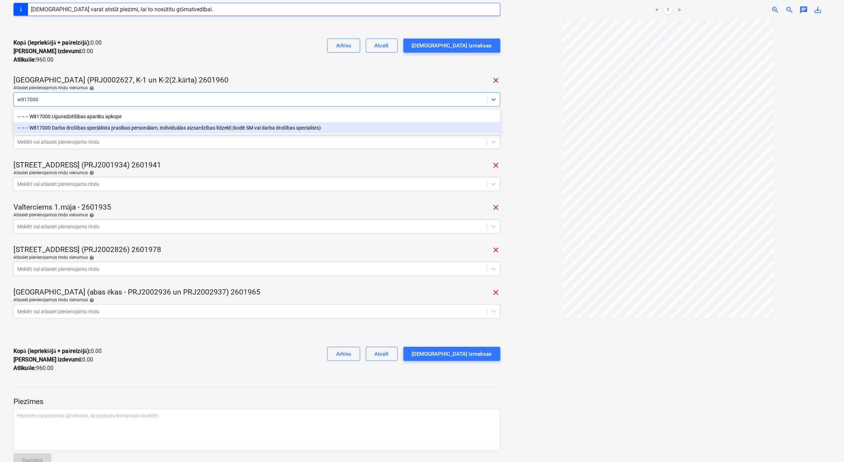
click at [150, 130] on div "-- -- -- W817000 Darba drošības speciālista prasības personālam, individuālas a…" at bounding box center [256, 127] width 487 height 11
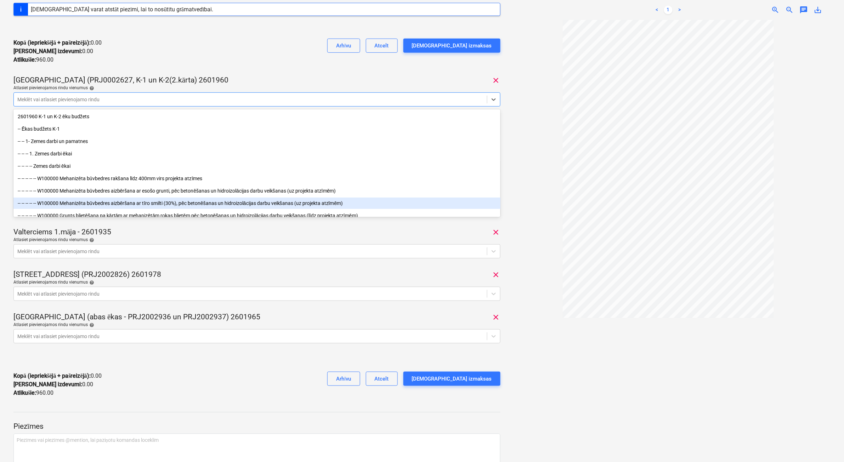
click at [535, 156] on div at bounding box center [668, 241] width 325 height 442
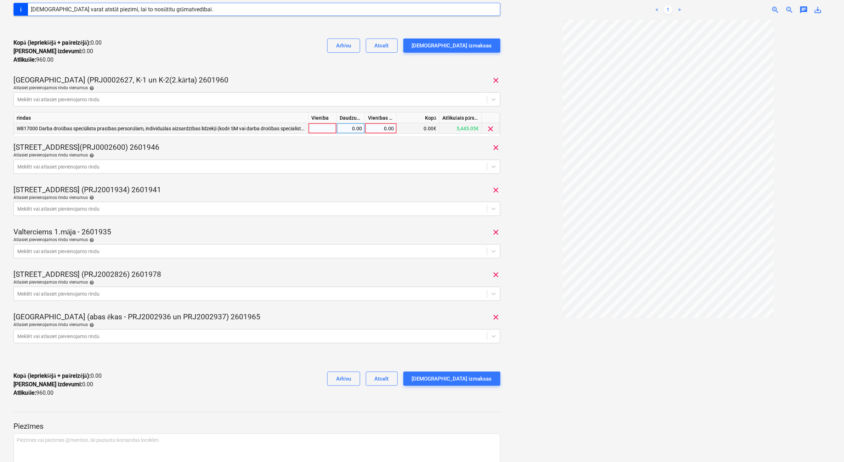
click at [343, 132] on div "0.00" at bounding box center [351, 128] width 22 height 11
click at [330, 131] on div at bounding box center [322, 128] width 28 height 11
type input "1"
click at [341, 128] on div "0.00" at bounding box center [351, 128] width 22 height 11
type input "1"
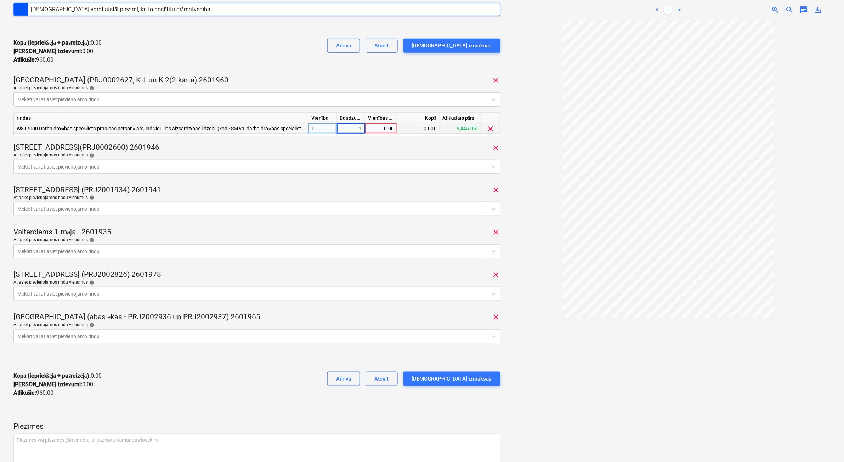
click at [382, 130] on div "0.00" at bounding box center [381, 128] width 26 height 11
type input "160"
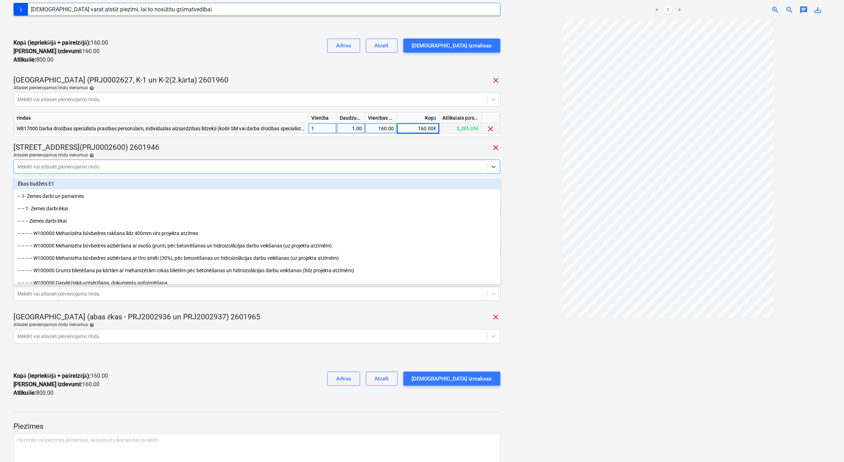
click at [341, 170] on div at bounding box center [250, 166] width 466 height 7
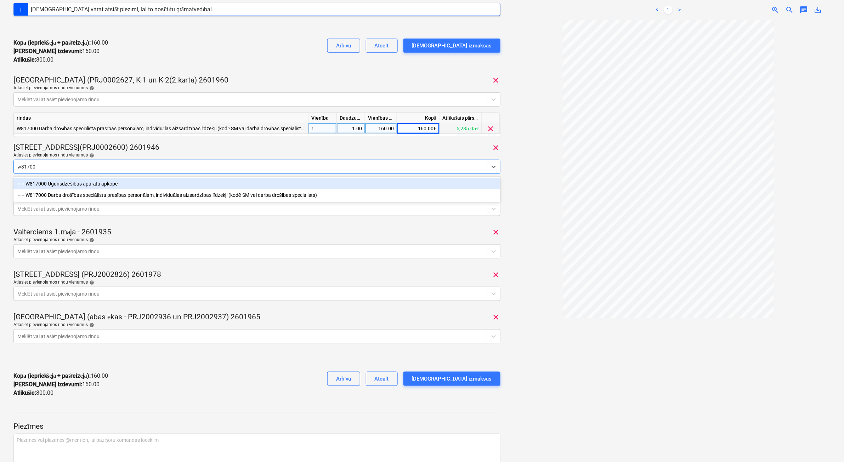
type input "w817000"
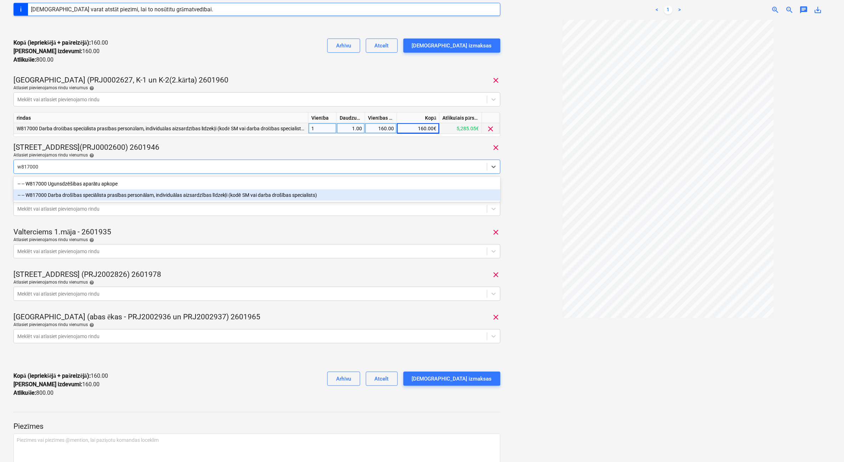
click at [229, 198] on div "-- -- W817000 Darba drošības speciālista prasības personālam, individuālas aizs…" at bounding box center [256, 194] width 487 height 11
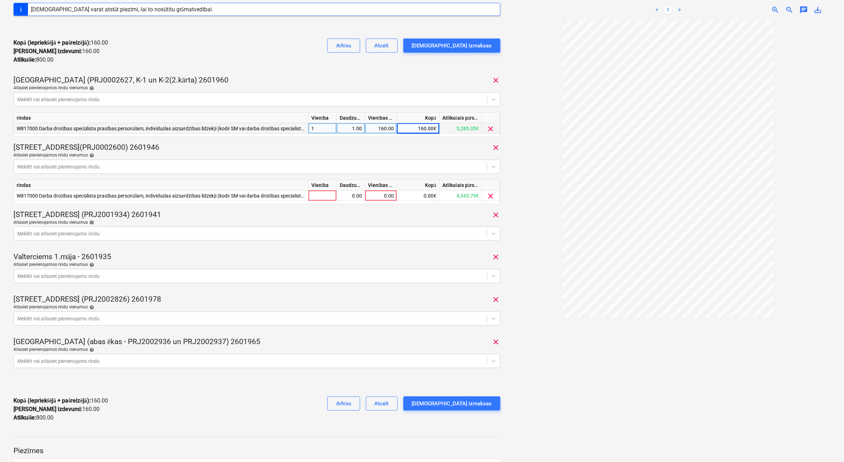
click at [526, 186] on div at bounding box center [668, 241] width 325 height 442
click at [317, 195] on div at bounding box center [322, 195] width 28 height 11
type input "1"
click at [347, 197] on div "0.00" at bounding box center [351, 195] width 22 height 11
type input "1"
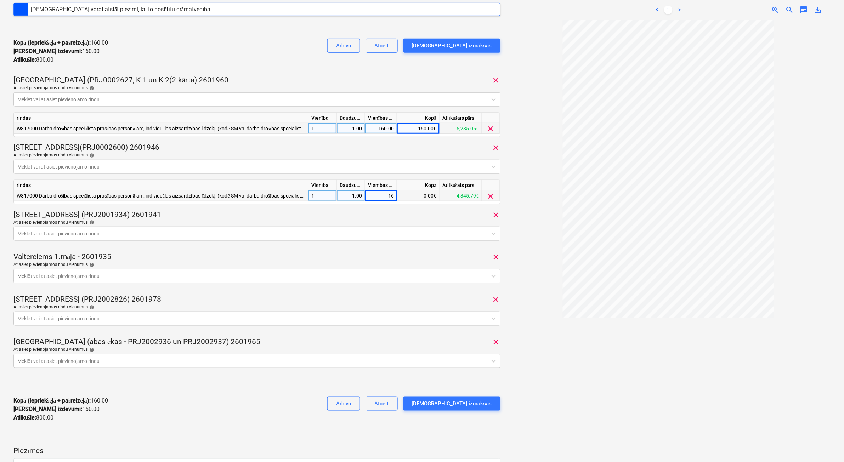
type input "160"
click at [392, 248] on div "2025-592.pdf Konsolidētā rēķina kopējā summa 960.00 Apakšuzņēmējs SAFETY FIRST …" at bounding box center [256, 161] width 487 height 534
click at [280, 231] on div at bounding box center [250, 233] width 466 height 7
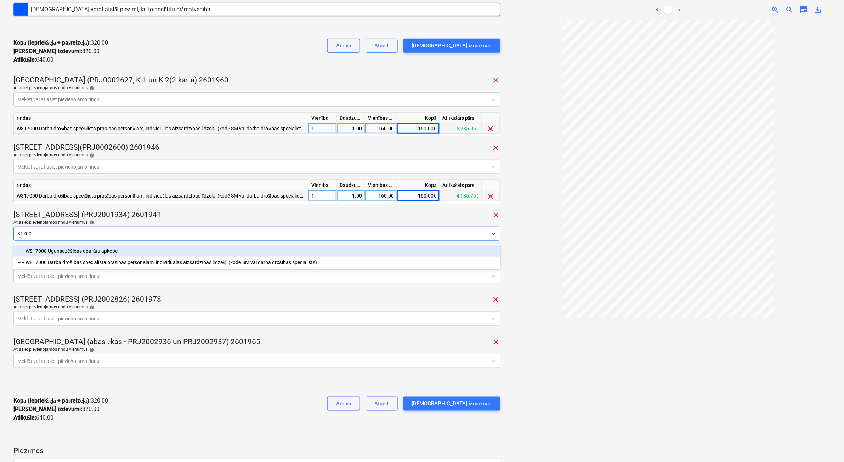
type input "817000"
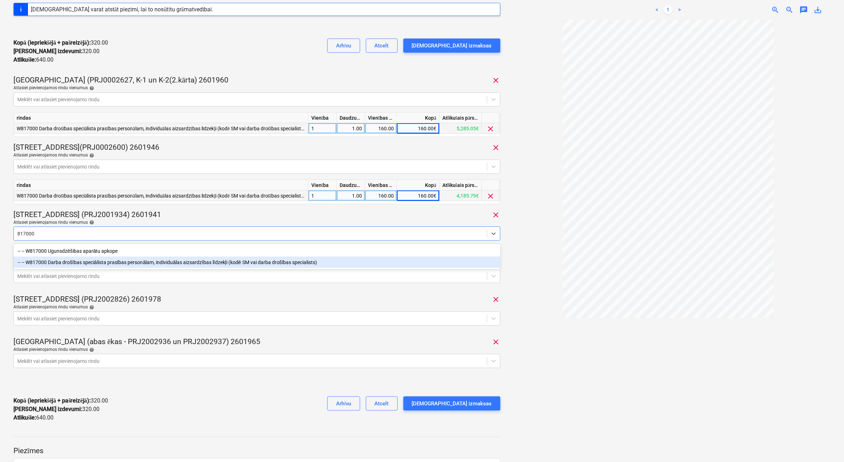
click at [204, 262] on div "-- -- W817000 Darba drošības speciālista prasības personālam, individuālas aizs…" at bounding box center [256, 262] width 487 height 11
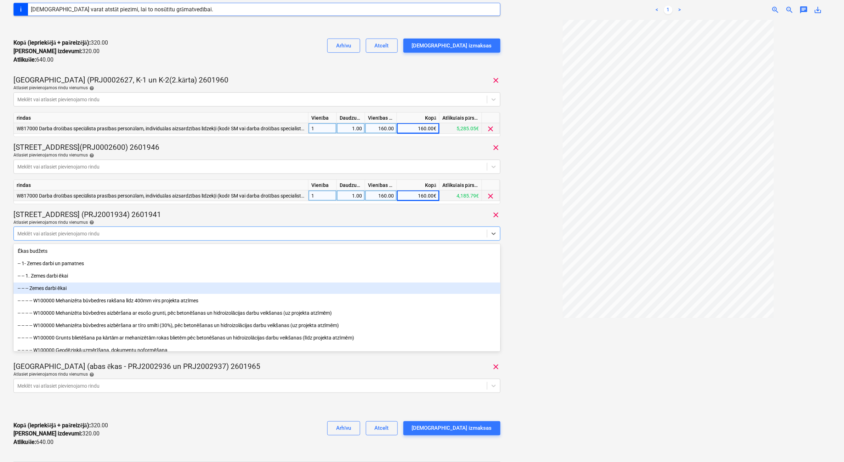
click at [531, 270] on div at bounding box center [668, 241] width 325 height 442
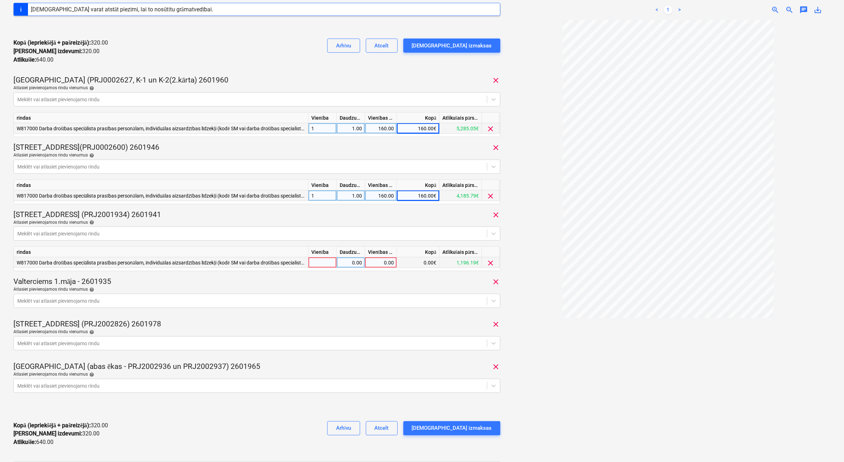
click at [323, 263] on div at bounding box center [322, 262] width 28 height 11
type input "1"
type input "160"
click at [153, 300] on div at bounding box center [250, 300] width 466 height 7
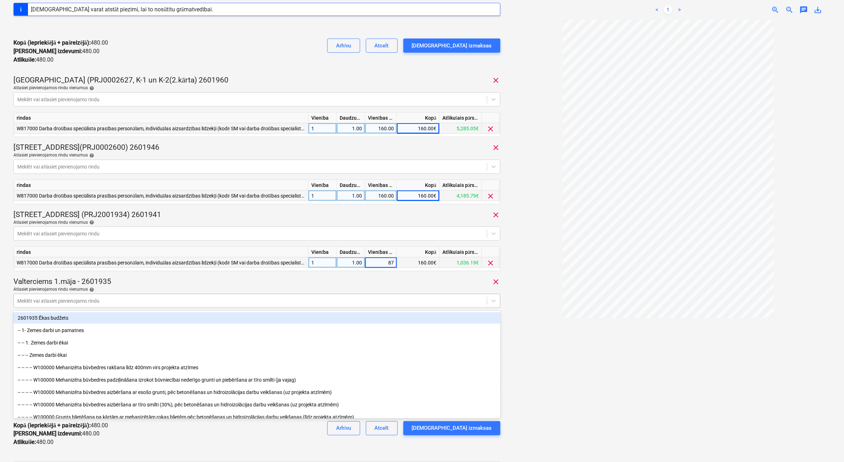
type input "8"
type input "1"
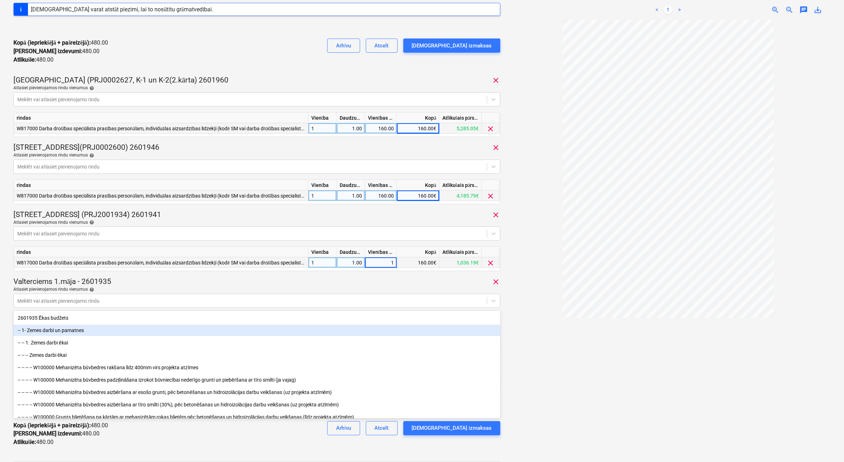
click at [524, 321] on div at bounding box center [668, 241] width 325 height 442
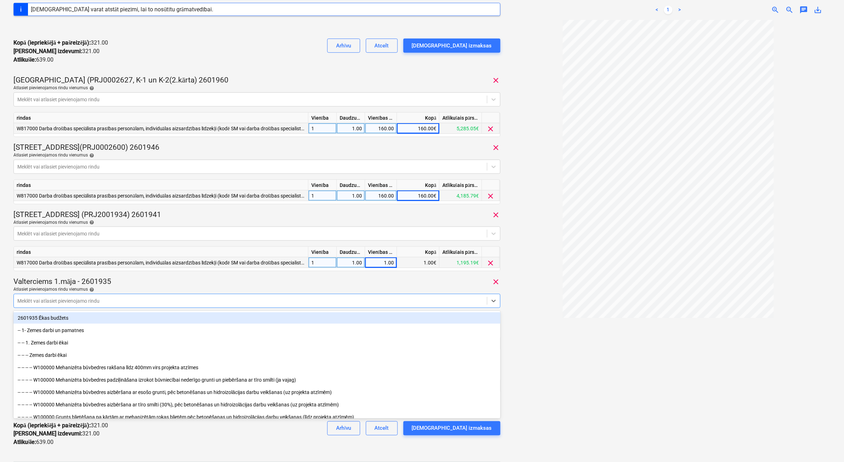
click at [81, 301] on div at bounding box center [250, 300] width 466 height 7
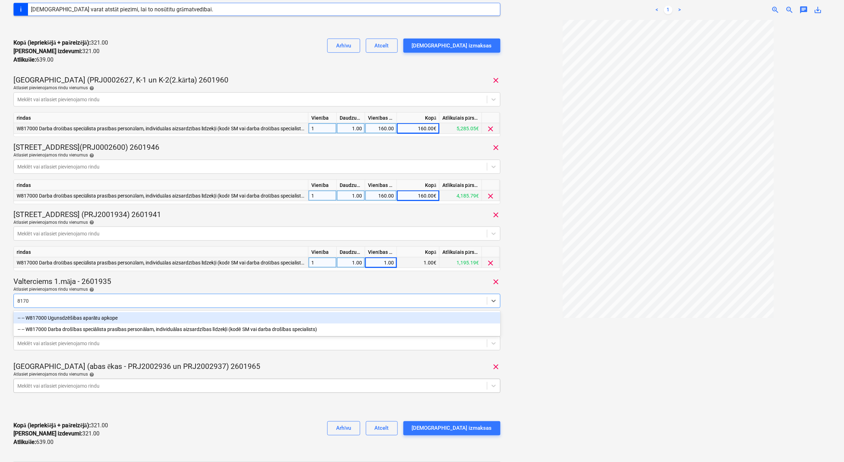
type input "81700"
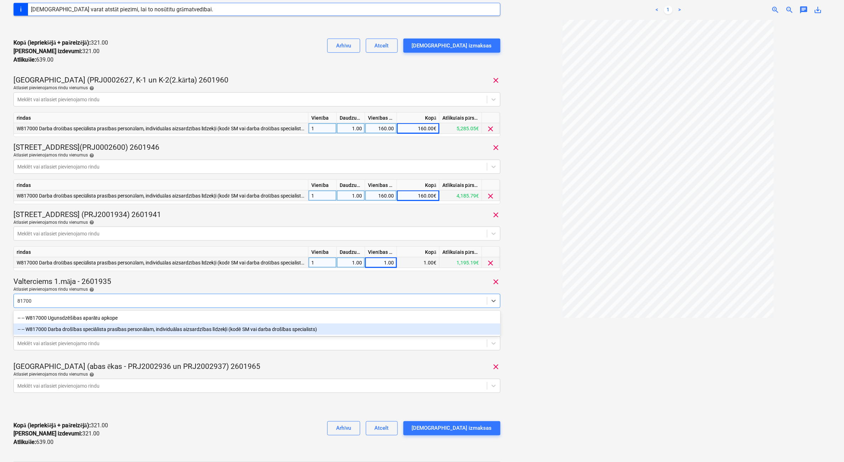
click at [129, 331] on div "-- -- W817000 Darba drošības speciālista prasības personālam, individuālas aizs…" at bounding box center [256, 329] width 487 height 11
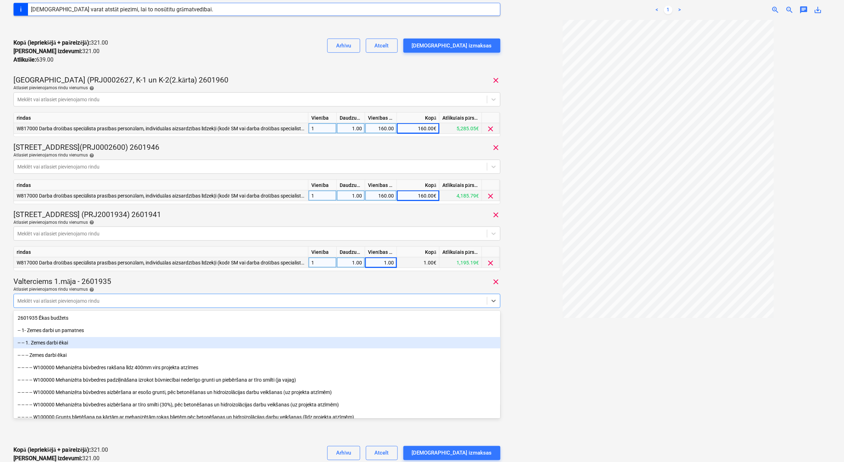
click at [634, 403] on div at bounding box center [668, 241] width 325 height 442
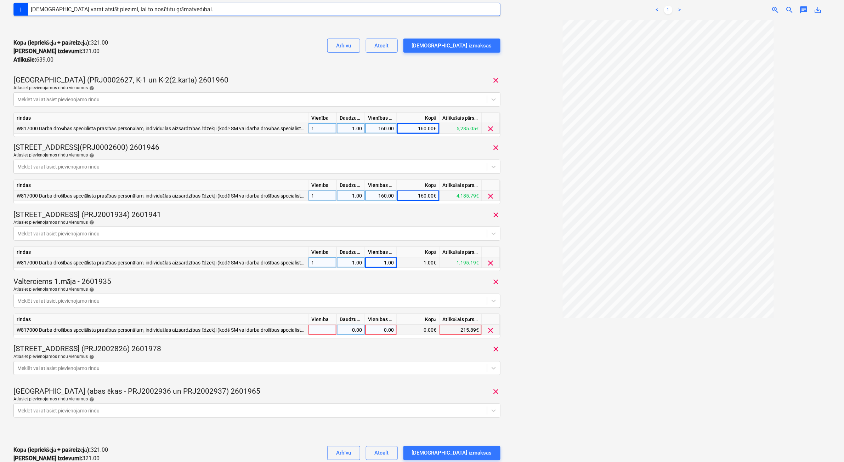
click at [330, 331] on div at bounding box center [322, 330] width 28 height 11
type input "1"
click at [339, 329] on div "0.00" at bounding box center [351, 330] width 28 height 11
type input "1"
click at [374, 330] on div "0.00" at bounding box center [381, 330] width 26 height 11
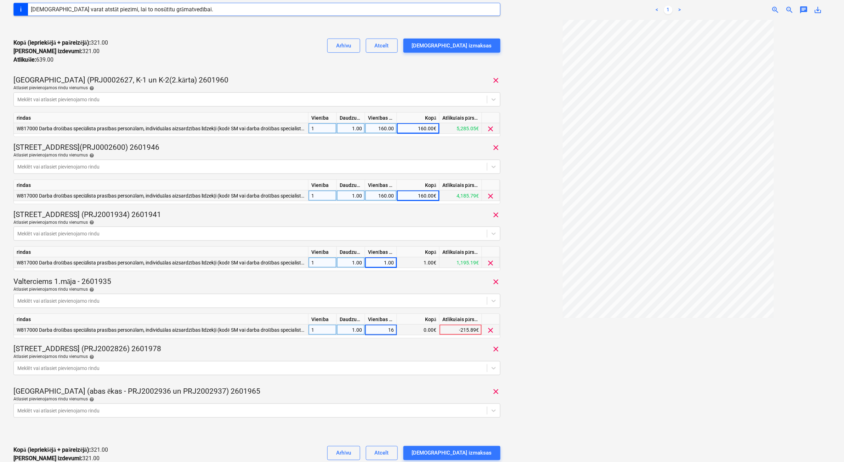
type input "160"
click at [363, 329] on body "Projekti Kontakti Uzņēmums Konsolidētie rēķini Iesūtne 8 format_size keyboard_a…" at bounding box center [422, 98] width 844 height 462
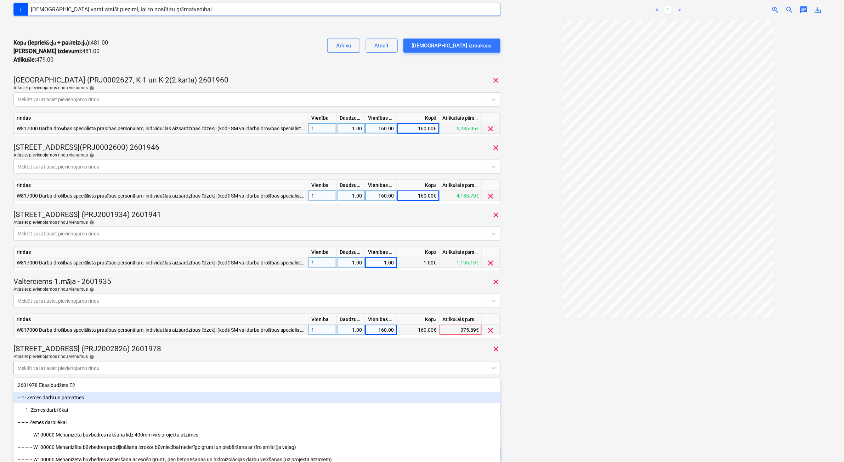
scroll to position [159, 0]
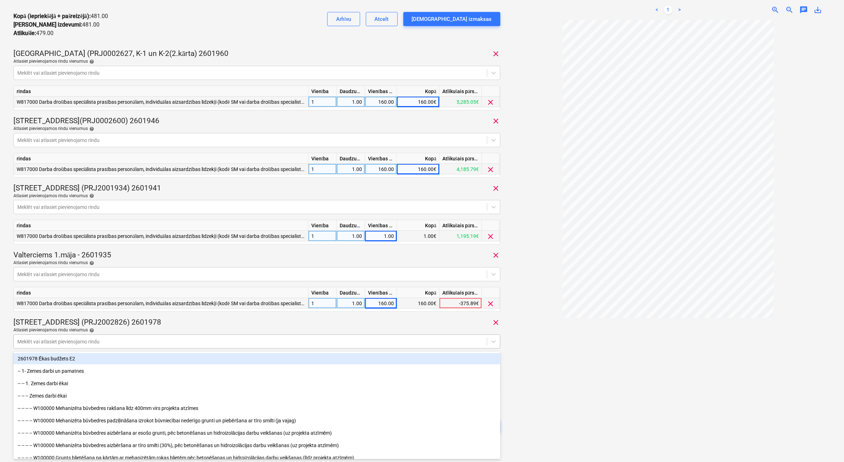
click at [136, 338] on div at bounding box center [250, 341] width 466 height 7
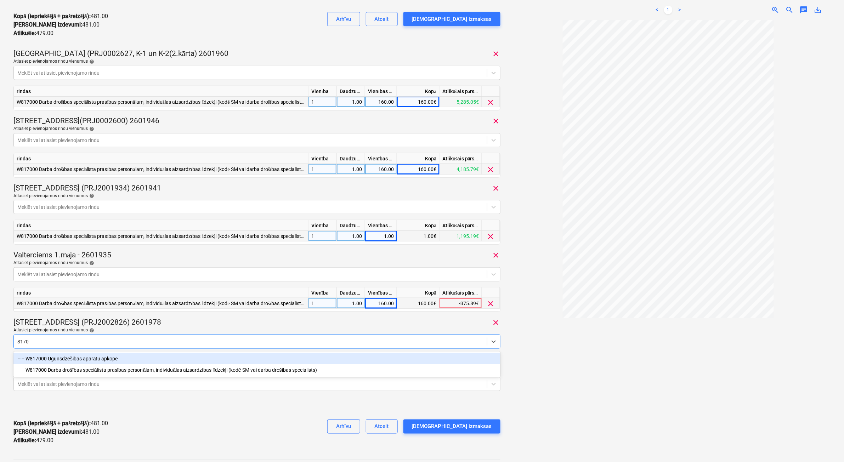
type input "81700"
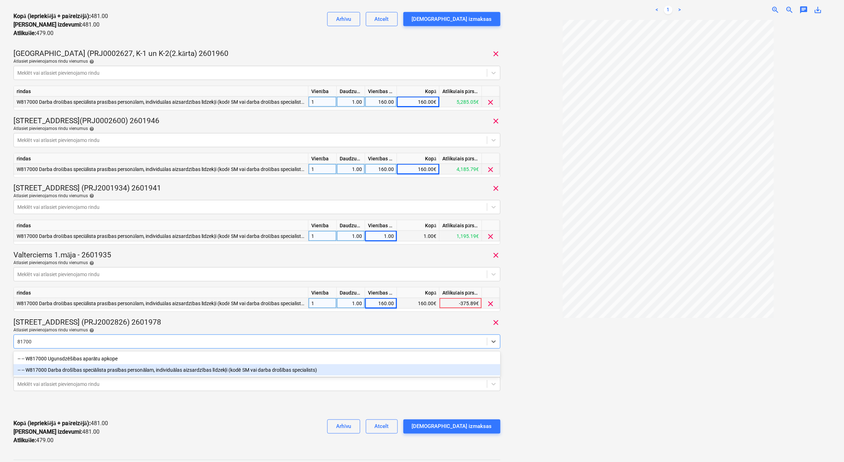
click at [133, 370] on div "-- -- W817000 Darba drošības speciālista prasības personālam, individuālas aizs…" at bounding box center [256, 369] width 487 height 11
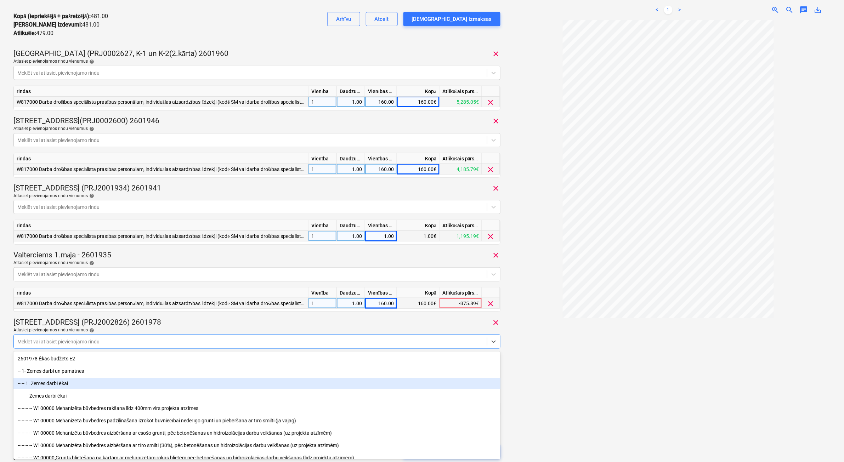
click at [637, 404] on div at bounding box center [668, 241] width 325 height 442
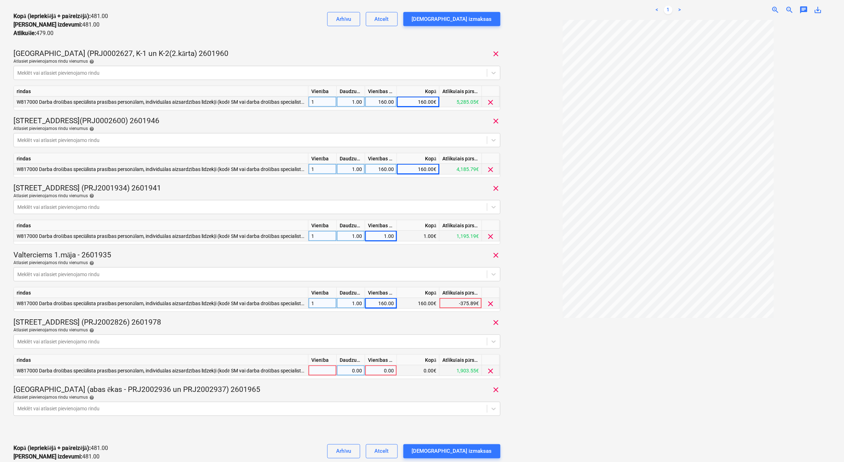
click at [323, 372] on div at bounding box center [322, 370] width 28 height 11
type input "1"
click at [349, 369] on div "0.00" at bounding box center [351, 370] width 22 height 11
type input "1"
click at [374, 374] on div "0.00" at bounding box center [381, 370] width 26 height 11
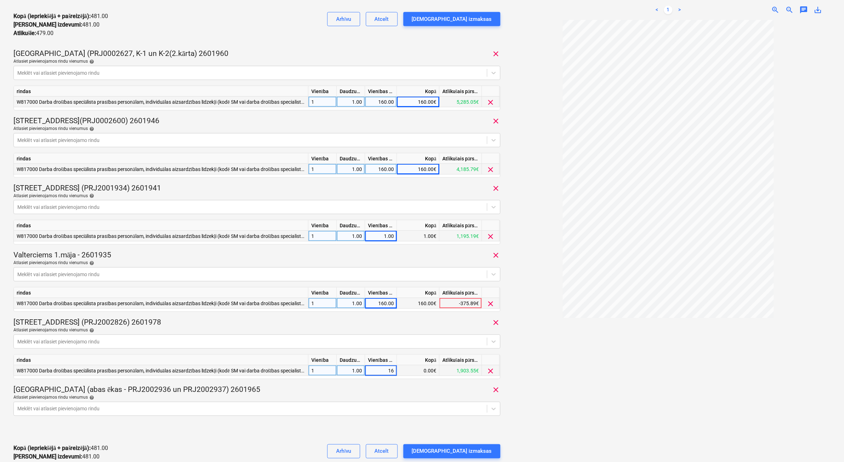
type input "160"
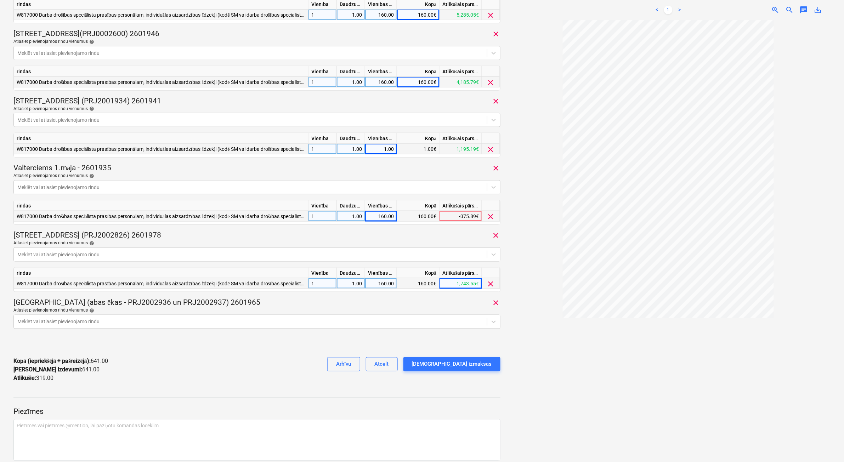
scroll to position [248, 0]
click at [119, 319] on div at bounding box center [250, 320] width 466 height 7
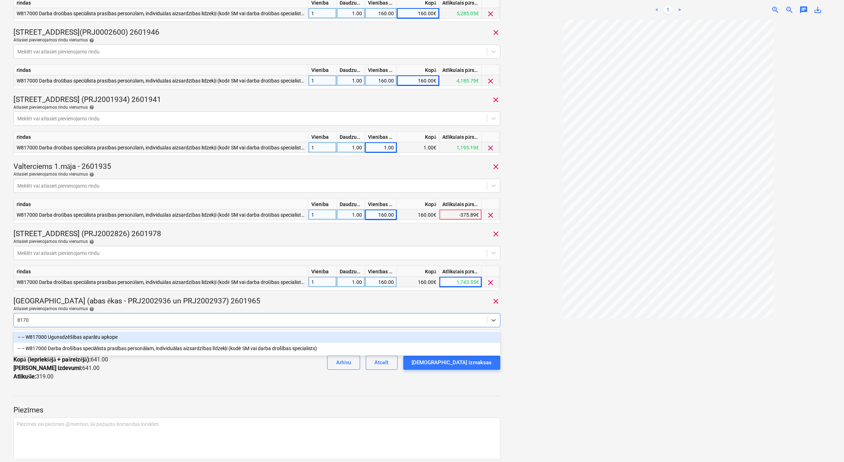
type input "81700"
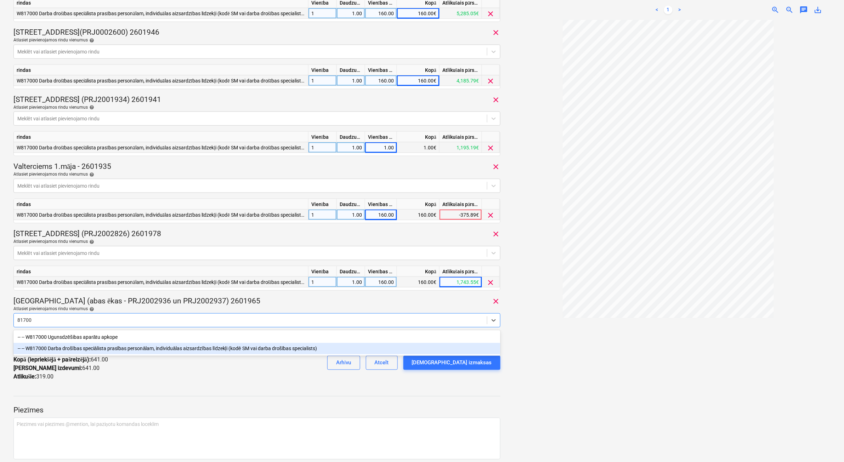
click at [139, 354] on div "-- -- W817000 Darba drošības speciālista prasības personālam, individuālas aizs…" at bounding box center [256, 348] width 487 height 11
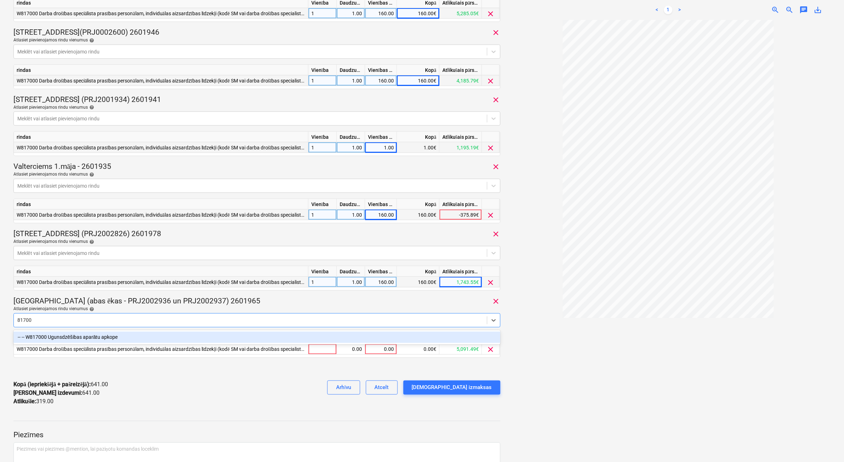
type input "81700"
click at [248, 388] on div "Kopā (iepriekšējā + pašreizējā) : 641.00 Kārtējie izdevumi : 641.00 Atlikušie :…" at bounding box center [256, 393] width 487 height 37
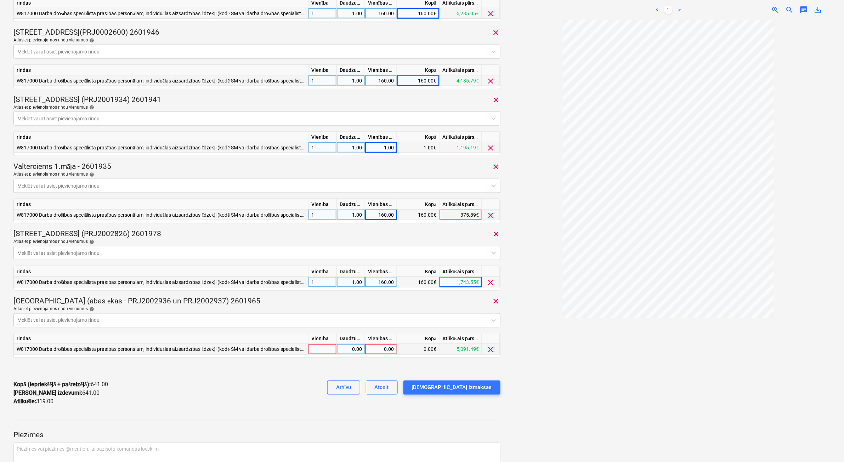
click at [317, 346] on div at bounding box center [322, 349] width 28 height 11
type input "1"
click at [345, 352] on div "0.00" at bounding box center [351, 349] width 22 height 11
type input "1"
click at [363, 349] on input "1" at bounding box center [351, 349] width 28 height 10
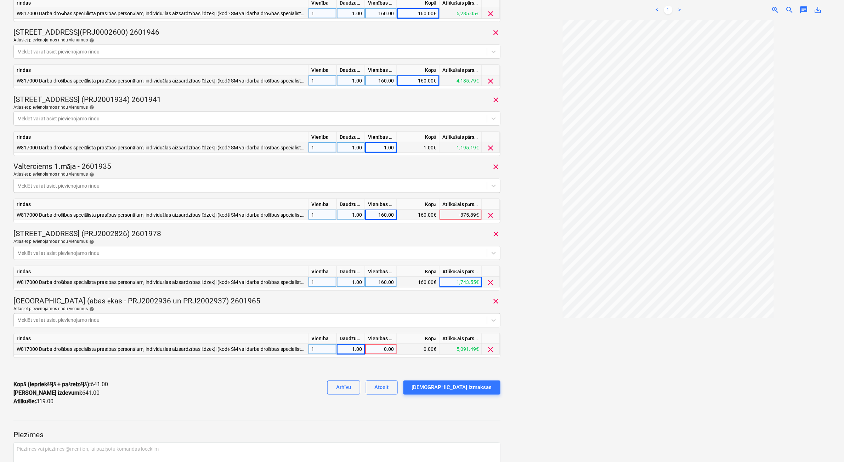
click at [378, 347] on div "0.00" at bounding box center [381, 349] width 26 height 11
type input "160"
click at [553, 383] on div at bounding box center [668, 241] width 325 height 442
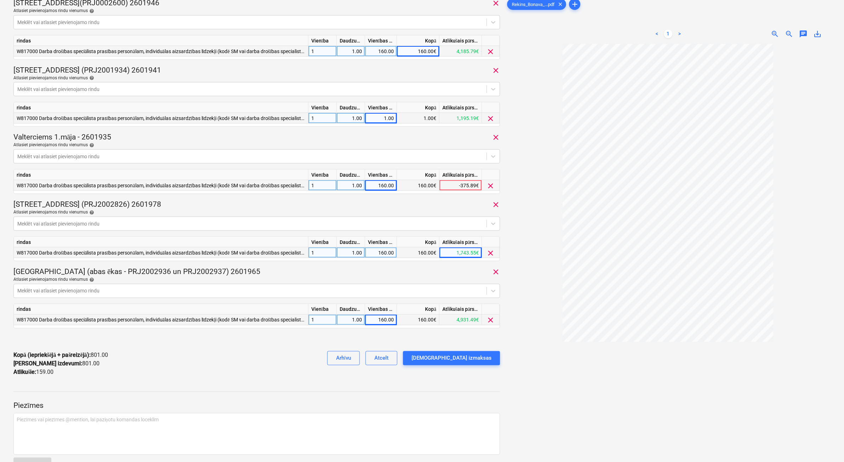
scroll to position [257, 0]
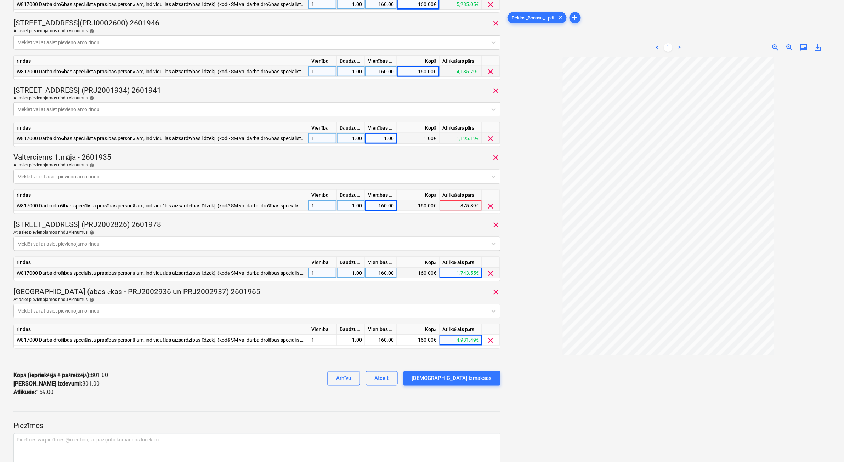
click at [371, 135] on div "1.00" at bounding box center [381, 138] width 26 height 11
type input "160"
click at [584, 408] on div at bounding box center [668, 278] width 325 height 442
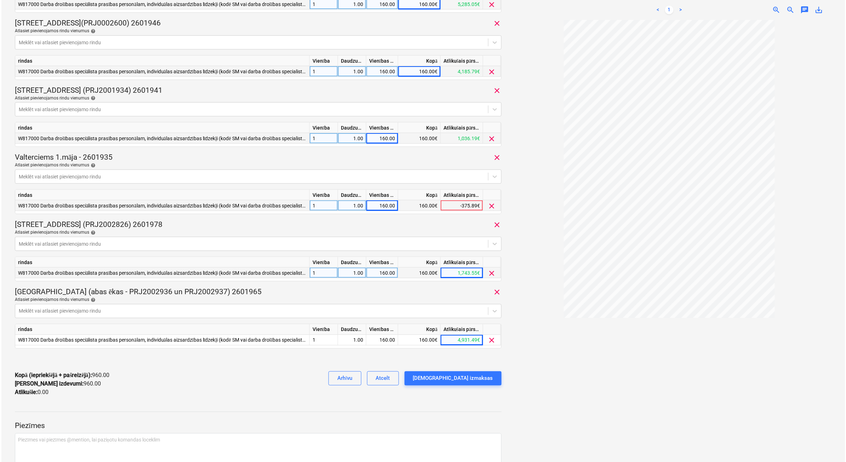
scroll to position [301, 0]
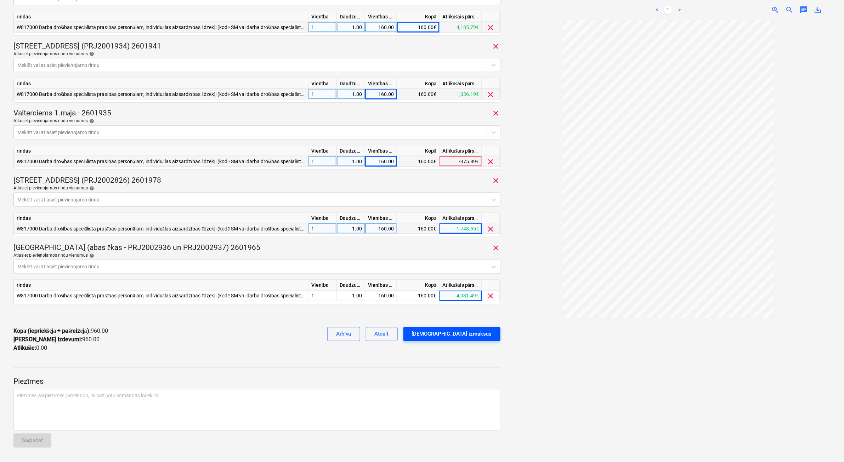
click at [478, 335] on div "[DEMOGRAPHIC_DATA] izmaksas" at bounding box center [452, 334] width 80 height 9
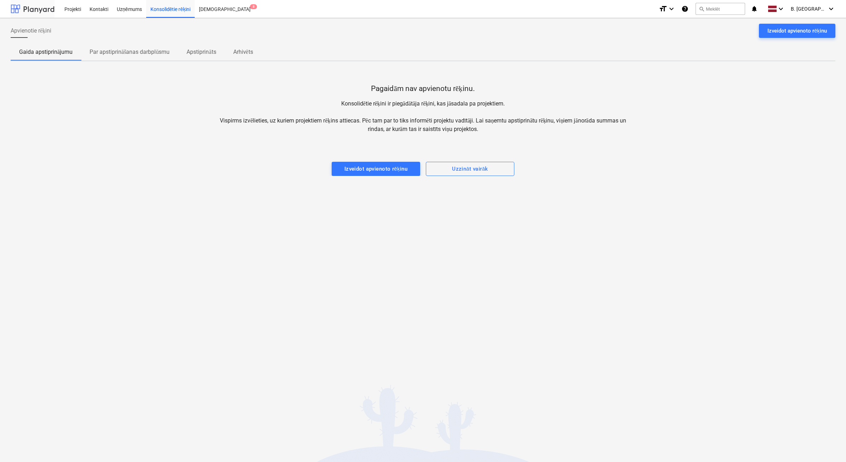
click at [34, 10] on div at bounding box center [33, 9] width 44 height 18
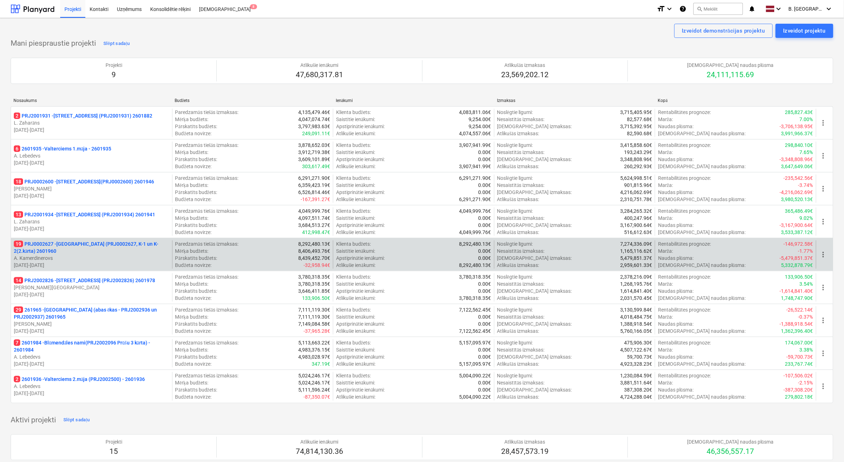
click at [103, 257] on p "A. Kamerdinerovs" at bounding box center [91, 258] width 155 height 7
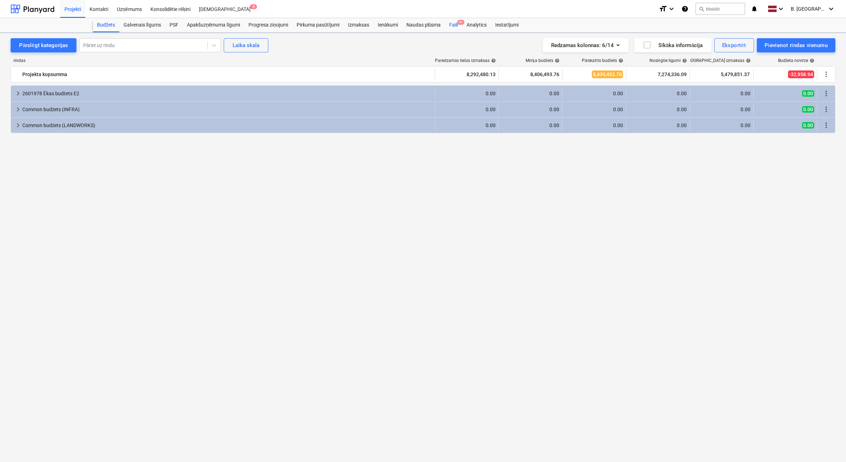
click at [459, 23] on span "9+" at bounding box center [460, 22] width 7 height 5
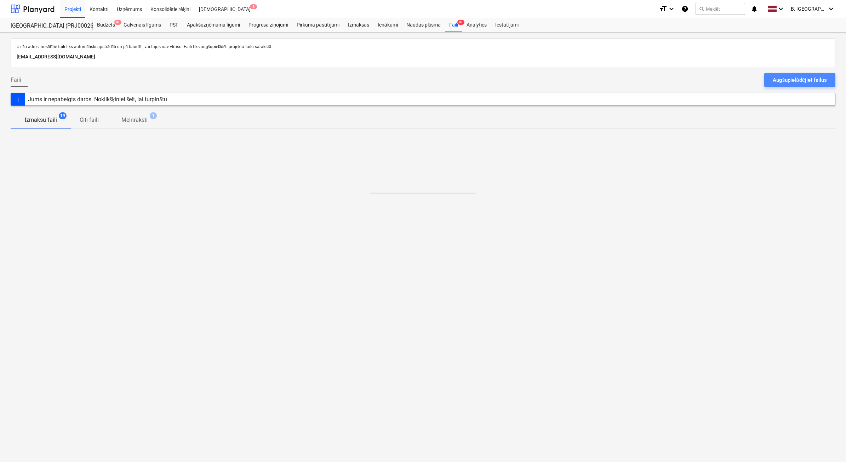
click at [805, 82] on div "Augšupielādējiet failus" at bounding box center [800, 79] width 54 height 9
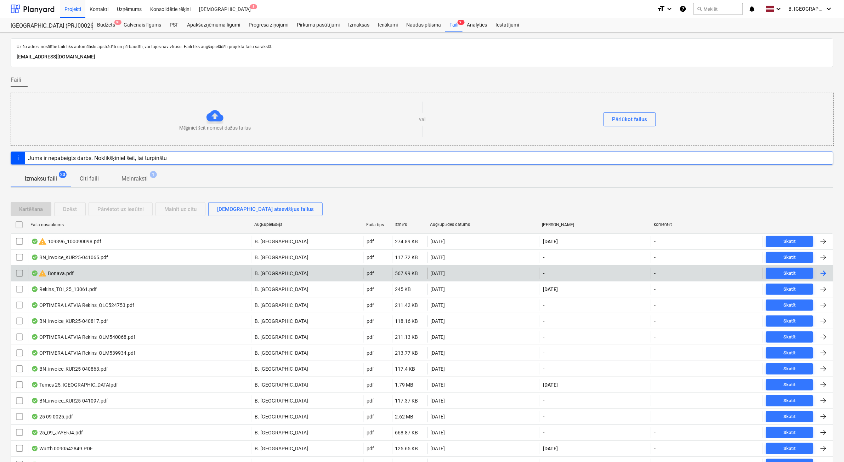
click at [225, 277] on div "warning Bonava.pdf" at bounding box center [140, 273] width 224 height 11
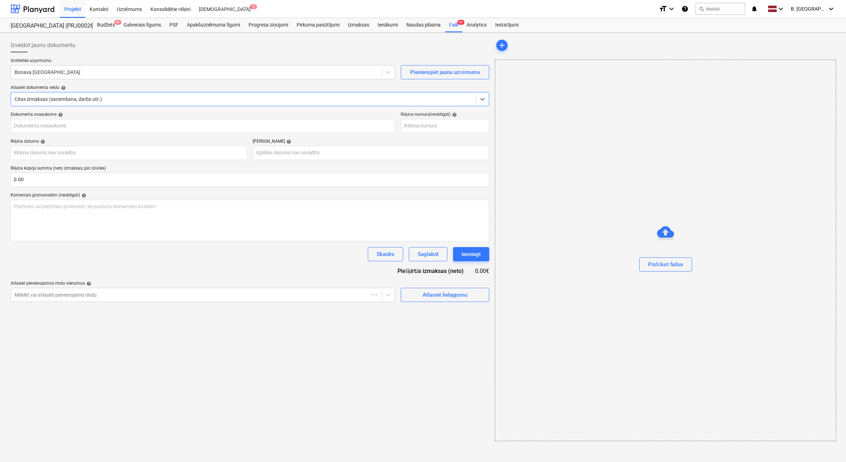
type input "251605"
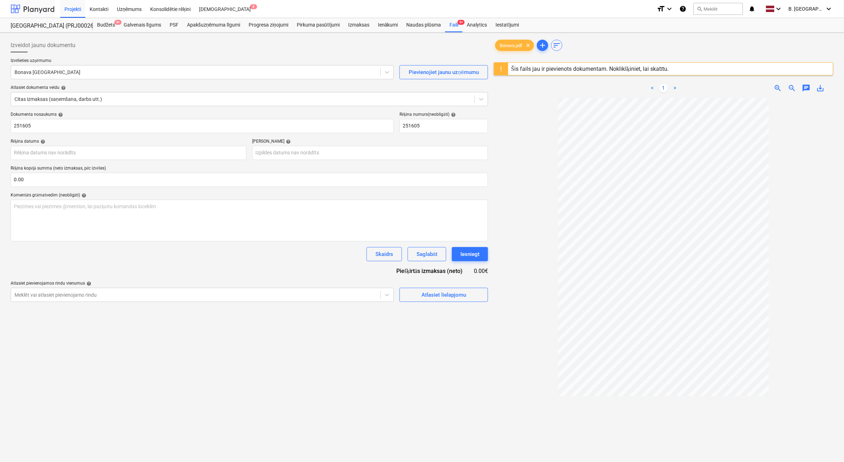
click at [46, 7] on div at bounding box center [33, 9] width 44 height 18
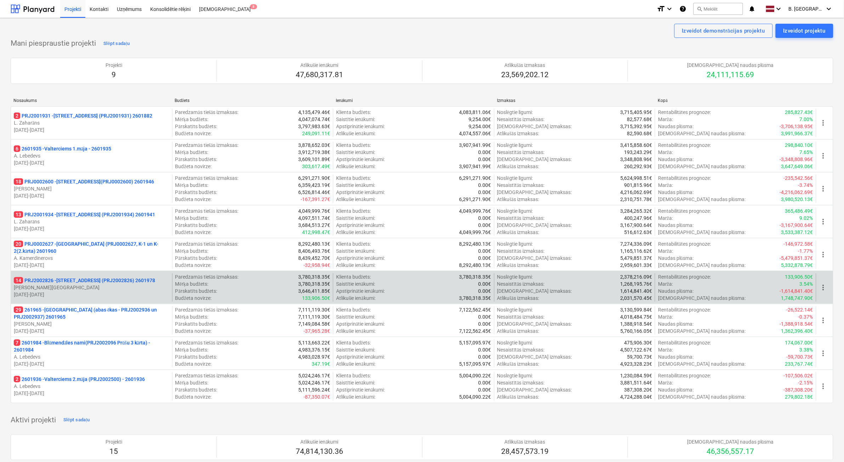
click at [94, 289] on p "[PERSON_NAME][GEOGRAPHIC_DATA]" at bounding box center [91, 287] width 155 height 7
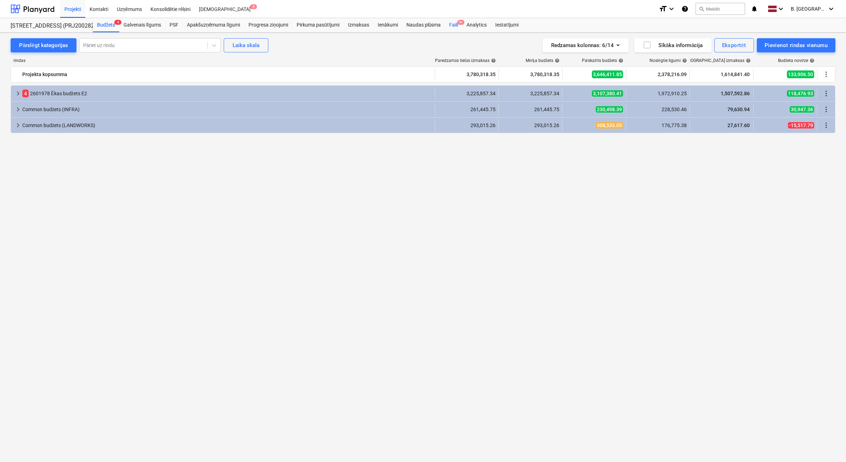
drag, startPoint x: 455, startPoint y: 26, endPoint x: 464, endPoint y: 23, distance: 9.2
click at [455, 25] on div "Faili 9+" at bounding box center [453, 25] width 17 height 14
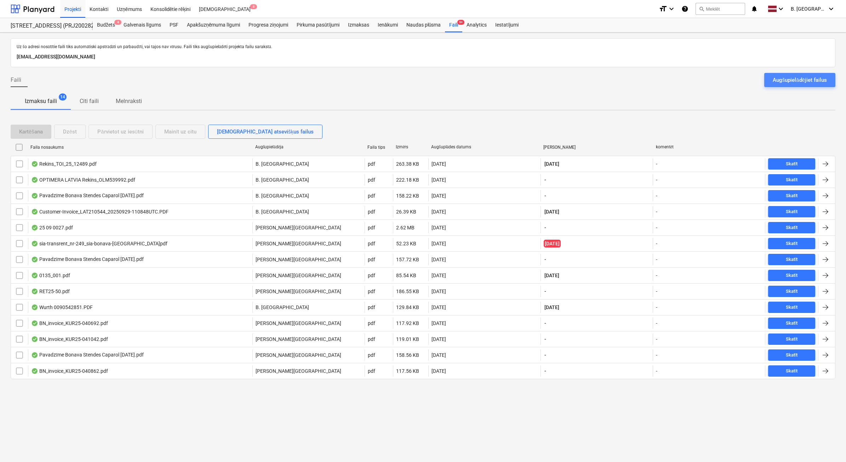
click at [812, 80] on div "Augšupielādējiet failus" at bounding box center [800, 79] width 54 height 9
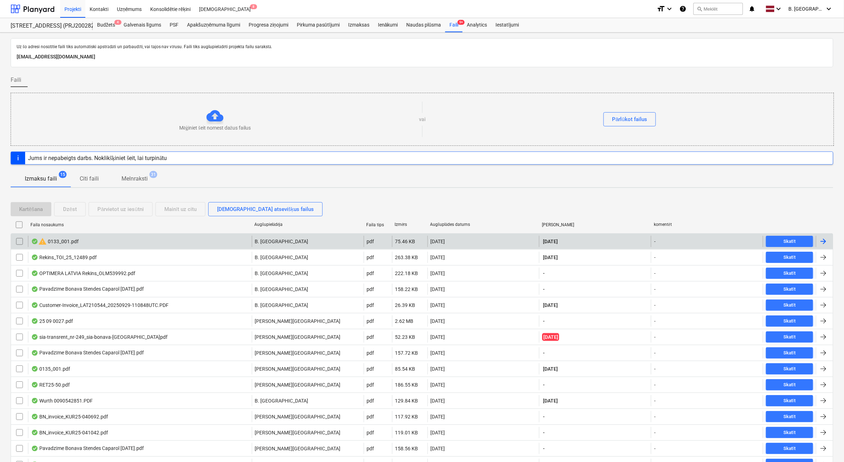
click at [117, 241] on div "warning 0133_001.pdf" at bounding box center [140, 241] width 224 height 11
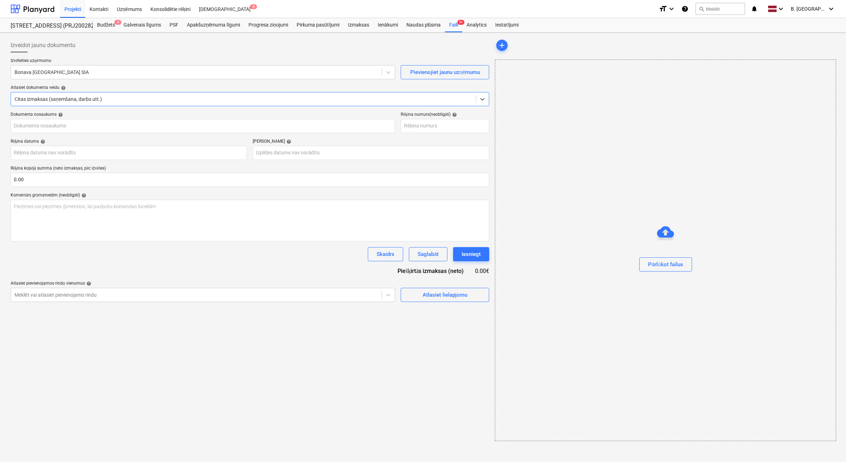
type input "1"
type input "[DATE]"
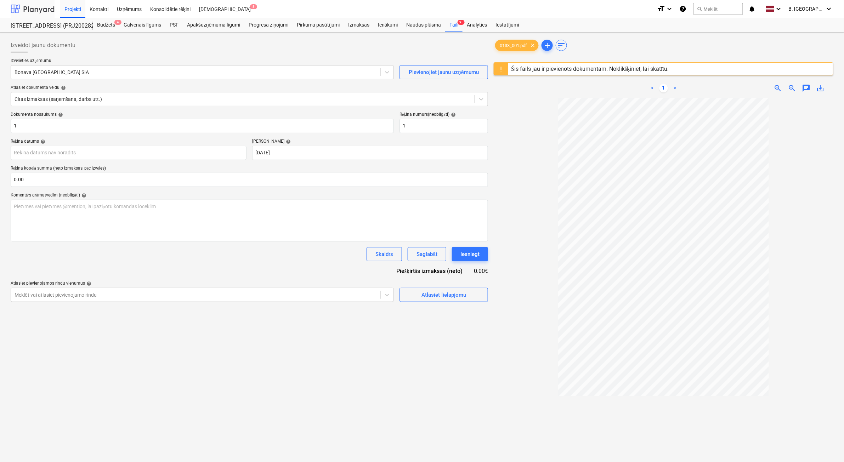
click at [34, 6] on div at bounding box center [33, 9] width 44 height 18
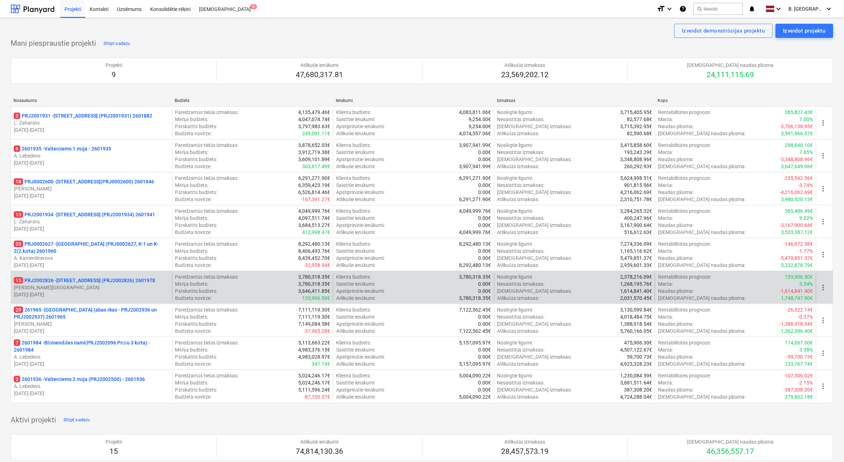
click at [119, 286] on p "[PERSON_NAME][GEOGRAPHIC_DATA]" at bounding box center [91, 287] width 155 height 7
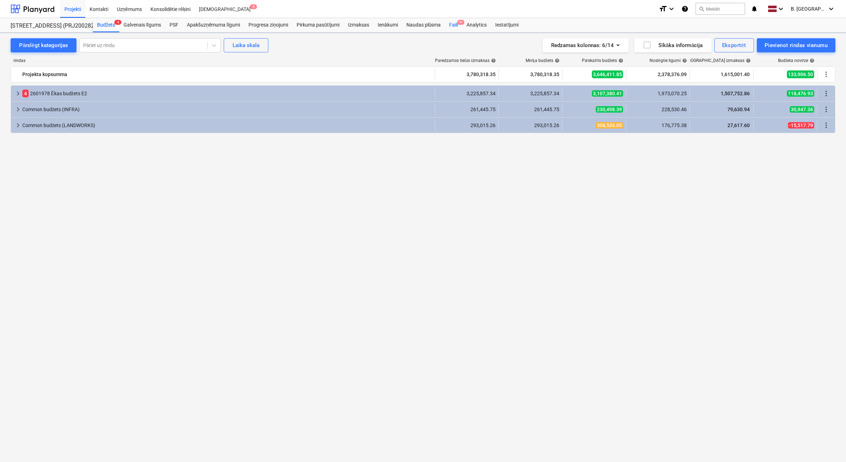
click at [452, 27] on div "Faili 9+" at bounding box center [453, 25] width 17 height 14
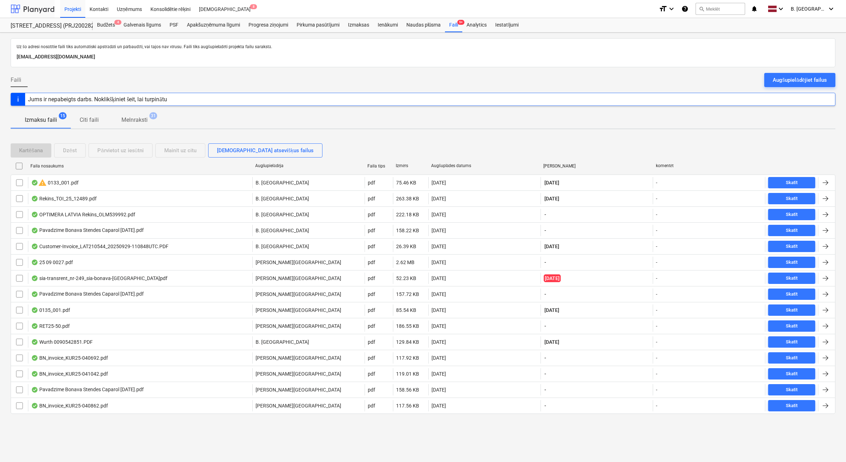
click at [34, 10] on div at bounding box center [33, 9] width 44 height 18
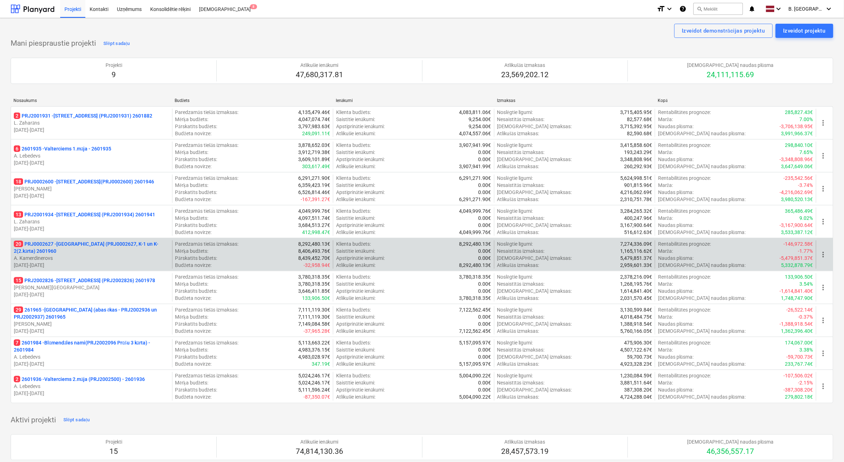
click at [81, 251] on p "20 PRJ0002627 - [GEOGRAPHIC_DATA] (PRJ0002627, K-1 un K-2(2.kārta) 2601960" at bounding box center [91, 247] width 155 height 14
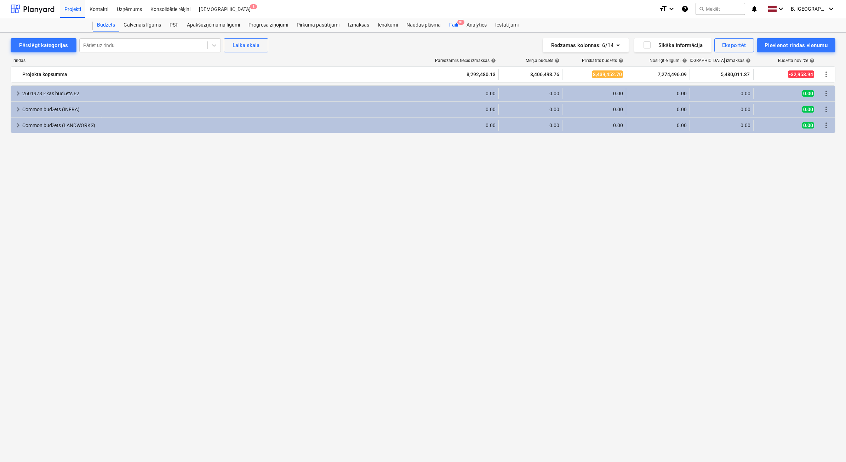
click at [453, 28] on div "Faili 9+" at bounding box center [453, 25] width 17 height 14
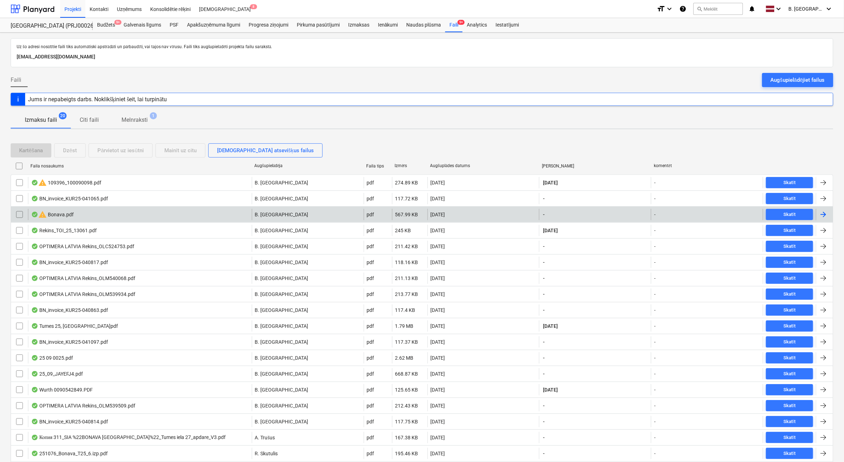
click at [191, 212] on div "warning Bonava.pdf" at bounding box center [140, 214] width 224 height 11
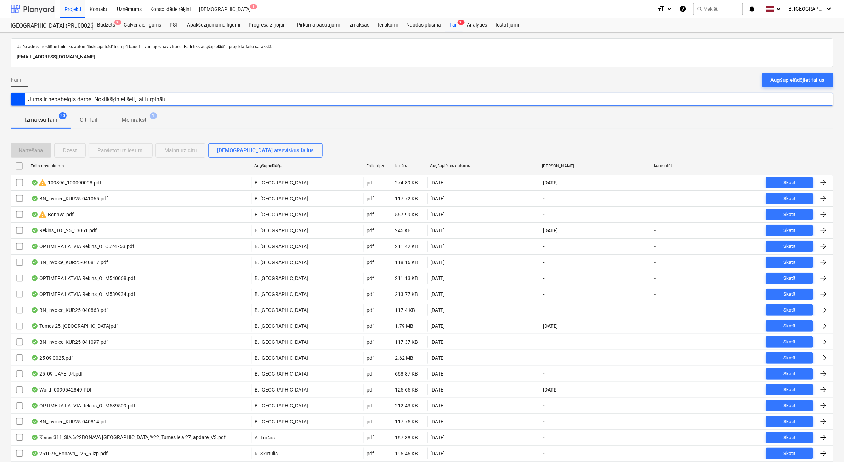
click at [33, 11] on div at bounding box center [33, 9] width 44 height 18
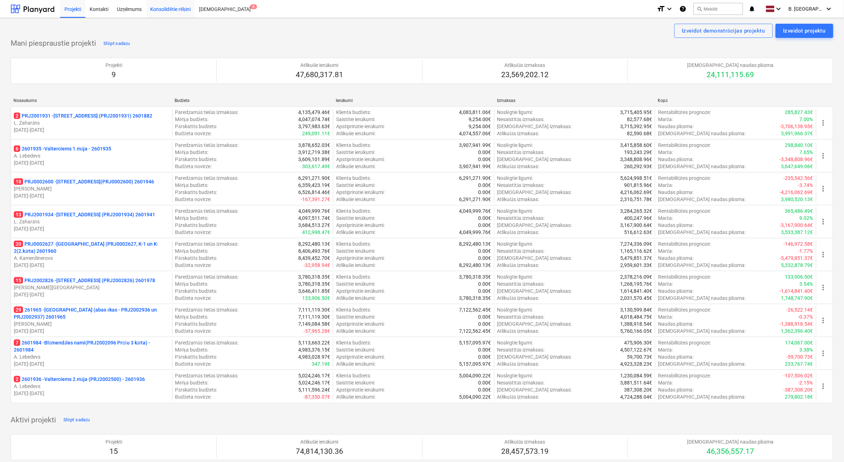
click at [162, 15] on div "Konsolidētie rēķini" at bounding box center [170, 9] width 49 height 18
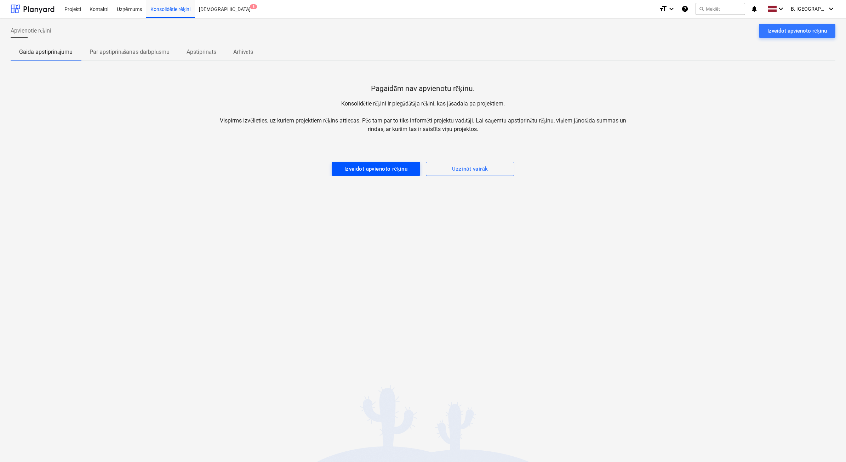
click at [351, 170] on div "Izveidot apvienoto rēķinu" at bounding box center [376, 168] width 63 height 9
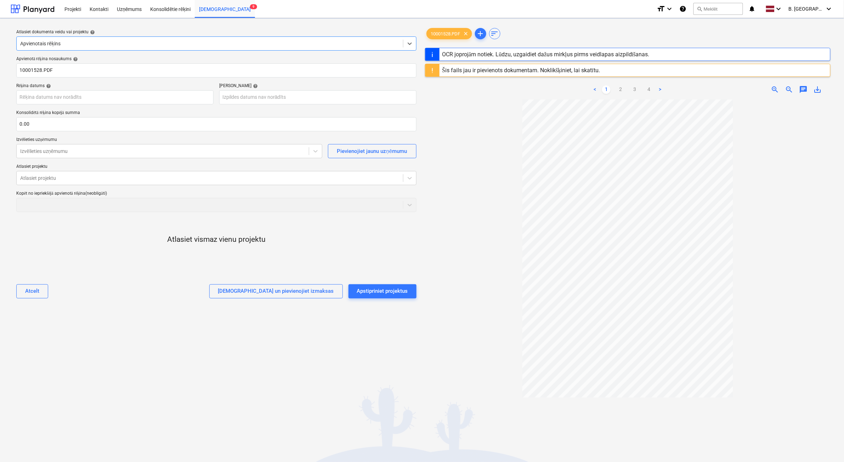
type input "10001528"
type input "[DATE]"
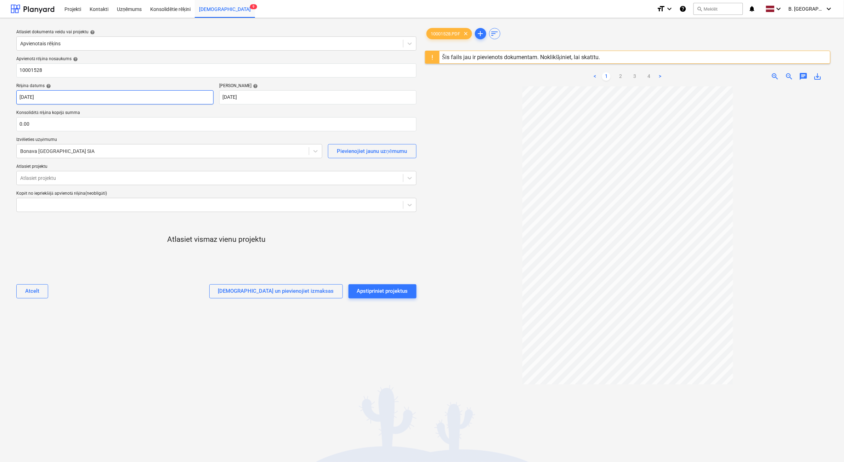
click at [64, 96] on body "Projekti Kontakti Uzņēmums Konsolidētie rēķini Iesūtne 9 format_size keyboard_a…" at bounding box center [422, 231] width 844 height 462
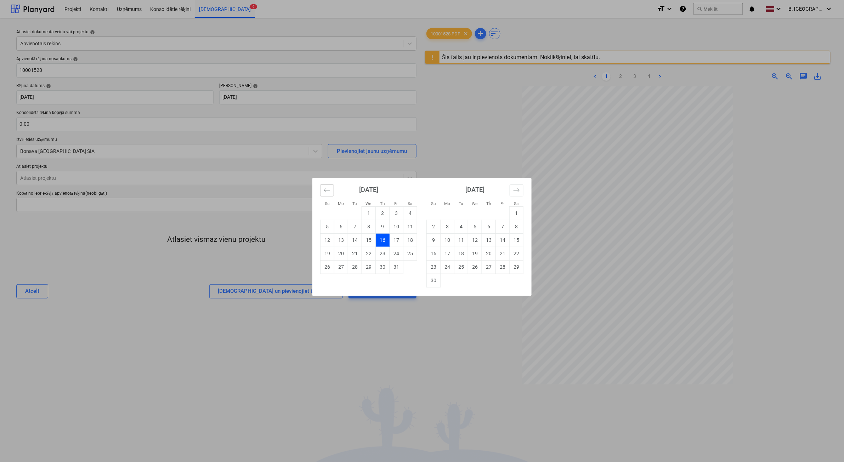
click at [329, 191] on icon "Move backward to switch to the previous month." at bounding box center [327, 190] width 7 height 7
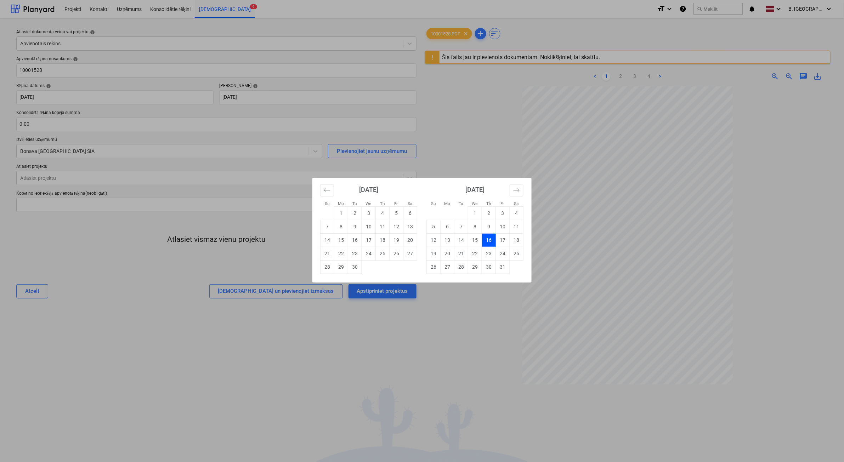
drag, startPoint x: 340, startPoint y: 211, endPoint x: 344, endPoint y: 215, distance: 6.0
click at [340, 212] on td "1" at bounding box center [341, 212] width 14 height 13
type input "[DATE]"
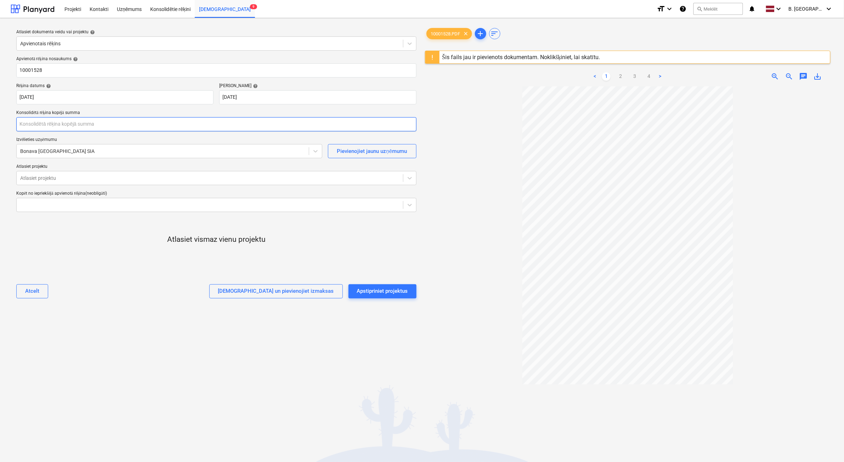
click at [67, 126] on input "text" at bounding box center [216, 124] width 400 height 14
type input "732.95"
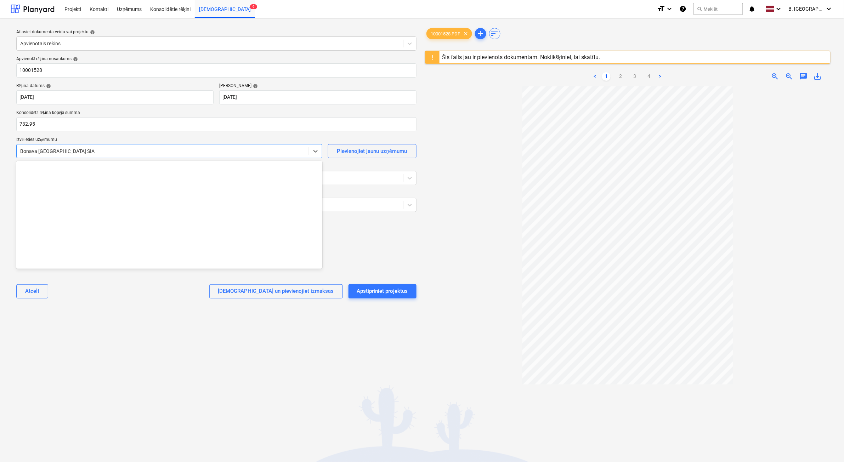
click at [87, 148] on div at bounding box center [162, 151] width 285 height 7
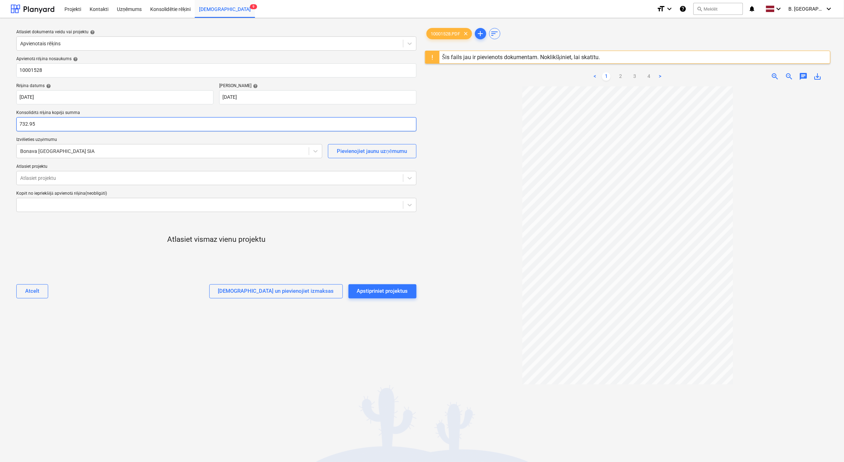
click at [87, 127] on input "732.95" at bounding box center [216, 124] width 400 height 14
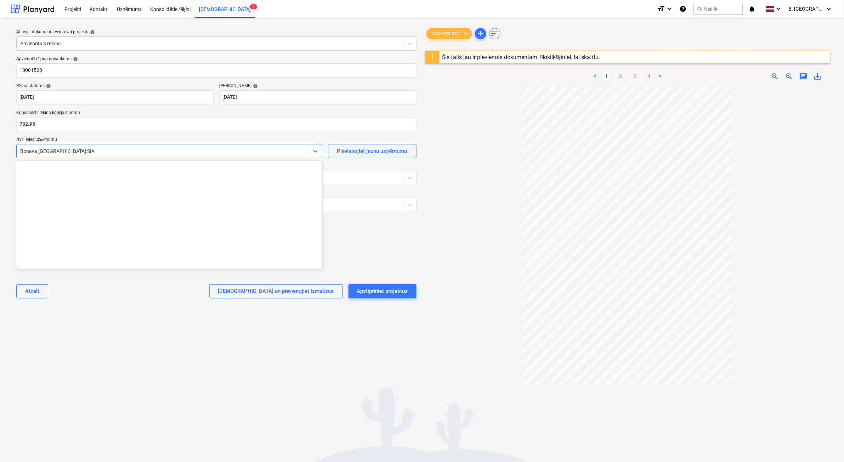
click at [81, 148] on div at bounding box center [162, 151] width 285 height 7
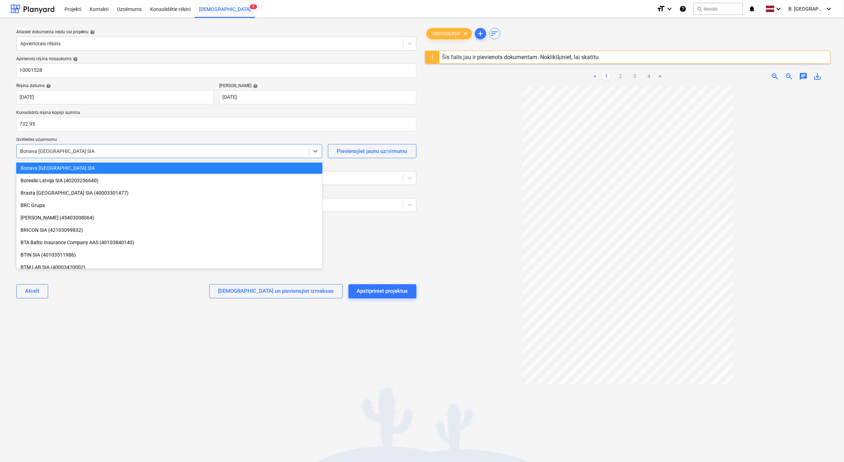
type input "bl"
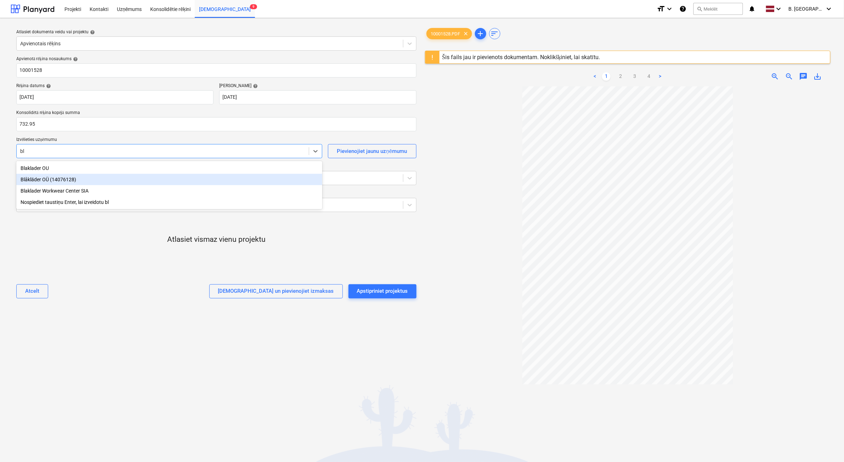
click at [66, 183] on div "Blåkläder OÜ (14076128)" at bounding box center [169, 179] width 306 height 11
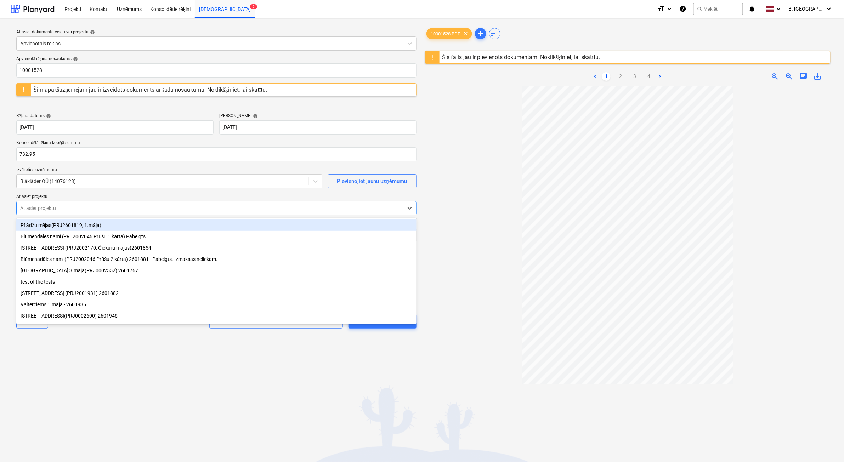
click at [59, 206] on div at bounding box center [209, 208] width 379 height 7
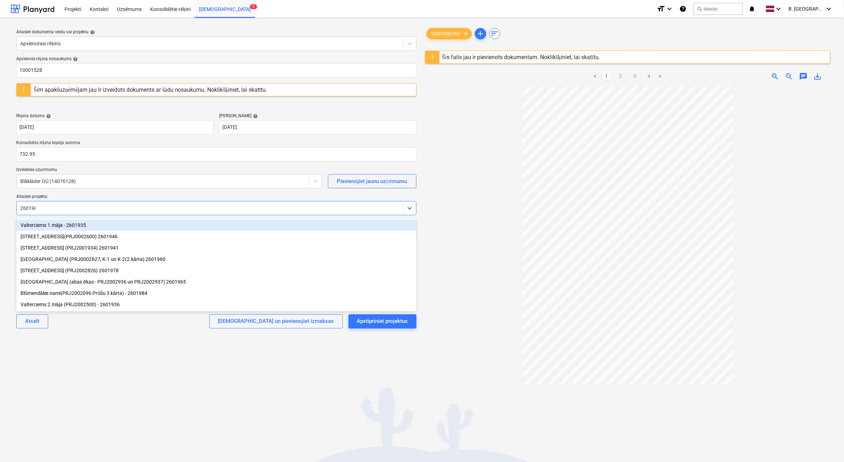
type input "2601960"
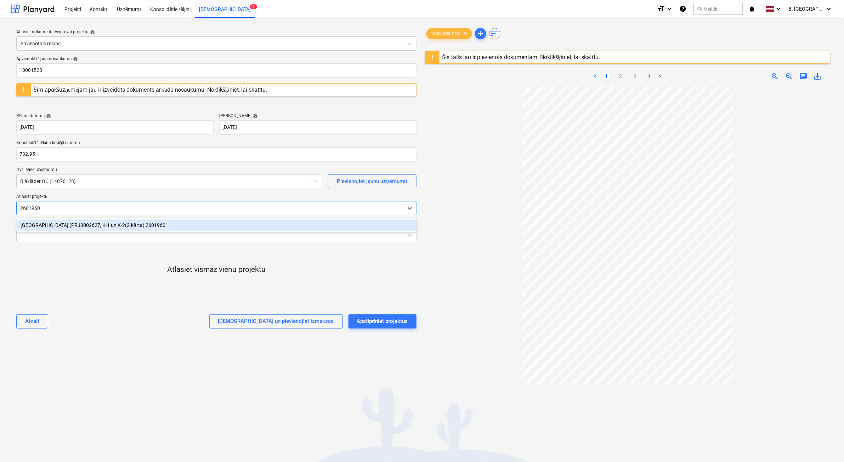
click at [82, 226] on div "[GEOGRAPHIC_DATA] (PRJ0002627, K-1 un K-2(2.kārta) 2601960" at bounding box center [216, 225] width 400 height 11
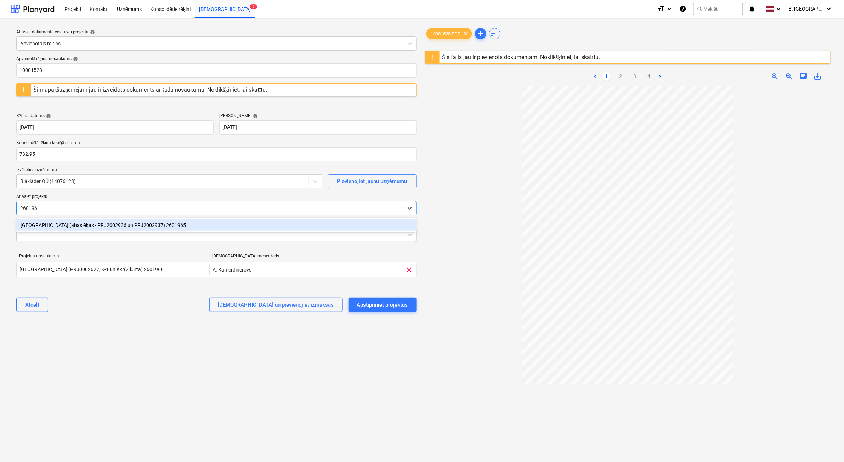
type input "2601965"
click at [82, 226] on div "[GEOGRAPHIC_DATA] (abas ēkas - PRJ2002936 un PRJ2002937) 2601965" at bounding box center [216, 225] width 400 height 11
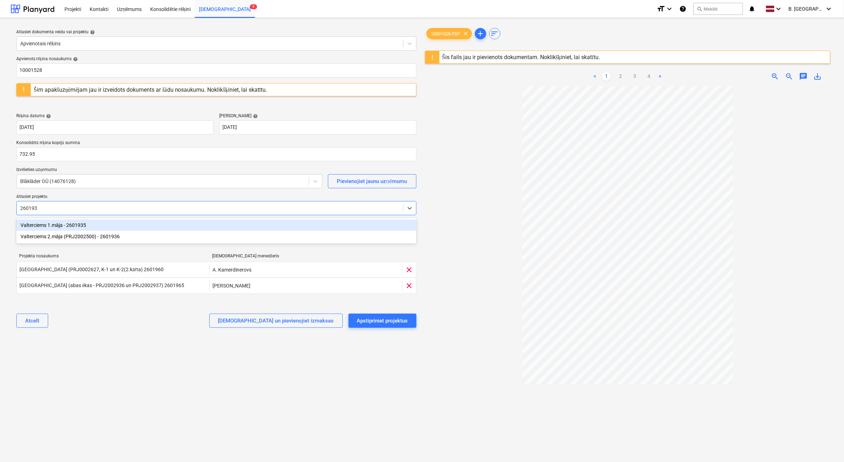
type input "2601935"
click at [82, 226] on div "Valterciems 1.māja - 2601935" at bounding box center [216, 225] width 400 height 11
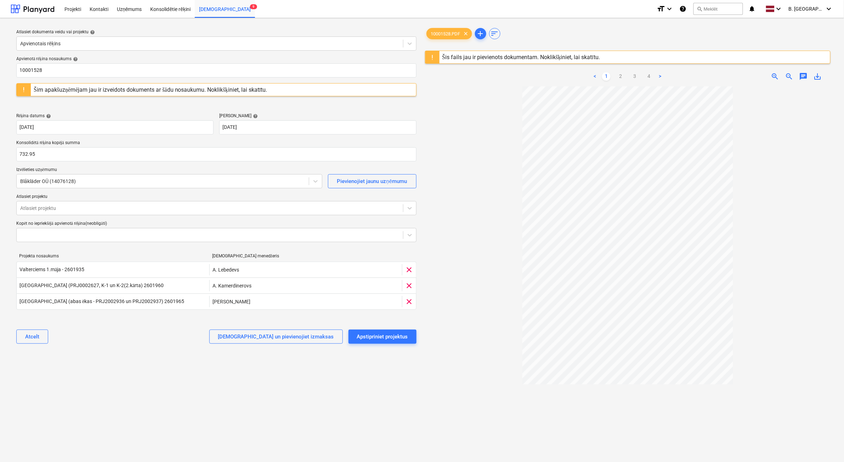
click at [189, 420] on div "Atlasiet dokumenta veidu vai projektu help Apvienotais rēķins Apvienotā rēķina …" at bounding box center [216, 278] width 411 height 508
click at [380, 340] on div "Apstipriniet projektus" at bounding box center [382, 336] width 51 height 9
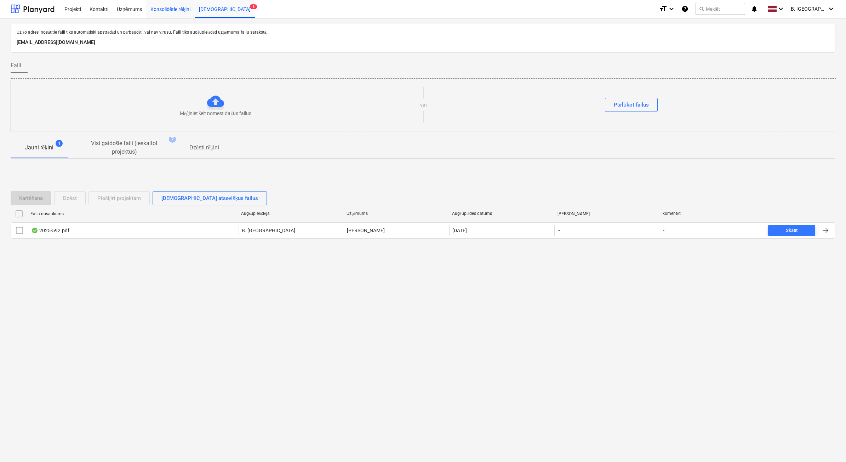
click at [181, 10] on div "Konsolidētie rēķini" at bounding box center [170, 9] width 49 height 18
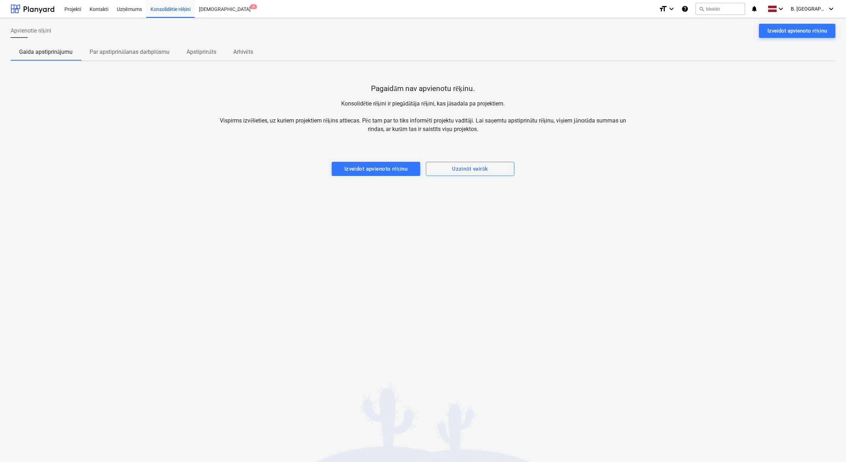
click at [152, 57] on span "Par apstiprināšanas darbplūsmu" at bounding box center [129, 52] width 97 height 13
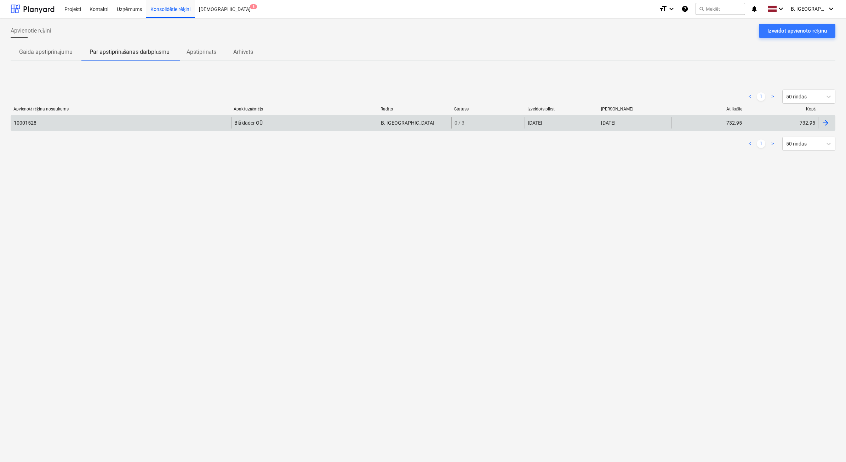
click at [89, 123] on div "10001528" at bounding box center [121, 122] width 220 height 11
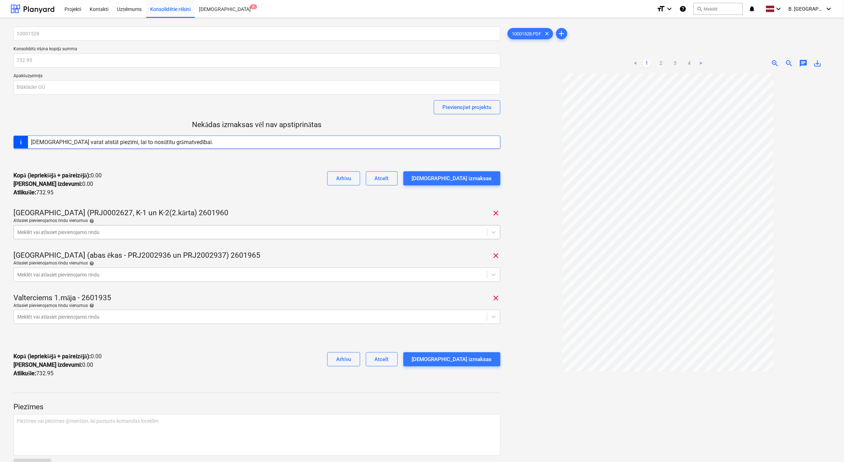
click at [97, 231] on div at bounding box center [250, 232] width 466 height 7
click at [51, 233] on div at bounding box center [250, 232] width 466 height 7
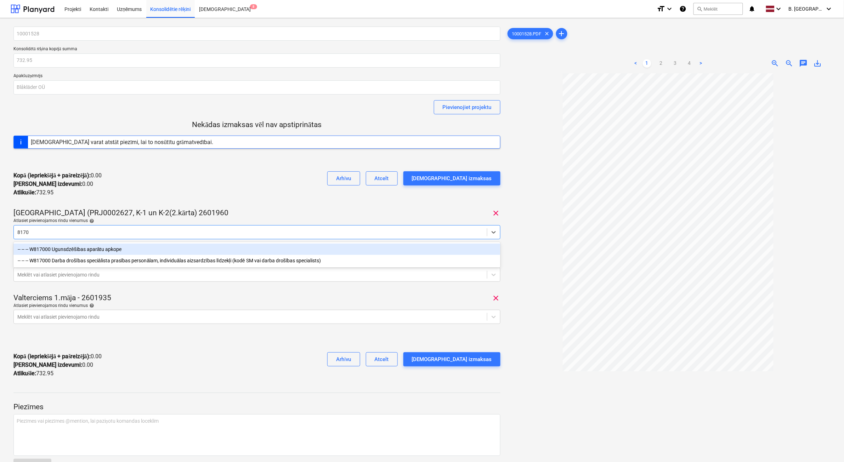
type input "81700"
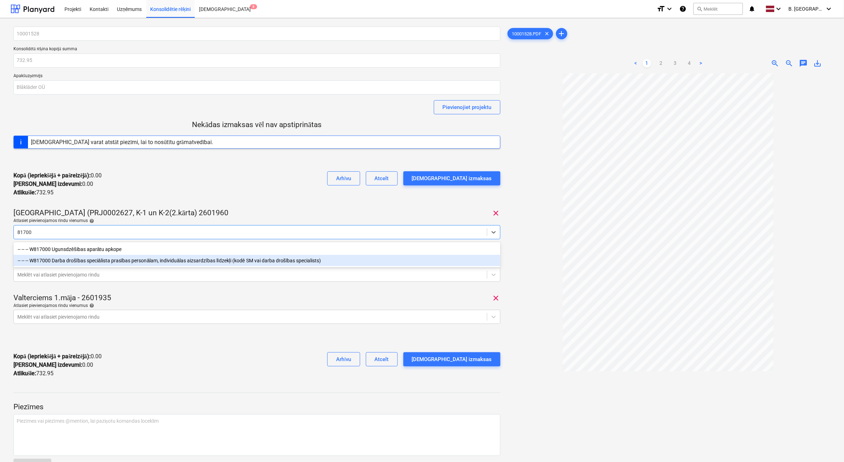
click at [57, 263] on div "-- -- -- W817000 Darba drošības speciālista prasības personālam, individuālas a…" at bounding box center [256, 260] width 487 height 11
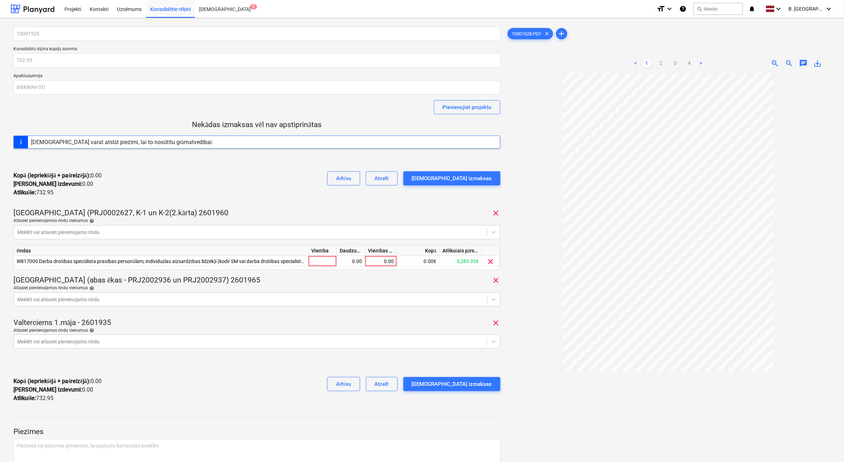
click at [233, 163] on div at bounding box center [256, 159] width 487 height 11
click at [325, 266] on div at bounding box center [322, 261] width 28 height 11
type input "1"
type input "495.16"
click at [171, 300] on div at bounding box center [250, 299] width 466 height 7
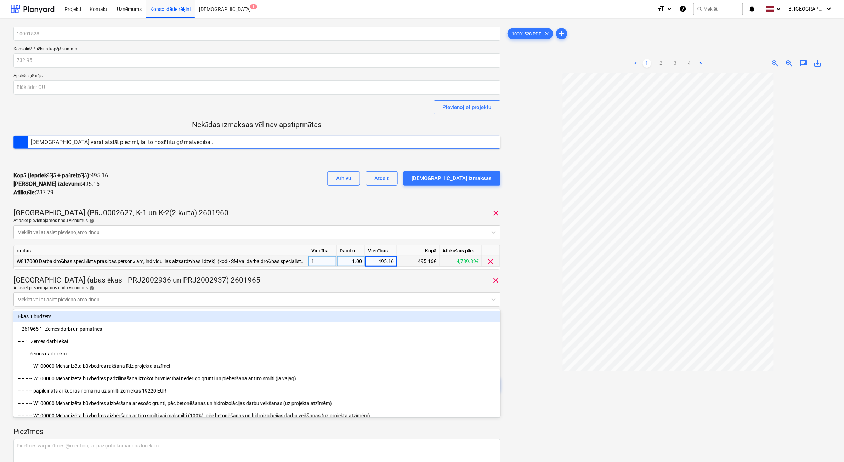
click at [374, 259] on div "495.16" at bounding box center [381, 261] width 26 height 11
type input "116.4"
click at [370, 279] on div "[GEOGRAPHIC_DATA] (abas ēkas - PRJ2002936 un PRJ2002937) 2601965 clear" at bounding box center [256, 280] width 487 height 10
type input "116.4"
click at [559, 411] on div at bounding box center [668, 294] width 324 height 442
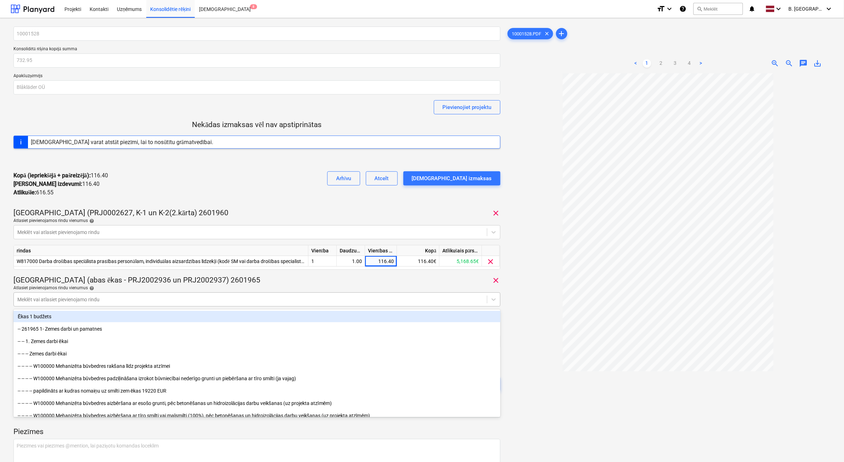
click at [115, 301] on div at bounding box center [250, 299] width 466 height 7
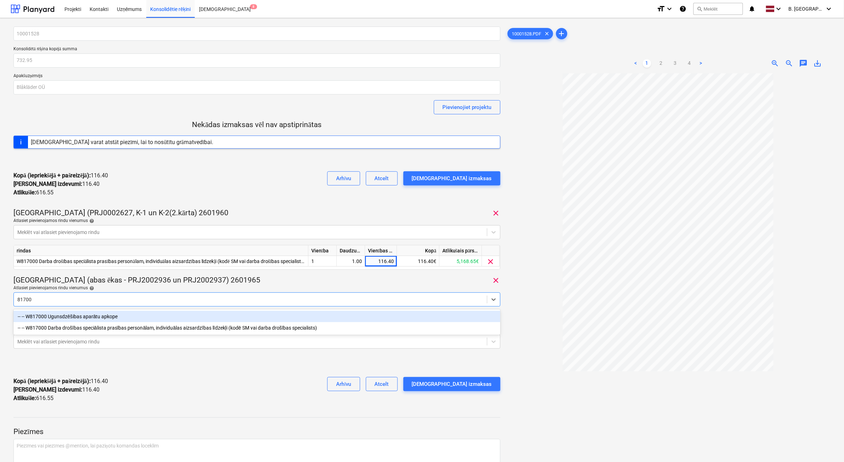
type input "817000"
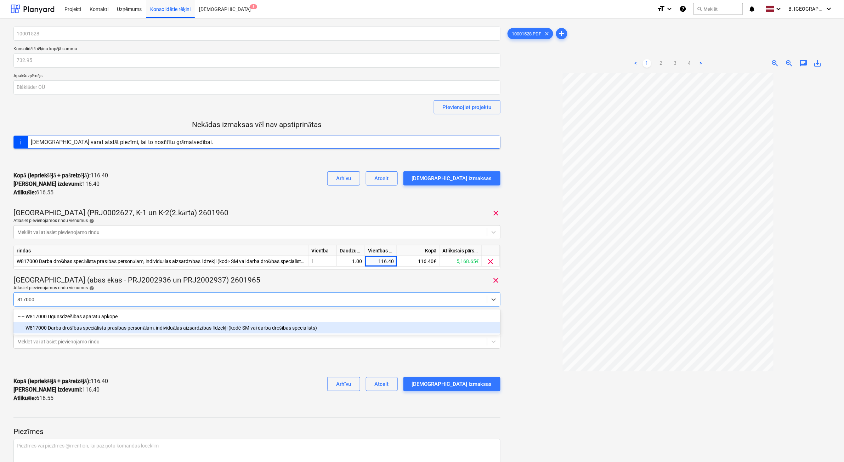
click at [139, 326] on div "-- -- W817000 Darba drošības speciālista prasības personālam, individuālas aizs…" at bounding box center [256, 327] width 487 height 11
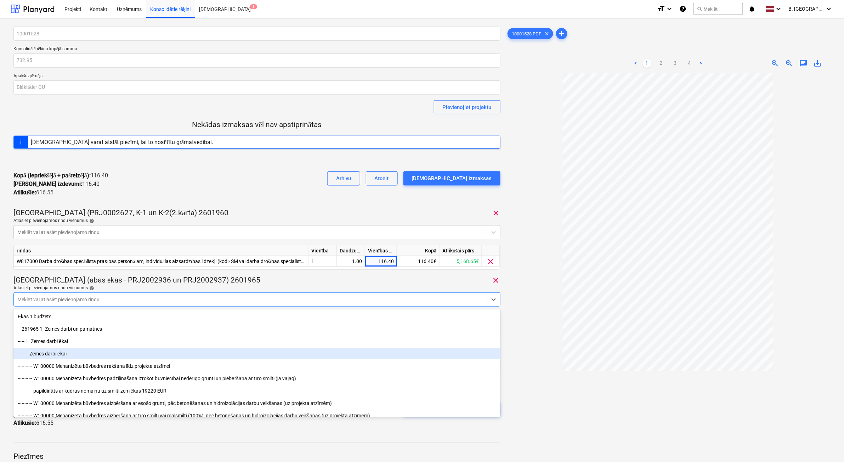
click at [628, 456] on div at bounding box center [668, 294] width 324 height 442
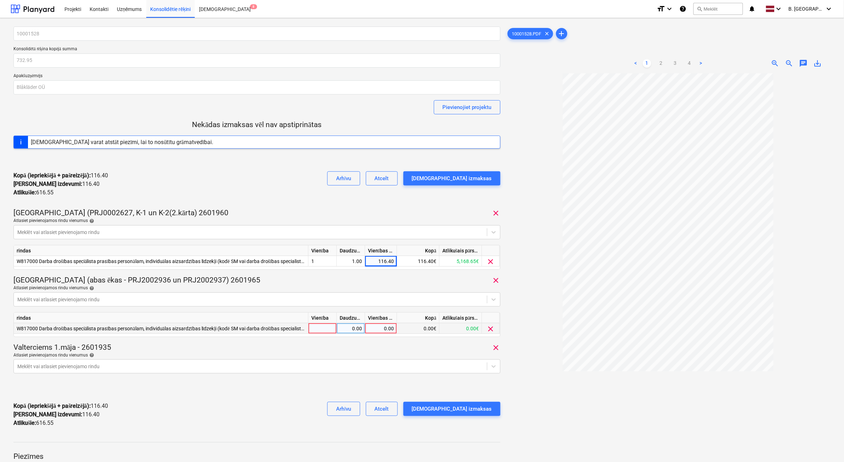
click at [320, 330] on div at bounding box center [322, 328] width 28 height 11
type input "1"
click at [337, 326] on div "0.00" at bounding box center [351, 328] width 28 height 11
type input "1"
click at [383, 327] on div "0.00" at bounding box center [381, 328] width 26 height 11
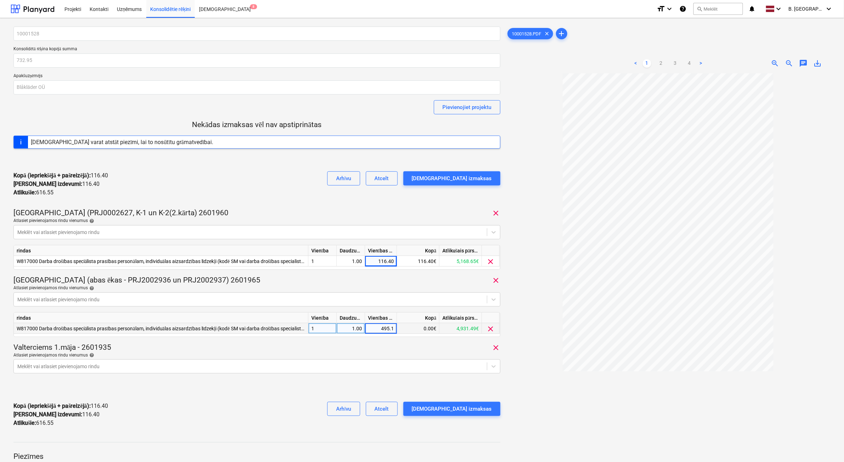
type input "495.16"
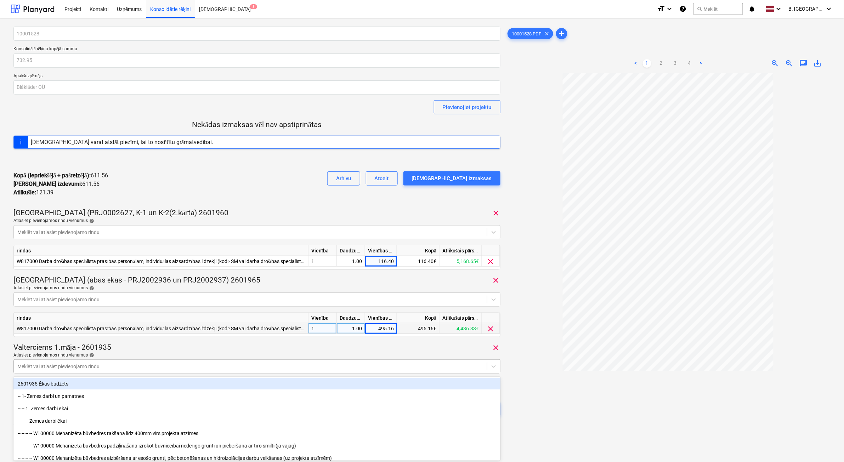
click at [169, 366] on body "Projekti Kontakti Uzņēmums Konsolidētie rēķini Iesūtne 8 format_size keyboard_a…" at bounding box center [422, 231] width 844 height 462
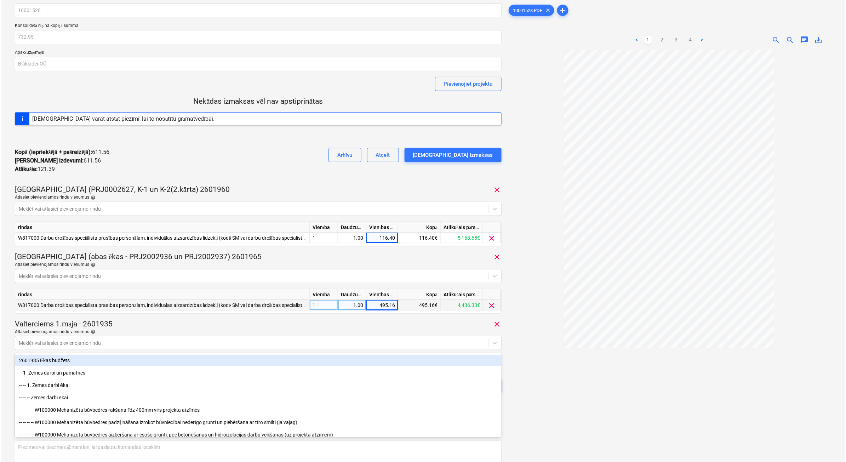
scroll to position [25, 0]
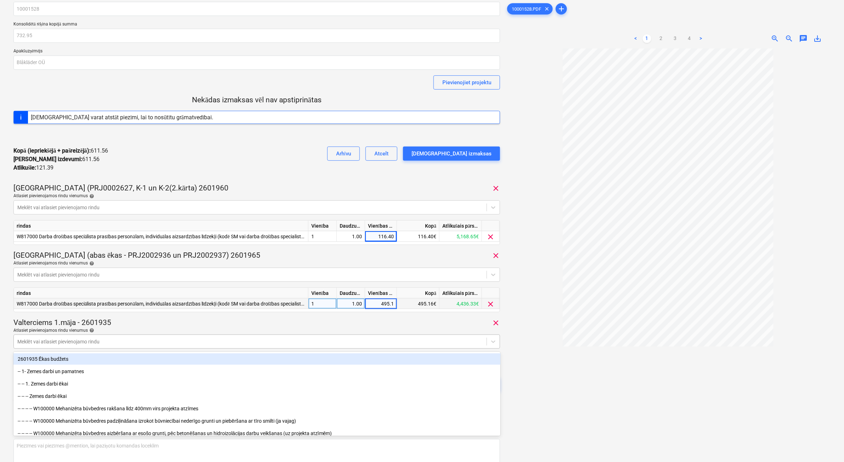
type input "495.16"
click at [59, 340] on div at bounding box center [250, 341] width 466 height 7
click at [38, 345] on div at bounding box center [250, 341] width 466 height 7
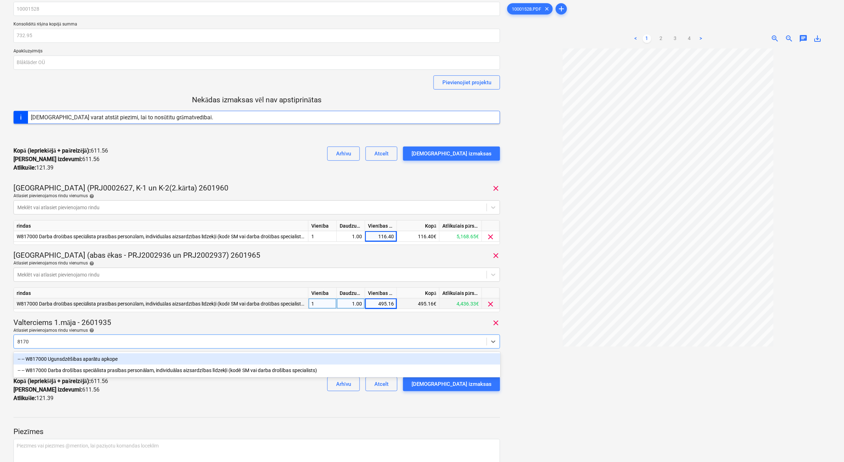
type input "81700"
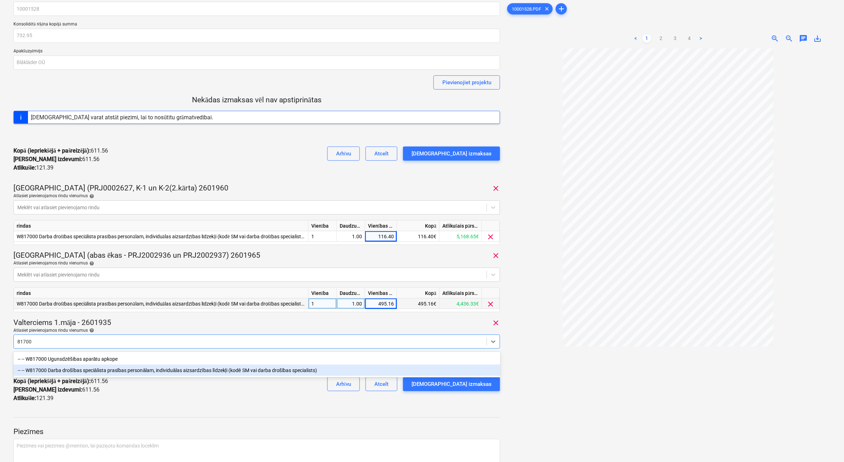
click at [96, 372] on div "-- -- W817000 Darba drošības speciālista prasības personālam, individuālas aizs…" at bounding box center [256, 370] width 487 height 11
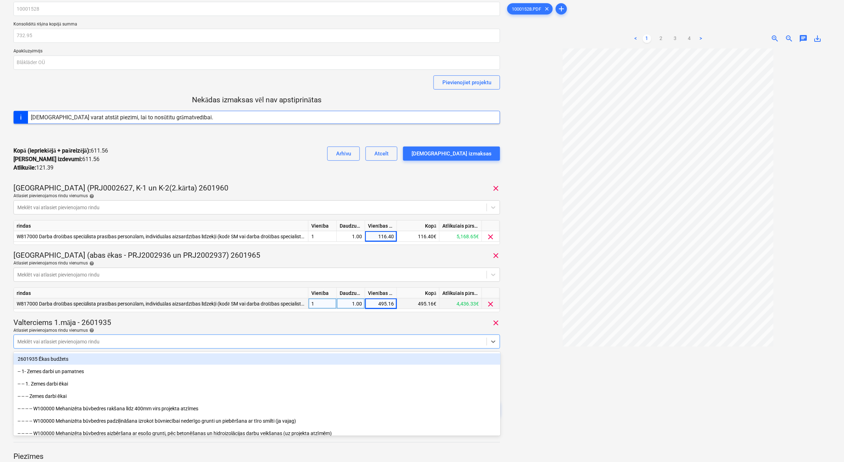
click at [591, 436] on div at bounding box center [668, 270] width 325 height 442
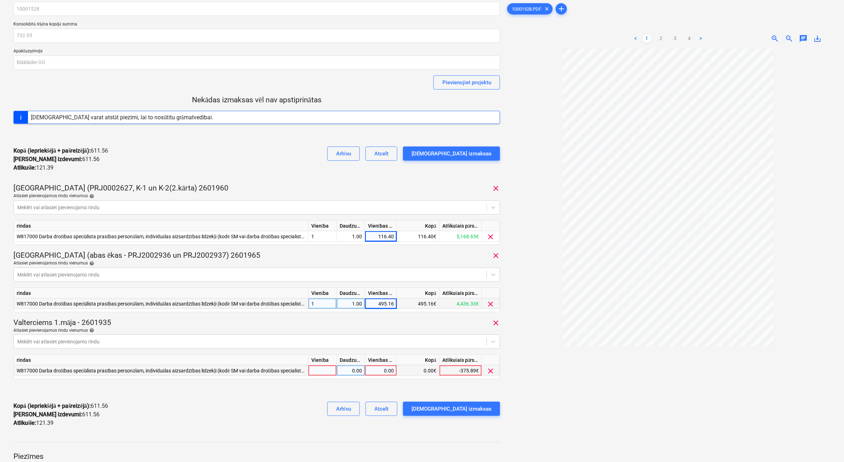
click at [324, 373] on div at bounding box center [322, 370] width 28 height 11
type input "1"
click at [337, 370] on div "0.00" at bounding box center [351, 370] width 28 height 11
type input "1"
click at [390, 372] on div "0.00" at bounding box center [381, 370] width 26 height 11
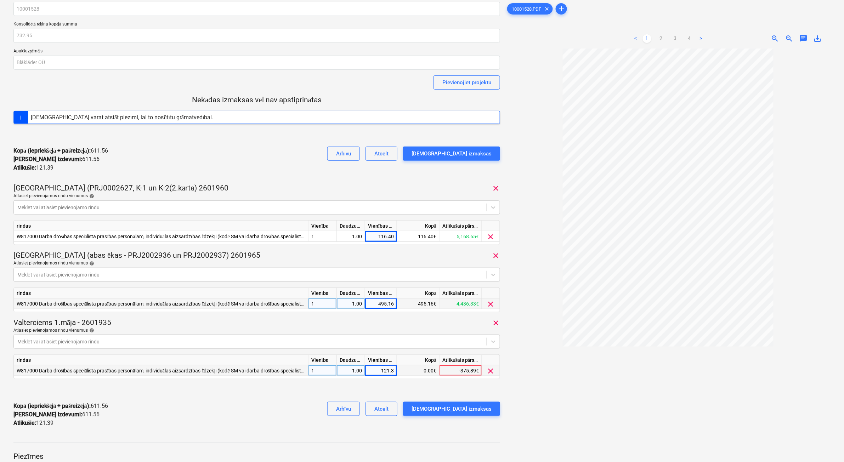
type input "121.39"
click at [524, 402] on div at bounding box center [668, 270] width 325 height 442
click at [475, 410] on div "[DEMOGRAPHIC_DATA] izmaksas" at bounding box center [451, 408] width 80 height 9
